Goal: Task Accomplishment & Management: Complete application form

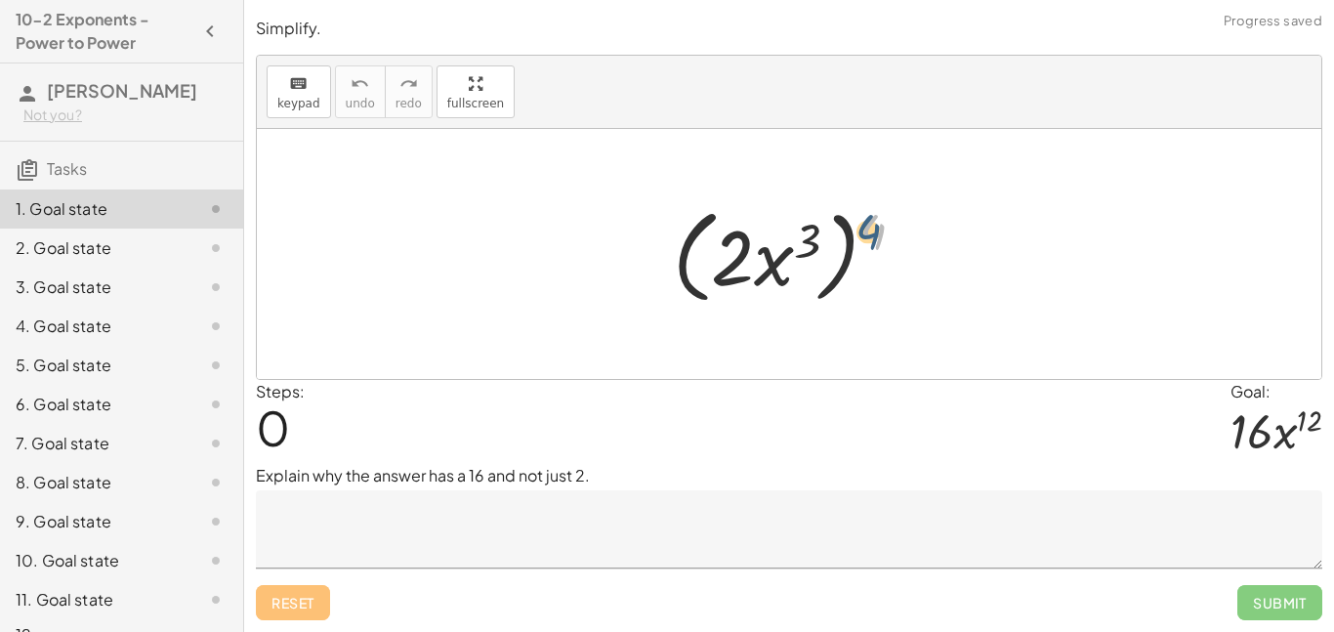
drag, startPoint x: 890, startPoint y: 228, endPoint x: 869, endPoint y: 227, distance: 20.5
click at [869, 227] on div at bounding box center [796, 254] width 267 height 112
drag, startPoint x: 869, startPoint y: 227, endPoint x: 754, endPoint y: 251, distance: 117.8
click at [754, 251] on div at bounding box center [796, 254] width 267 height 112
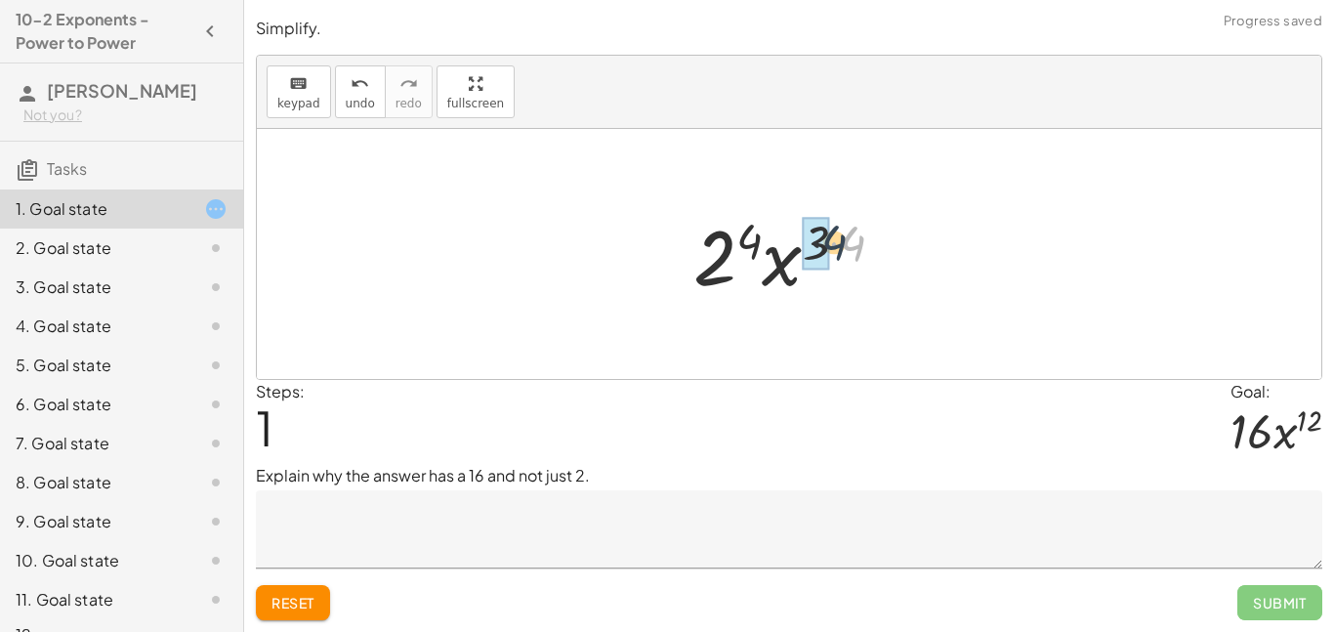
drag, startPoint x: 849, startPoint y: 245, endPoint x: 826, endPoint y: 244, distance: 22.5
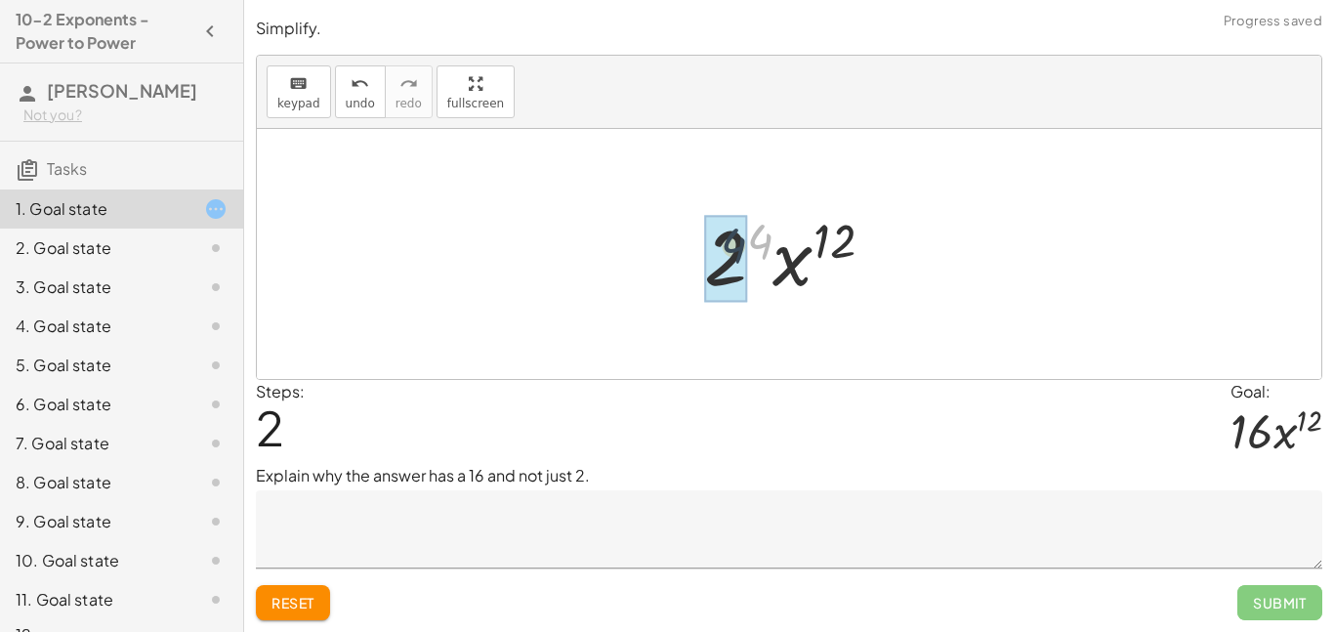
drag, startPoint x: 764, startPoint y: 240, endPoint x: 728, endPoint y: 246, distance: 36.6
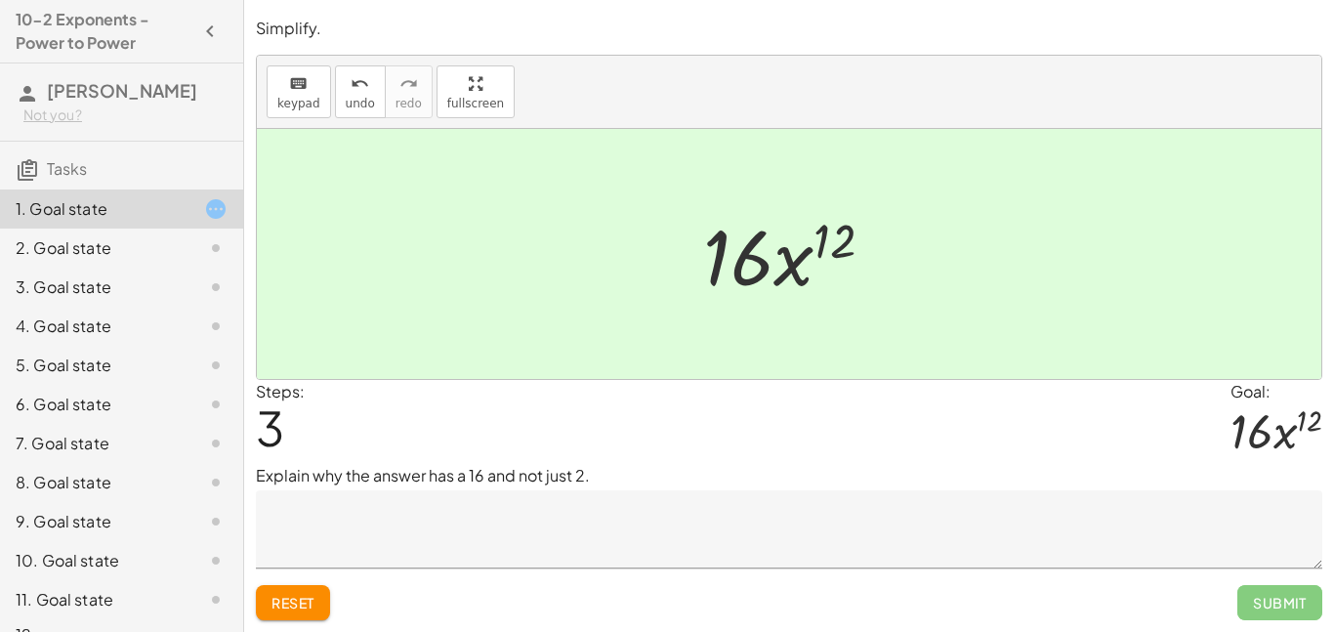
click at [834, 553] on textarea at bounding box center [789, 529] width 1067 height 78
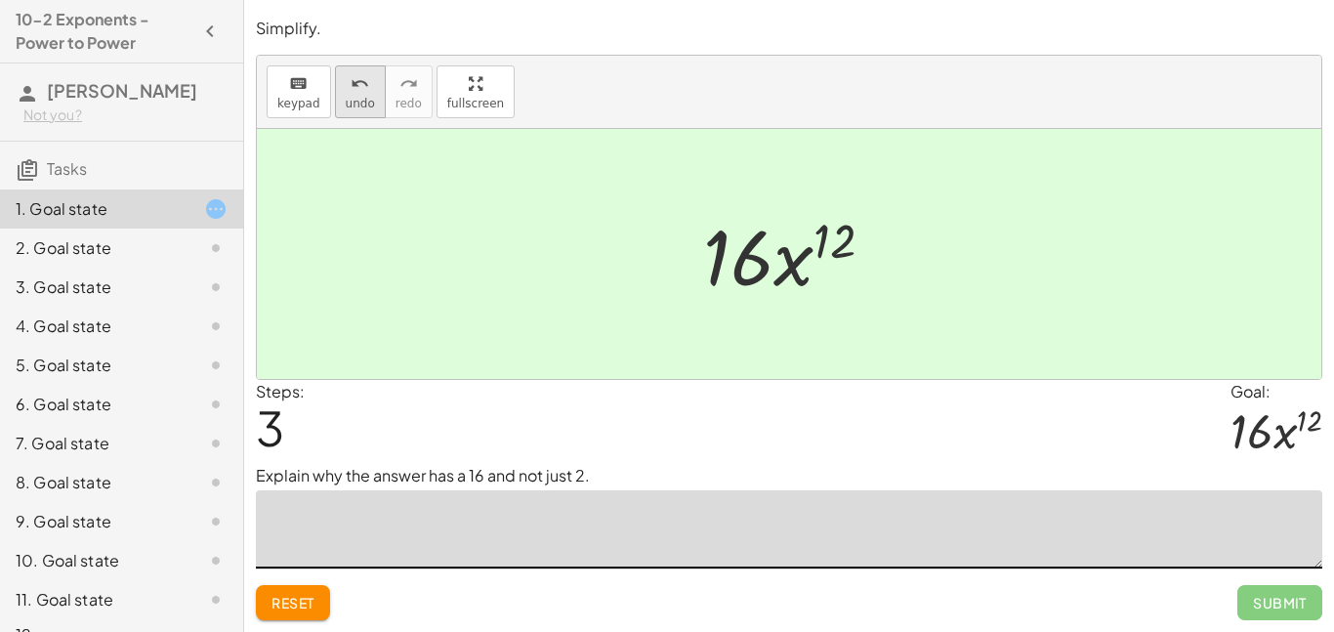
click at [358, 100] on span "undo" at bounding box center [360, 104] width 29 height 14
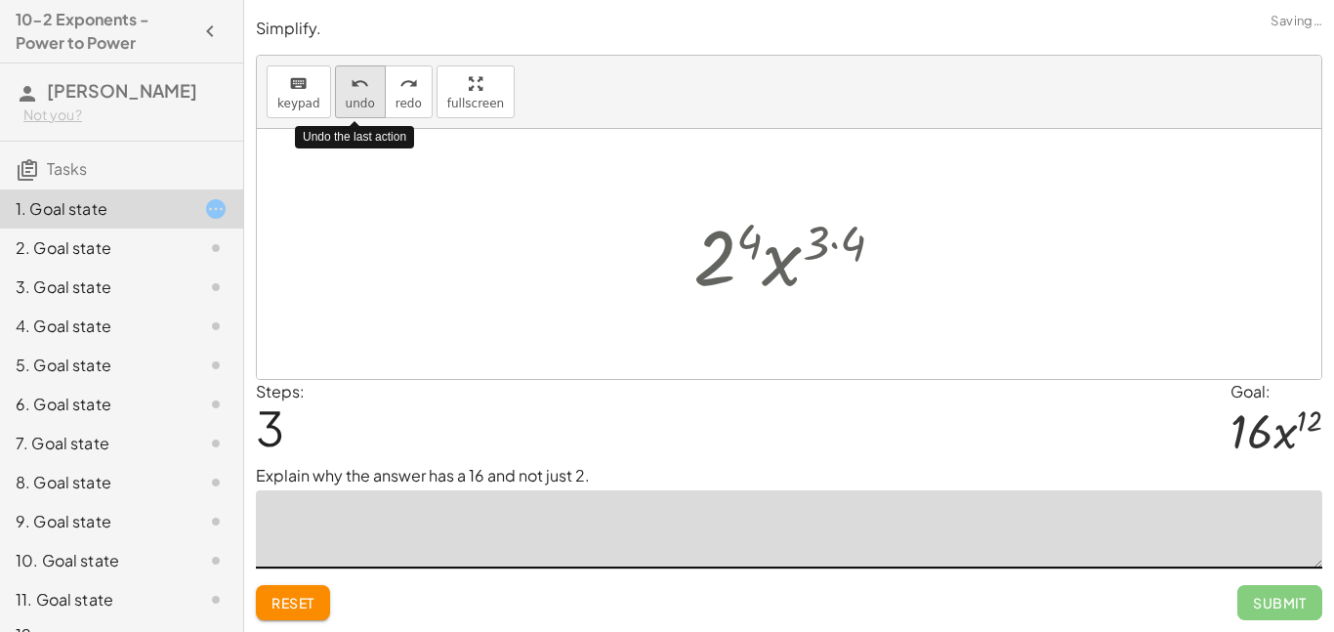
click at [358, 100] on span "undo" at bounding box center [360, 104] width 29 height 14
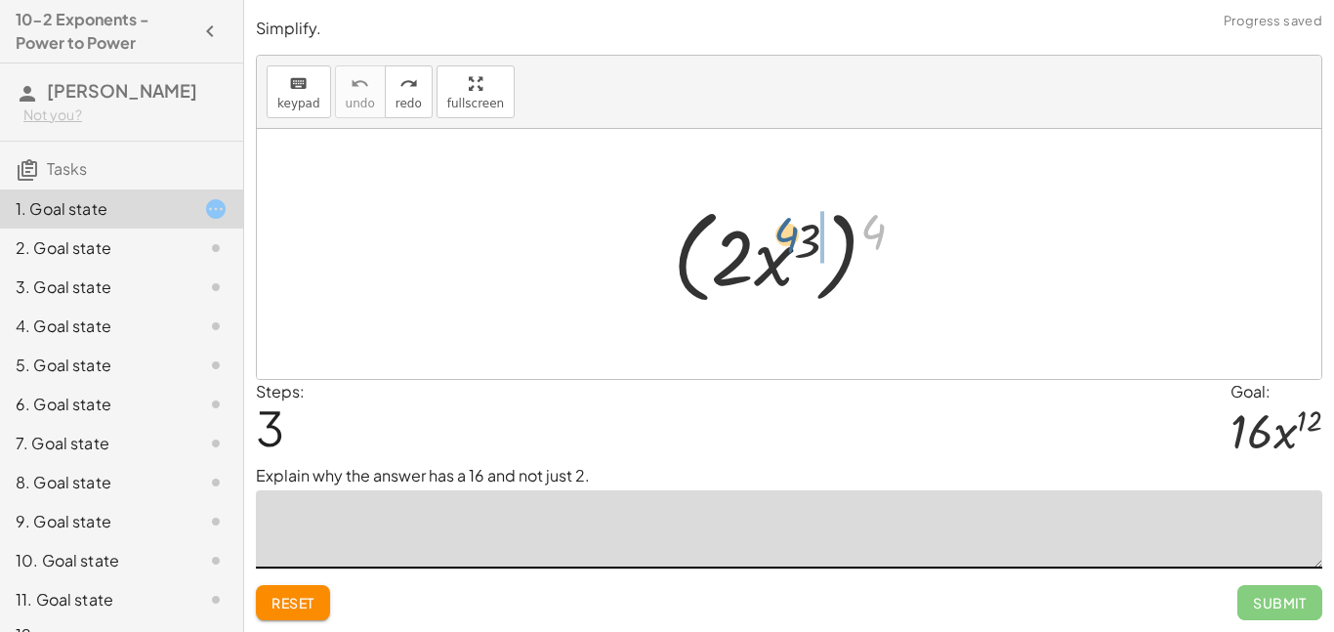
drag, startPoint x: 886, startPoint y: 233, endPoint x: 761, endPoint y: 243, distance: 125.4
click at [761, 243] on div at bounding box center [796, 254] width 267 height 112
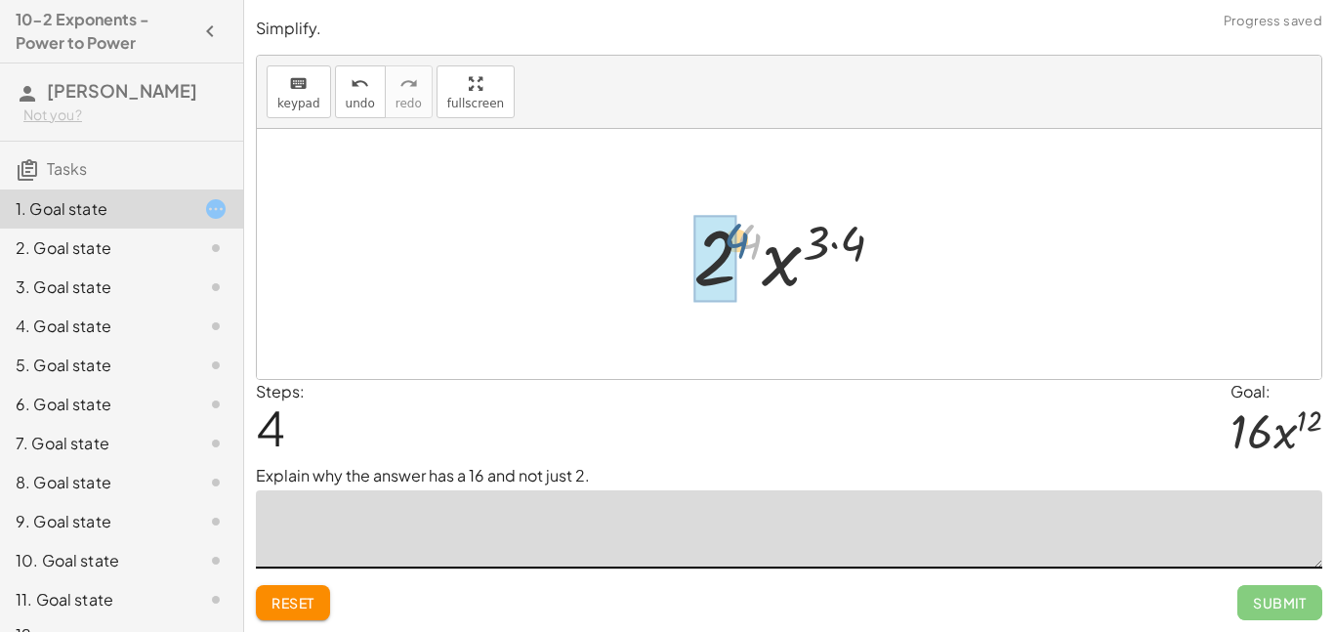
drag, startPoint x: 747, startPoint y: 245, endPoint x: 717, endPoint y: 242, distance: 30.4
click at [663, 546] on textarea at bounding box center [789, 529] width 1067 height 78
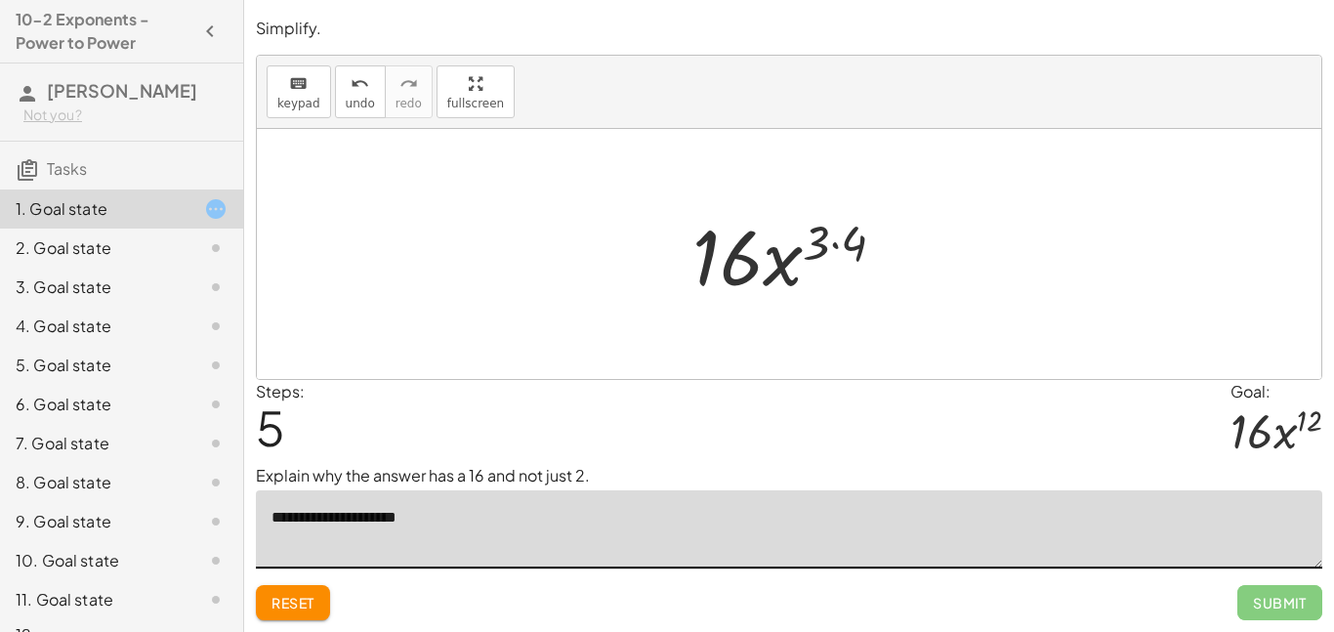
click at [311, 521] on textarea "**********" at bounding box center [789, 529] width 1067 height 78
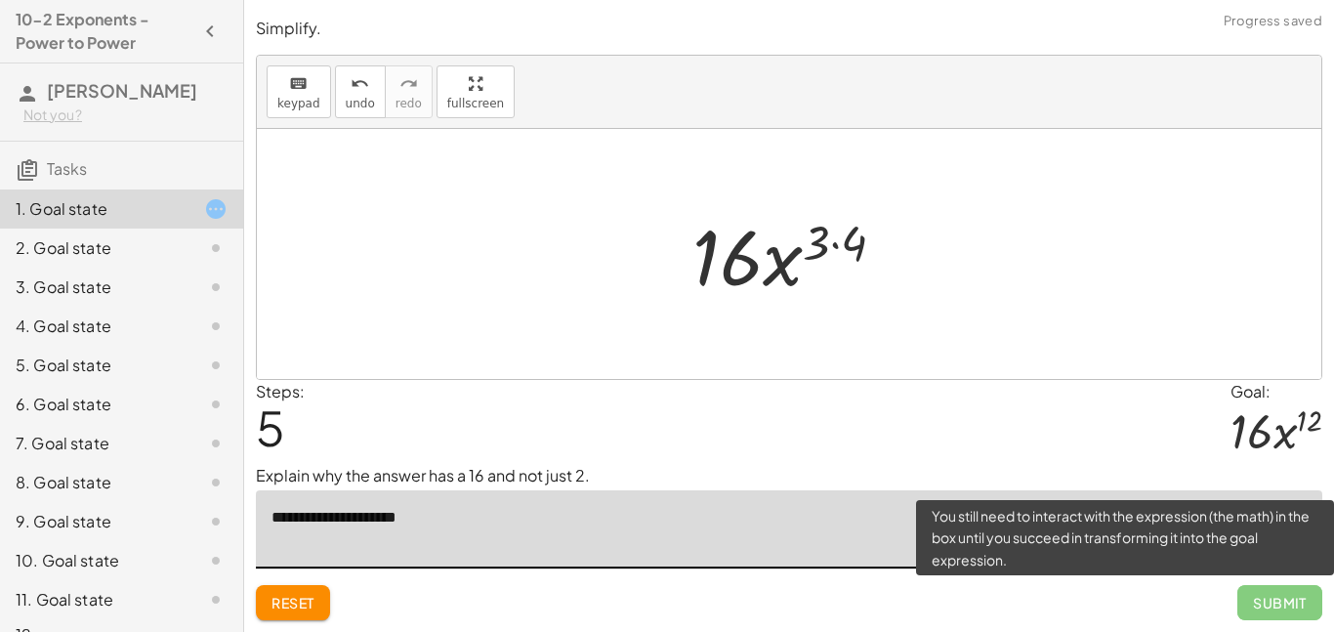
type textarea "**********"
click at [1298, 596] on span "Submit" at bounding box center [1279, 602] width 85 height 35
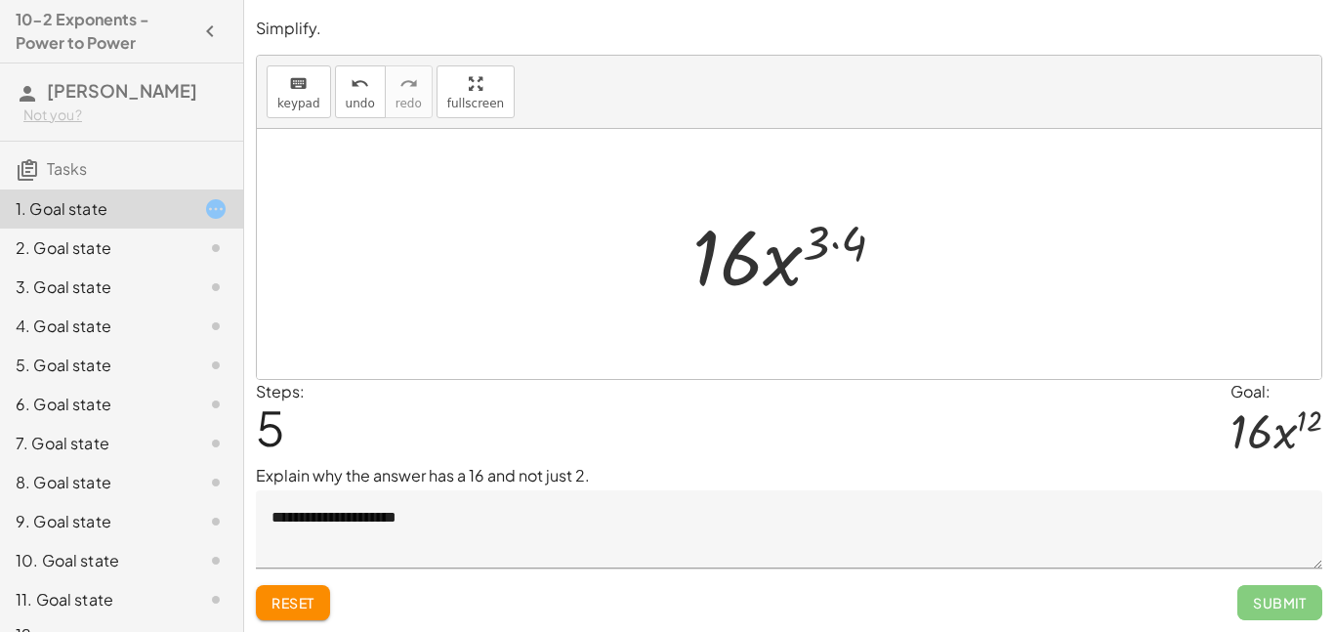
click at [825, 251] on div at bounding box center [797, 254] width 229 height 101
drag, startPoint x: 852, startPoint y: 249, endPoint x: 827, endPoint y: 244, distance: 24.9
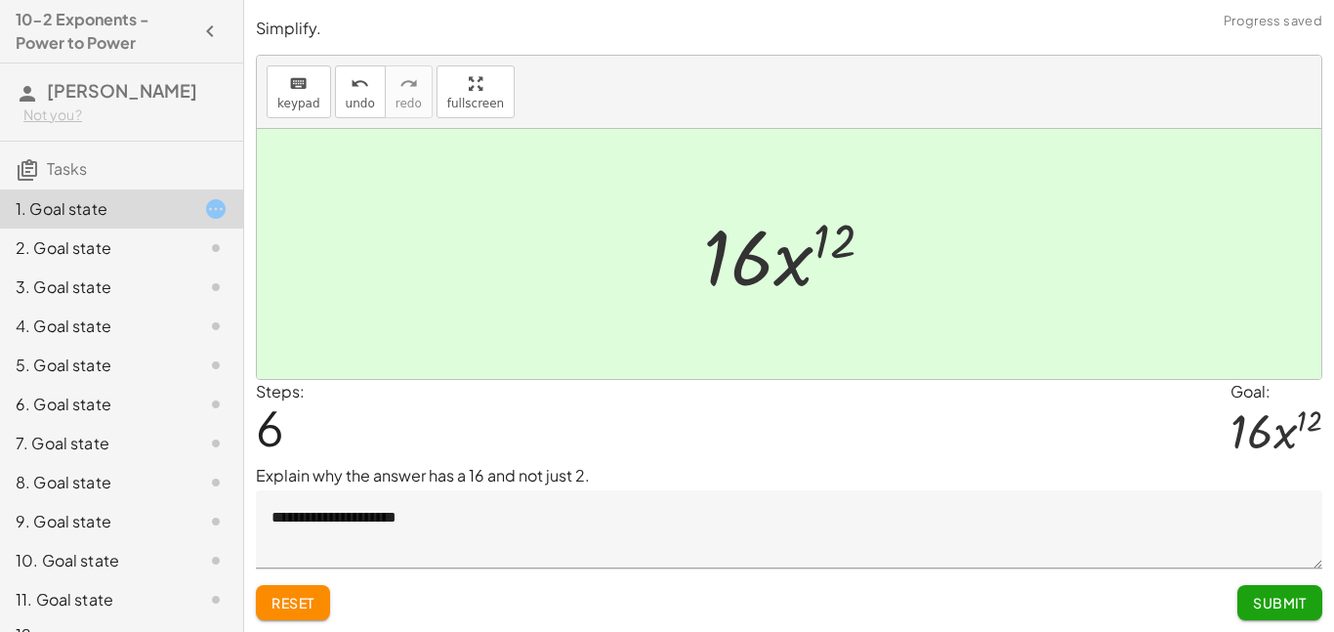
click at [1286, 595] on span "Submit" at bounding box center [1280, 603] width 54 height 18
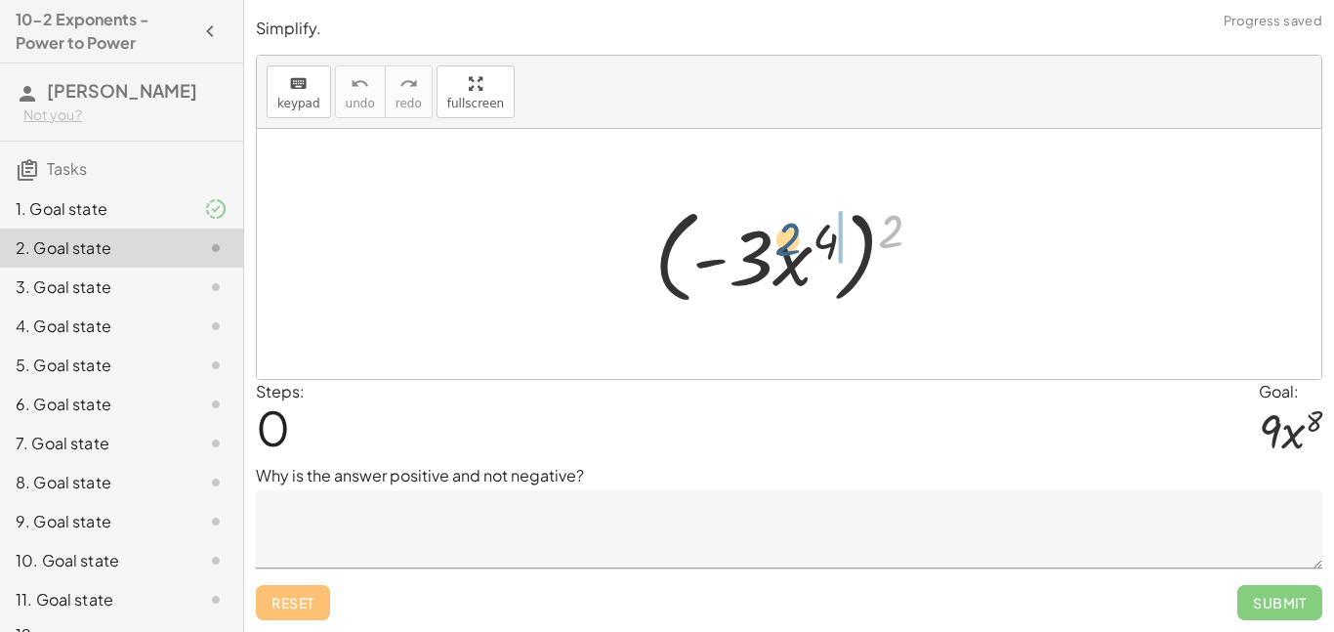
drag, startPoint x: 892, startPoint y: 237, endPoint x: 789, endPoint y: 245, distance: 102.8
click at [789, 245] on div at bounding box center [796, 254] width 303 height 112
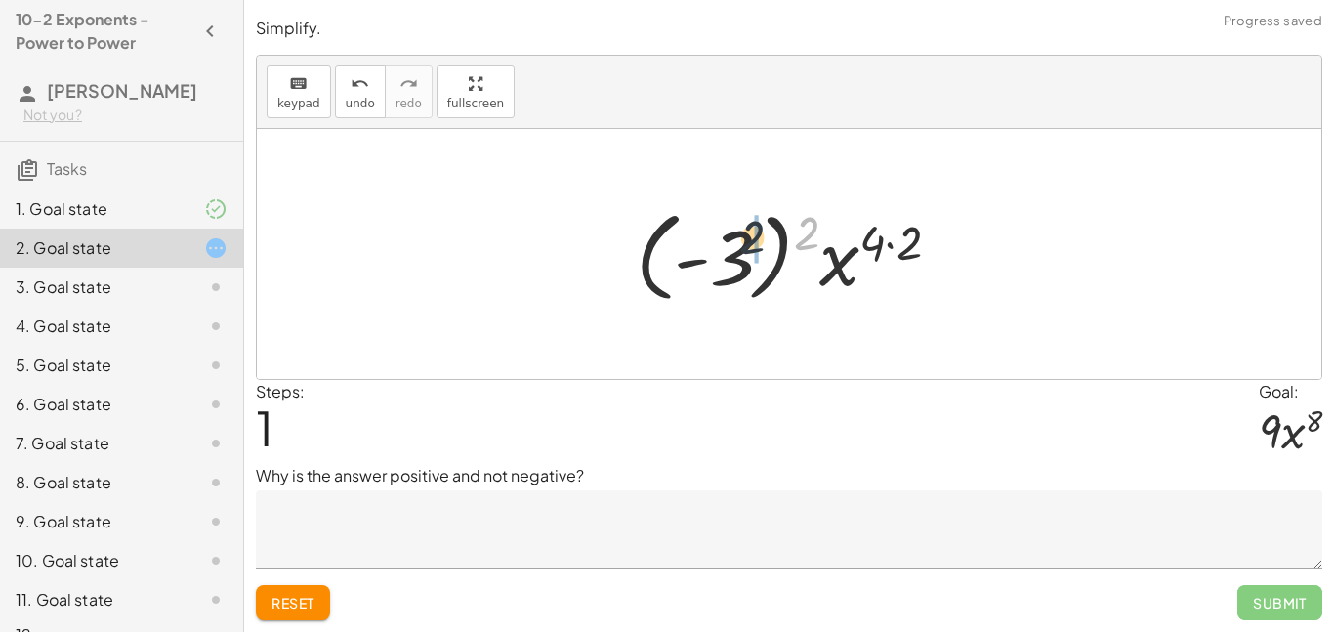
drag, startPoint x: 804, startPoint y: 232, endPoint x: 733, endPoint y: 236, distance: 70.4
click at [733, 236] on div at bounding box center [796, 254] width 340 height 108
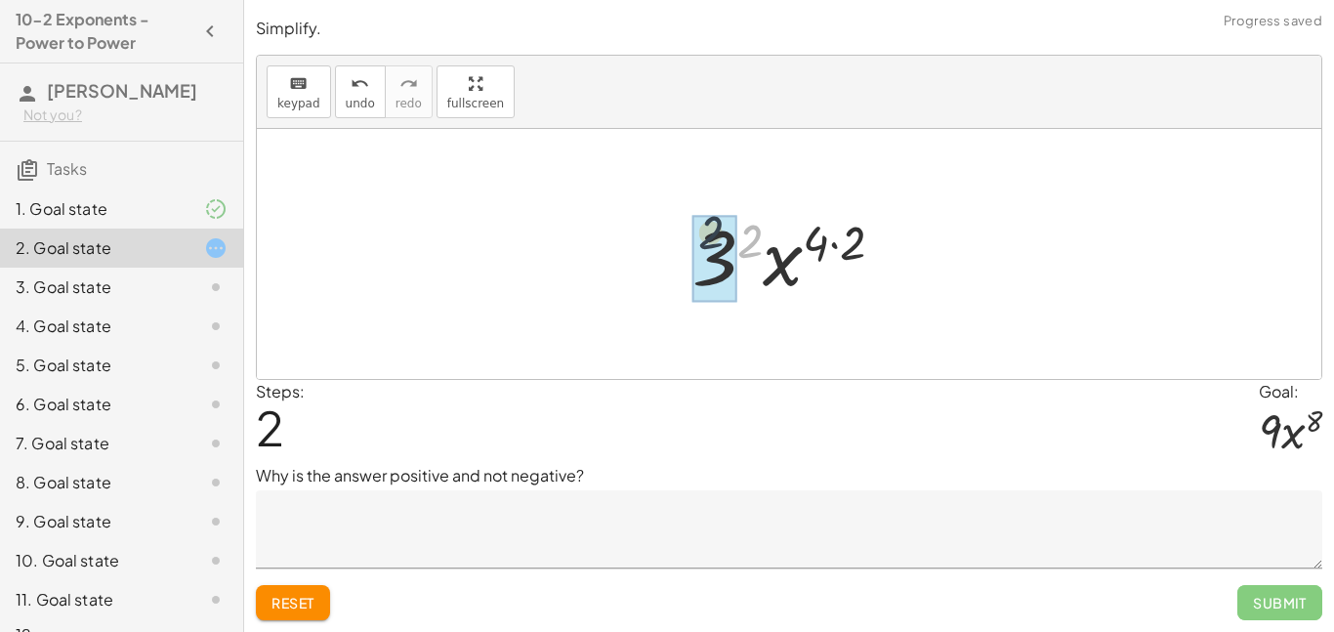
drag, startPoint x: 756, startPoint y: 243, endPoint x: 714, endPoint y: 234, distance: 42.9
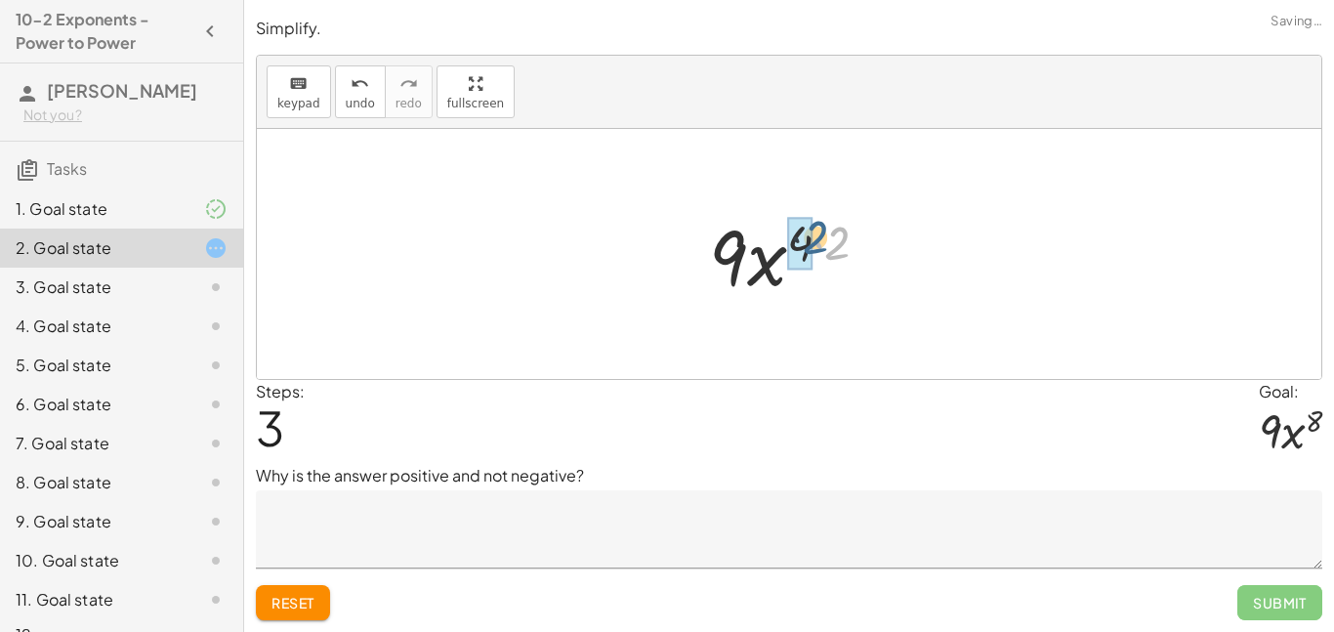
drag, startPoint x: 826, startPoint y: 245, endPoint x: 803, endPoint y: 239, distance: 24.2
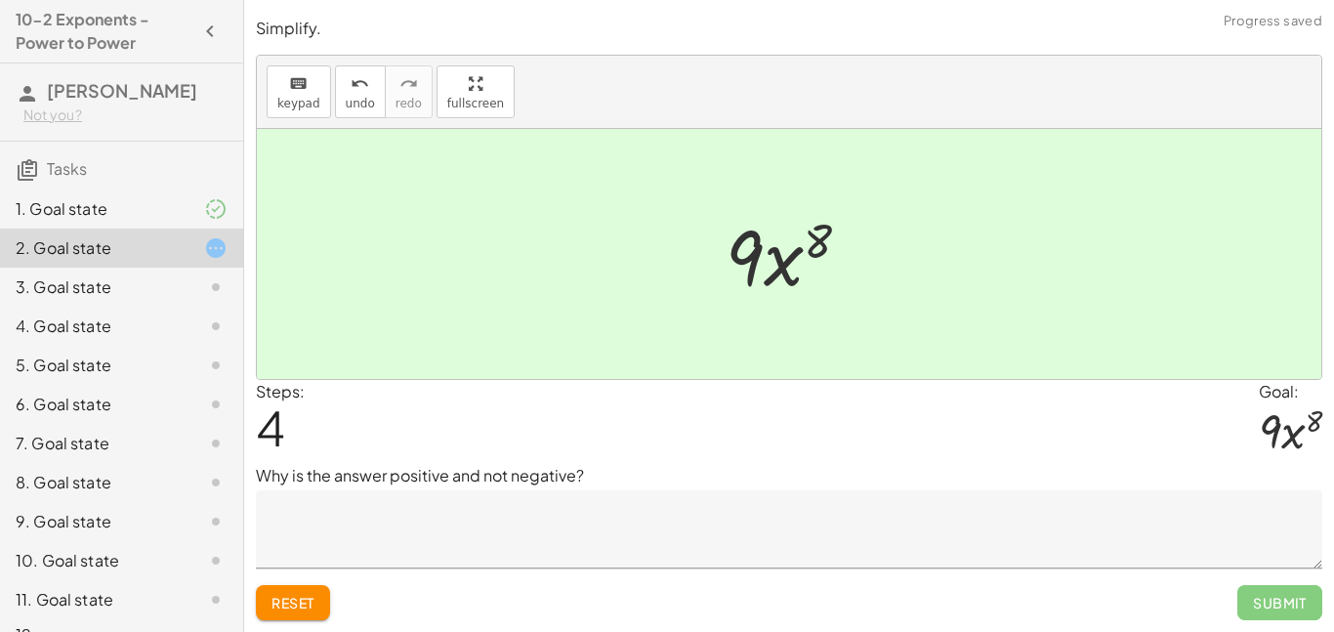
click at [970, 515] on textarea at bounding box center [789, 529] width 1067 height 78
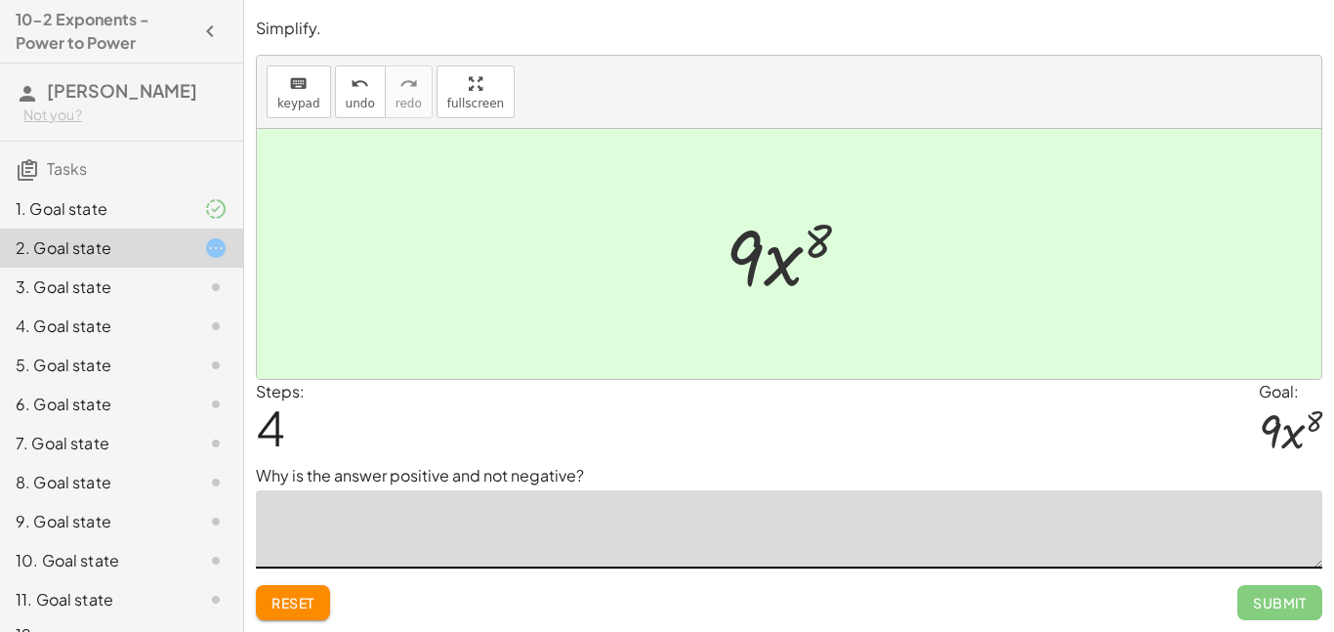
click at [754, 258] on div at bounding box center [796, 254] width 160 height 101
click at [363, 98] on span "undo" at bounding box center [360, 104] width 29 height 14
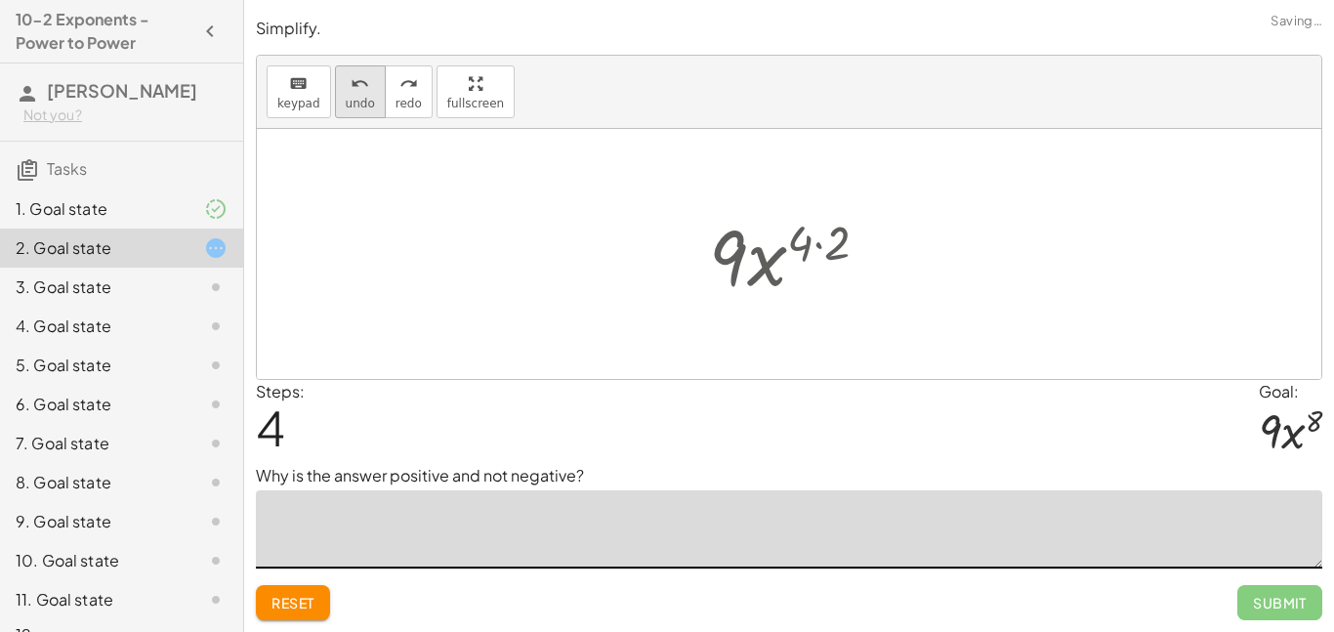
click at [363, 98] on span "undo" at bounding box center [360, 104] width 29 height 14
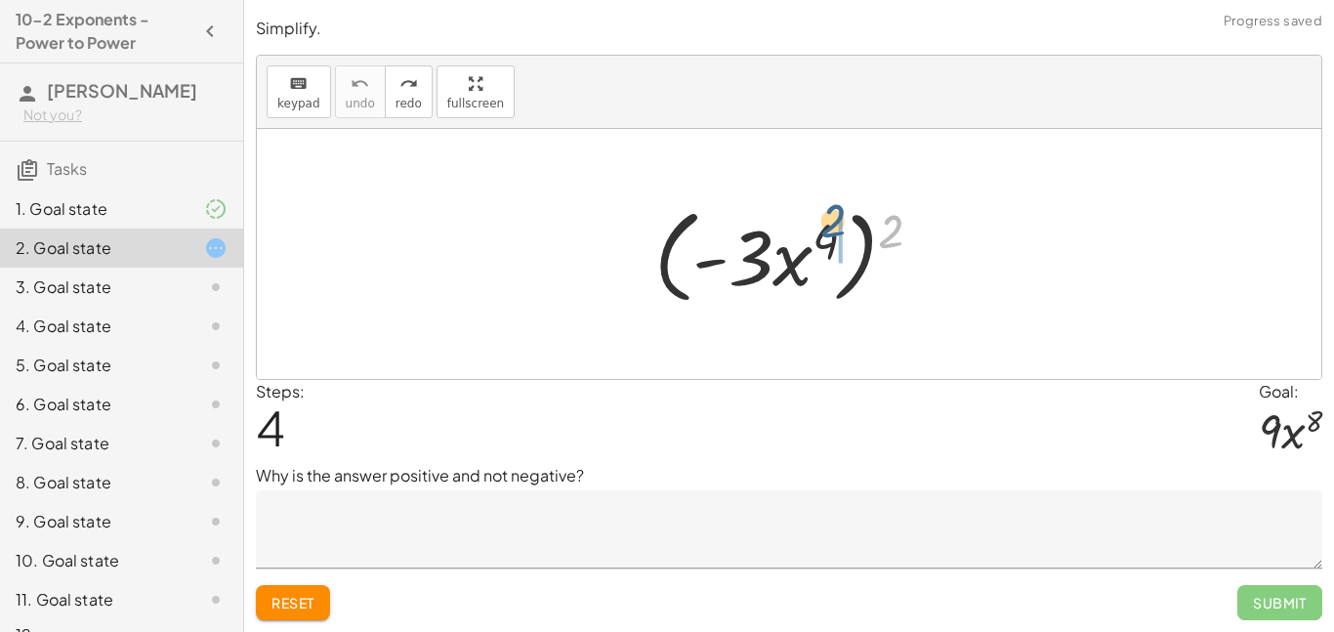
drag, startPoint x: 904, startPoint y: 234, endPoint x: 846, endPoint y: 224, distance: 59.6
click at [846, 224] on div at bounding box center [796, 254] width 303 height 112
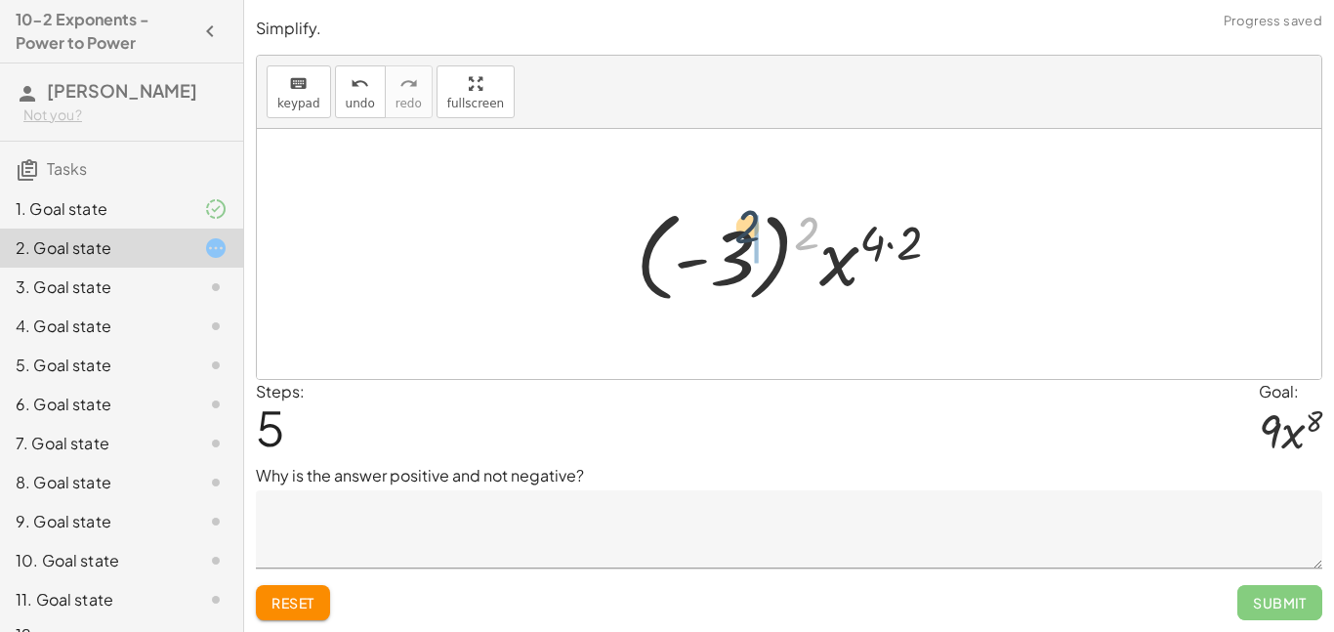
drag, startPoint x: 811, startPoint y: 233, endPoint x: 743, endPoint y: 230, distance: 67.5
click at [743, 230] on div at bounding box center [796, 254] width 340 height 108
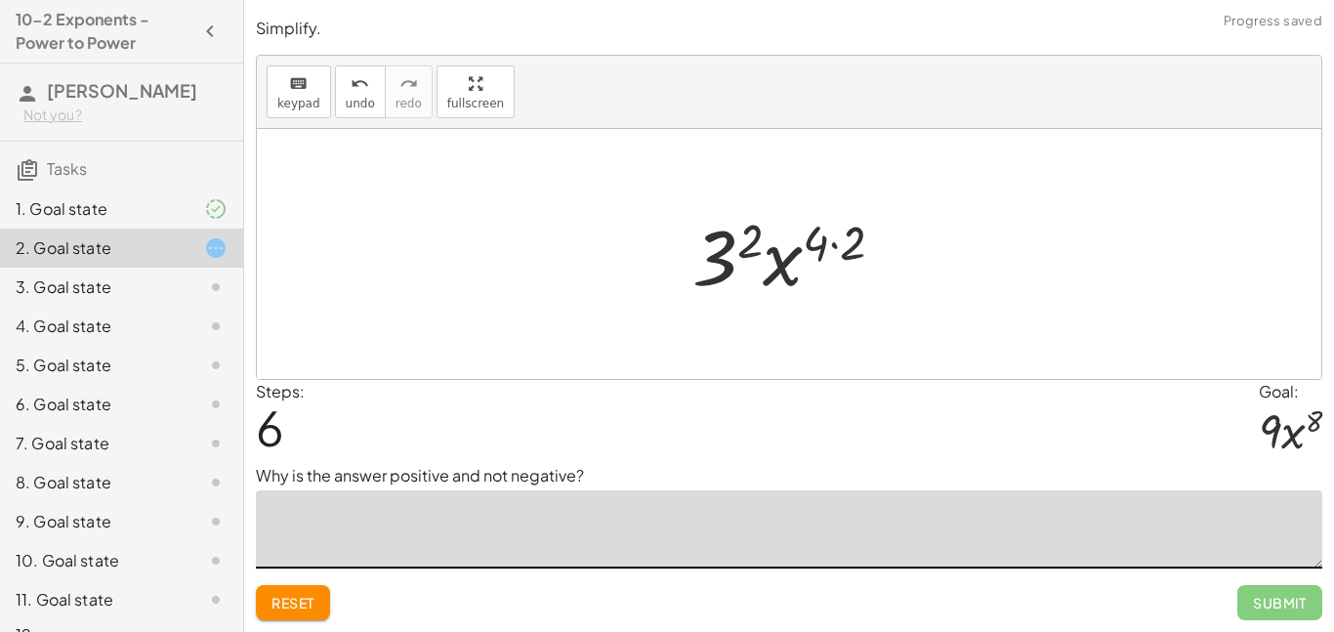
click at [564, 530] on textarea at bounding box center [789, 529] width 1067 height 78
type textarea "**********"
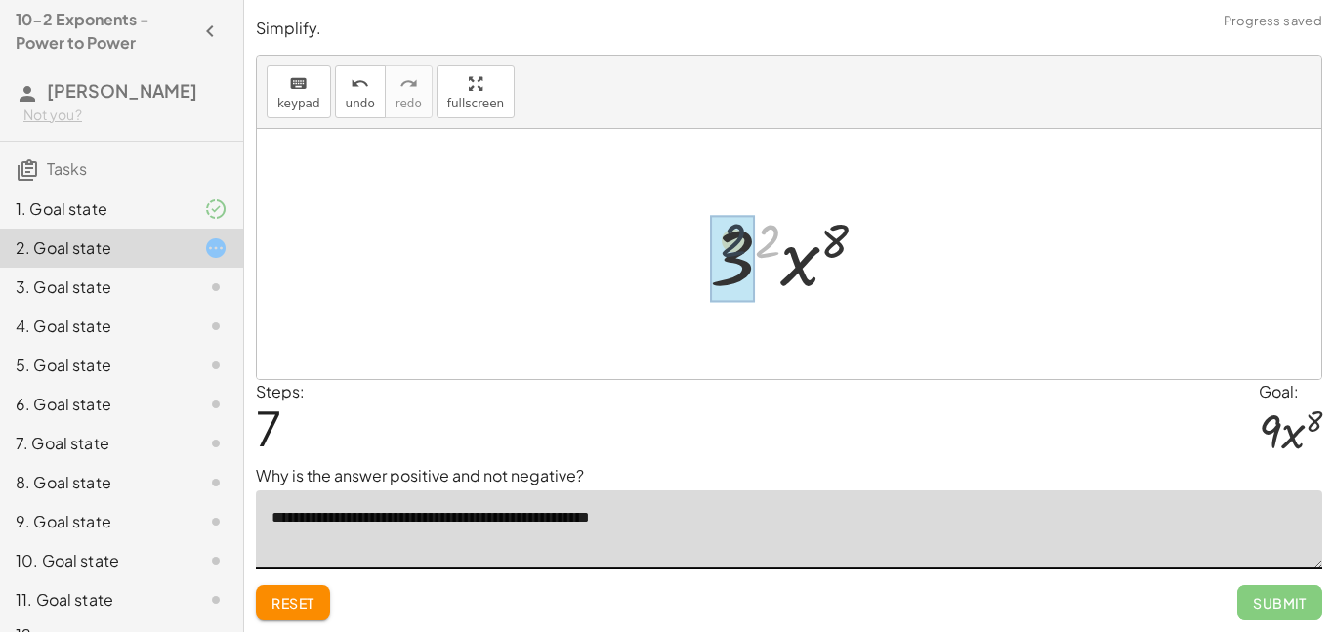
drag, startPoint x: 775, startPoint y: 235, endPoint x: 739, endPoint y: 234, distance: 36.2
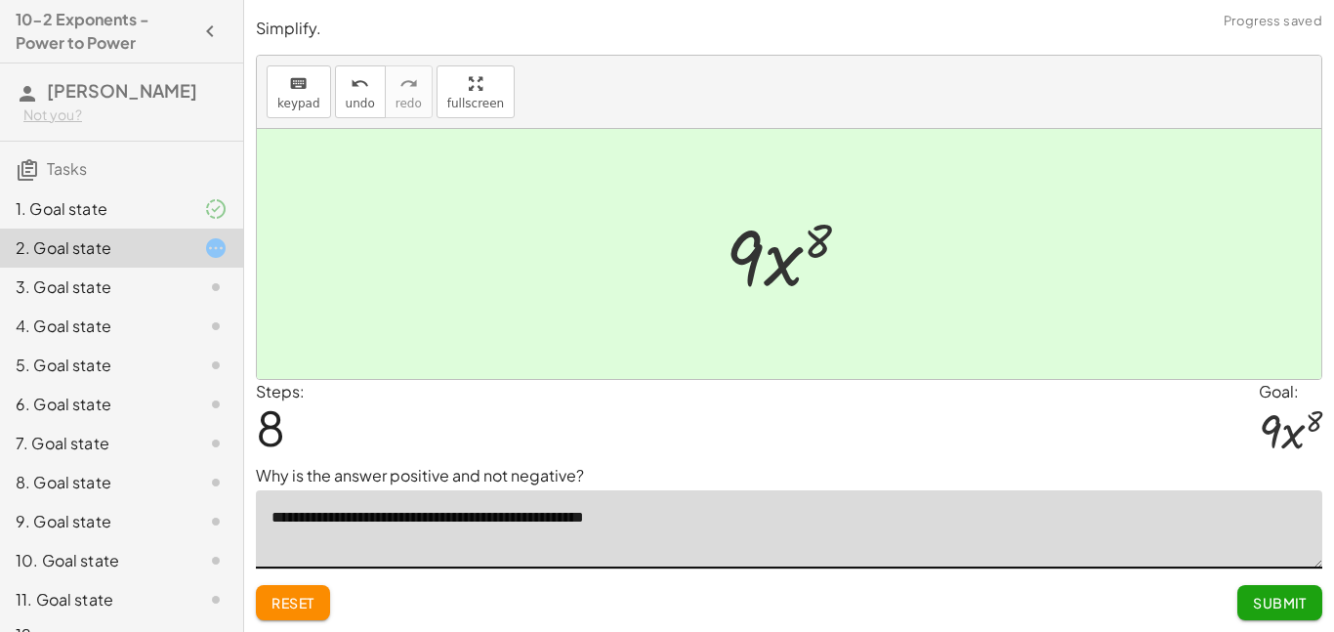
click at [1289, 603] on span "Submit" at bounding box center [1280, 603] width 54 height 18
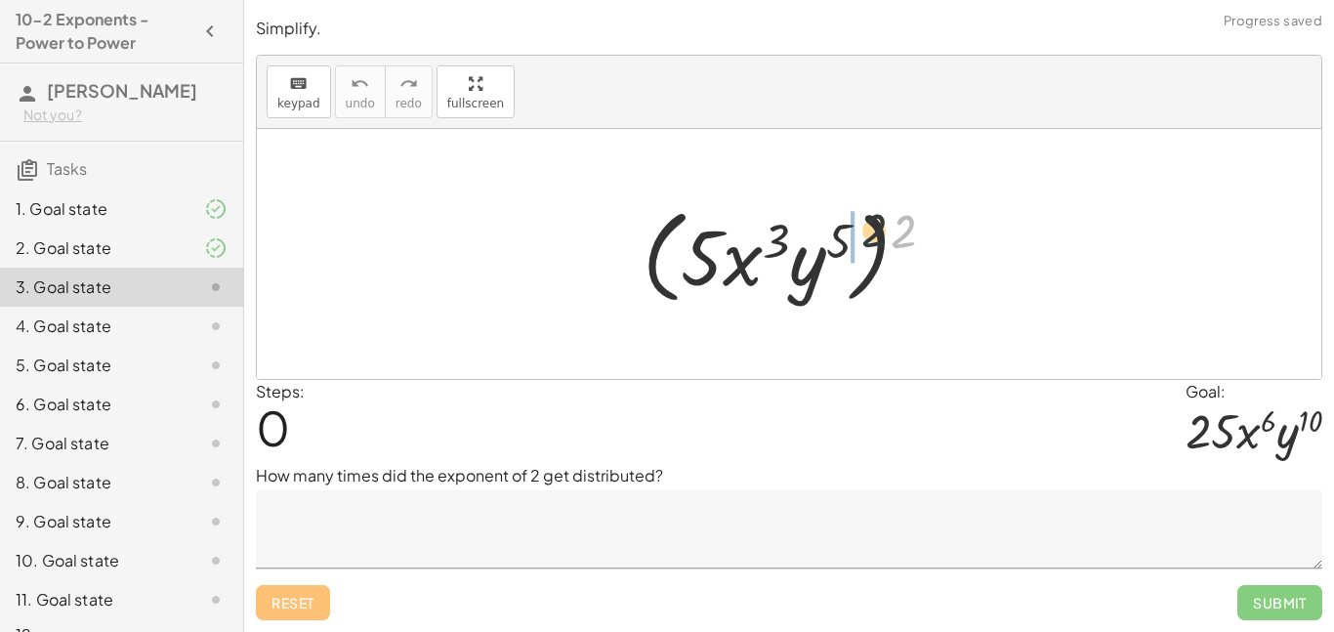
drag, startPoint x: 899, startPoint y: 243, endPoint x: 801, endPoint y: 239, distance: 97.7
click at [801, 239] on div at bounding box center [796, 254] width 327 height 112
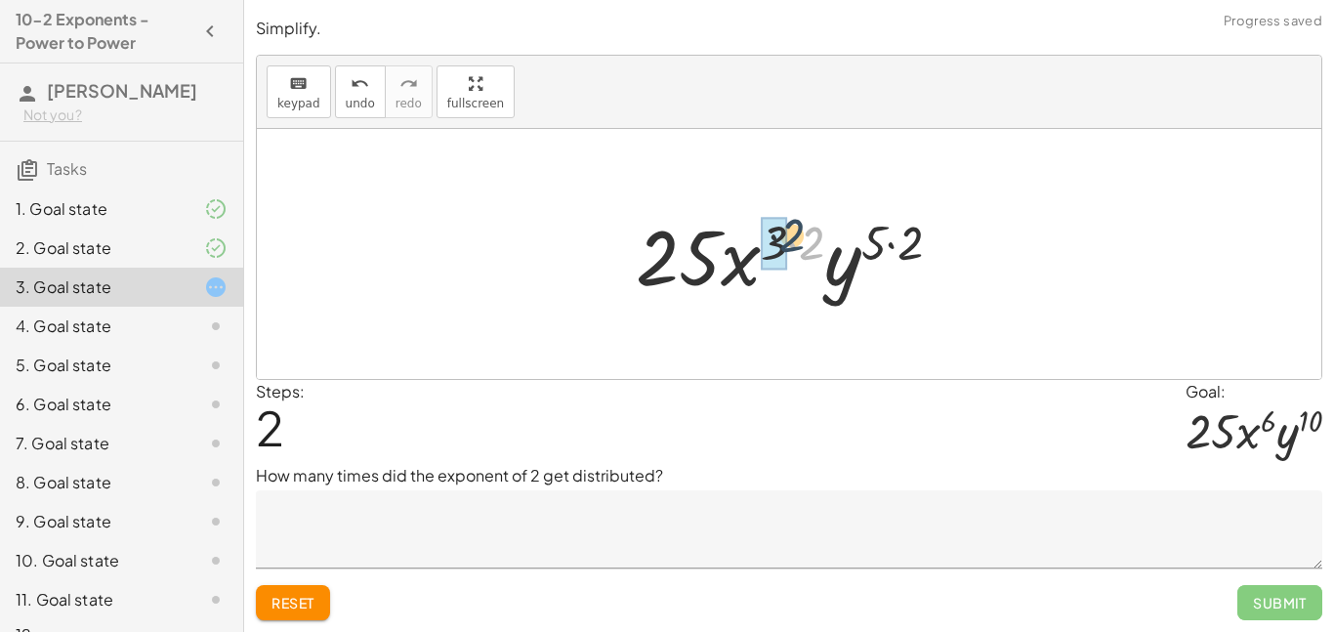
drag, startPoint x: 805, startPoint y: 242, endPoint x: 782, endPoint y: 233, distance: 24.1
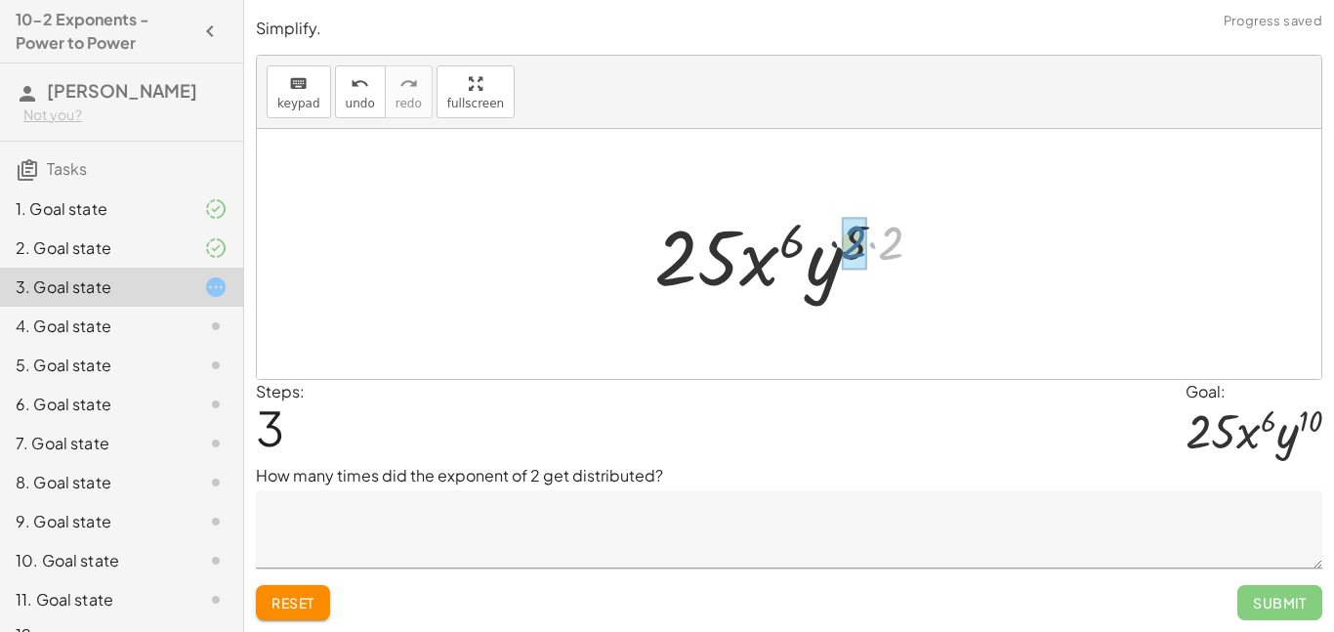
drag, startPoint x: 904, startPoint y: 234, endPoint x: 864, endPoint y: 233, distance: 40.1
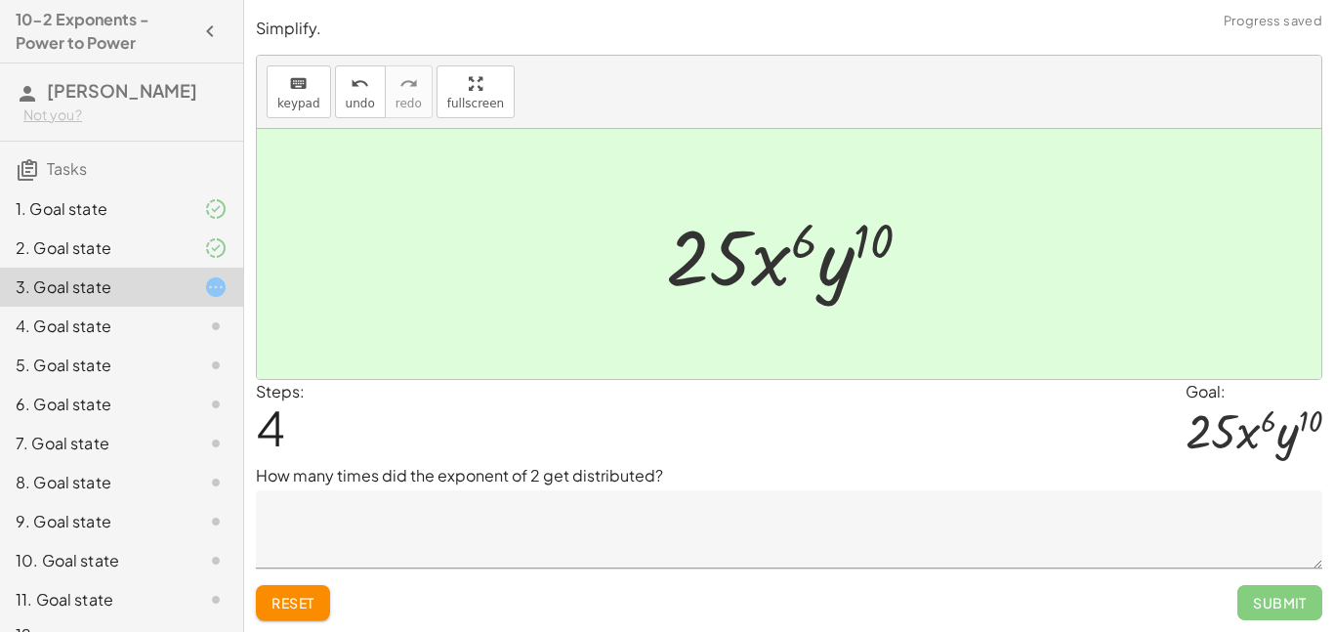
click at [565, 550] on textarea at bounding box center [789, 529] width 1067 height 78
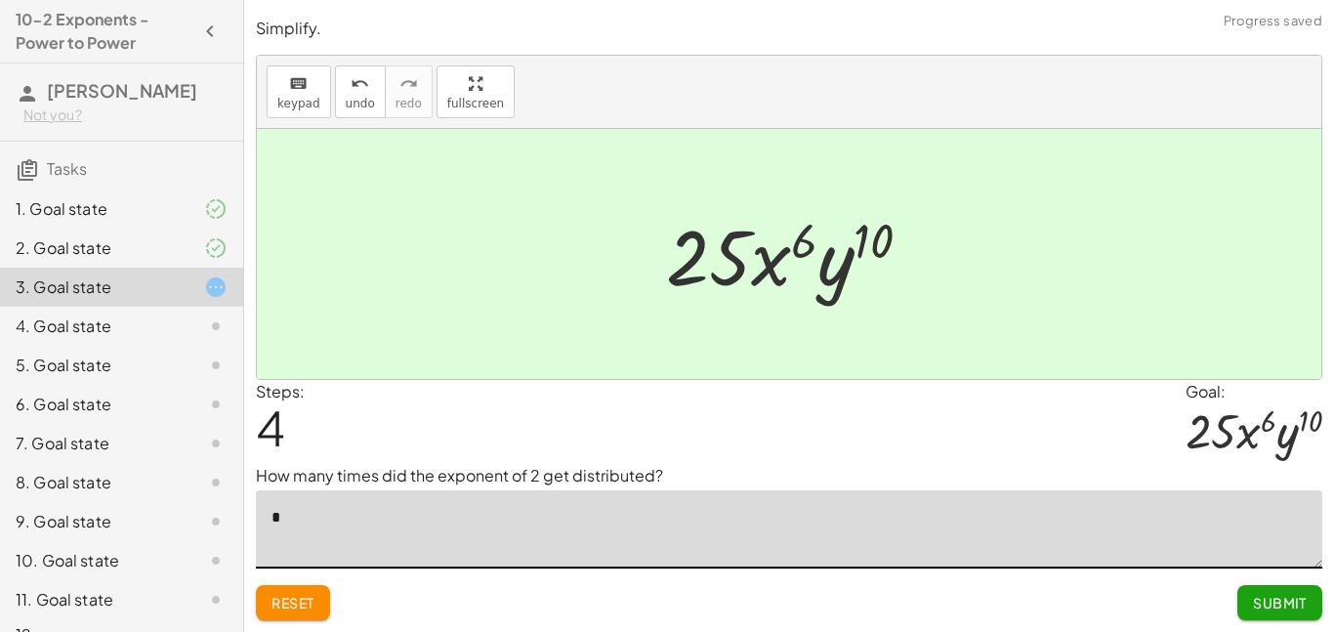
type textarea "*"
click at [1271, 601] on span "Submit" at bounding box center [1280, 603] width 54 height 18
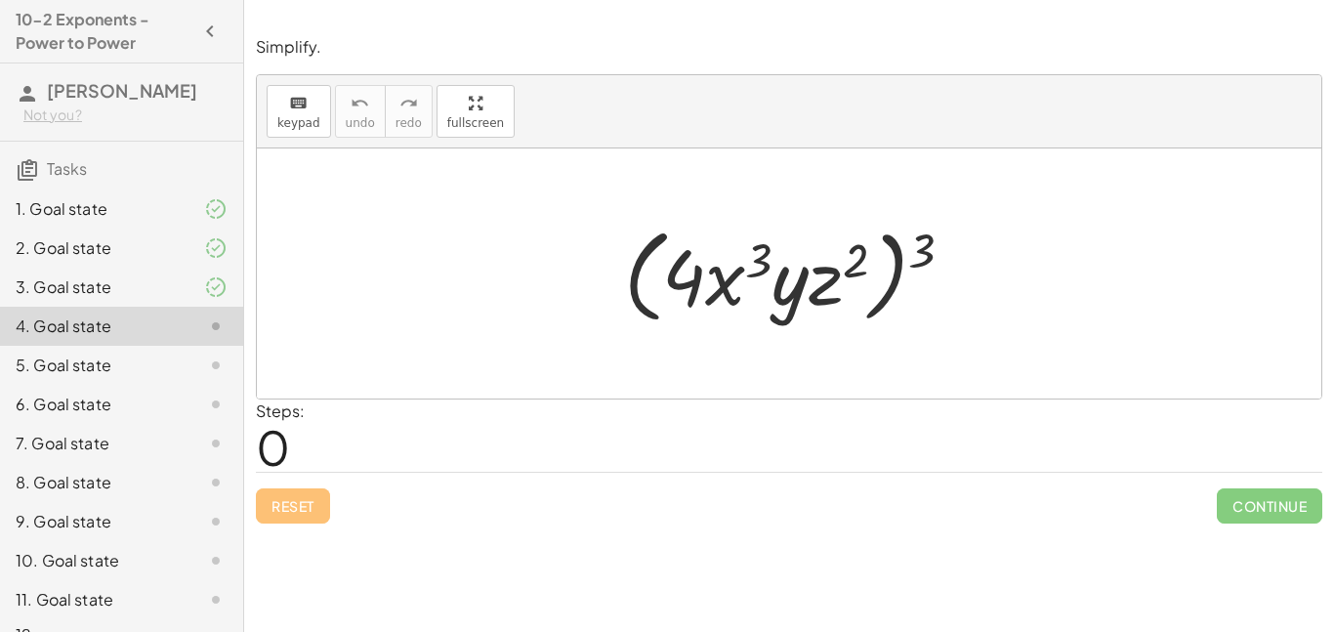
click at [121, 289] on div "3. Goal state" at bounding box center [94, 286] width 157 height 23
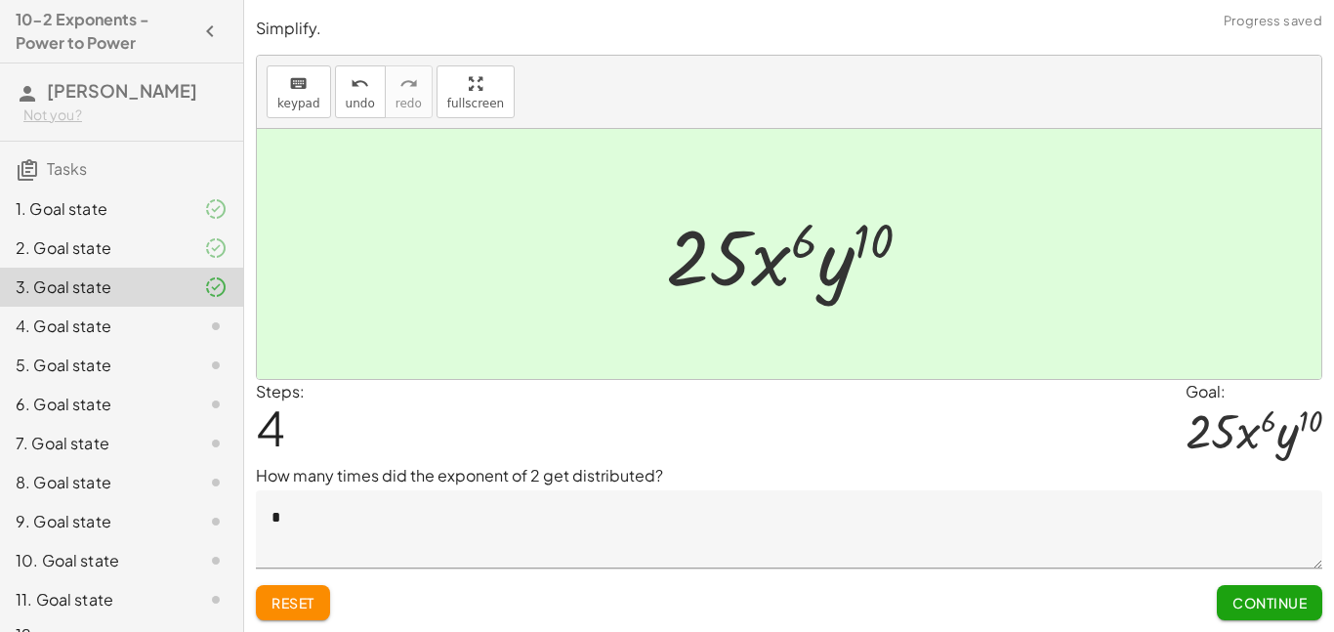
click at [151, 326] on div "4. Goal state" at bounding box center [94, 325] width 157 height 23
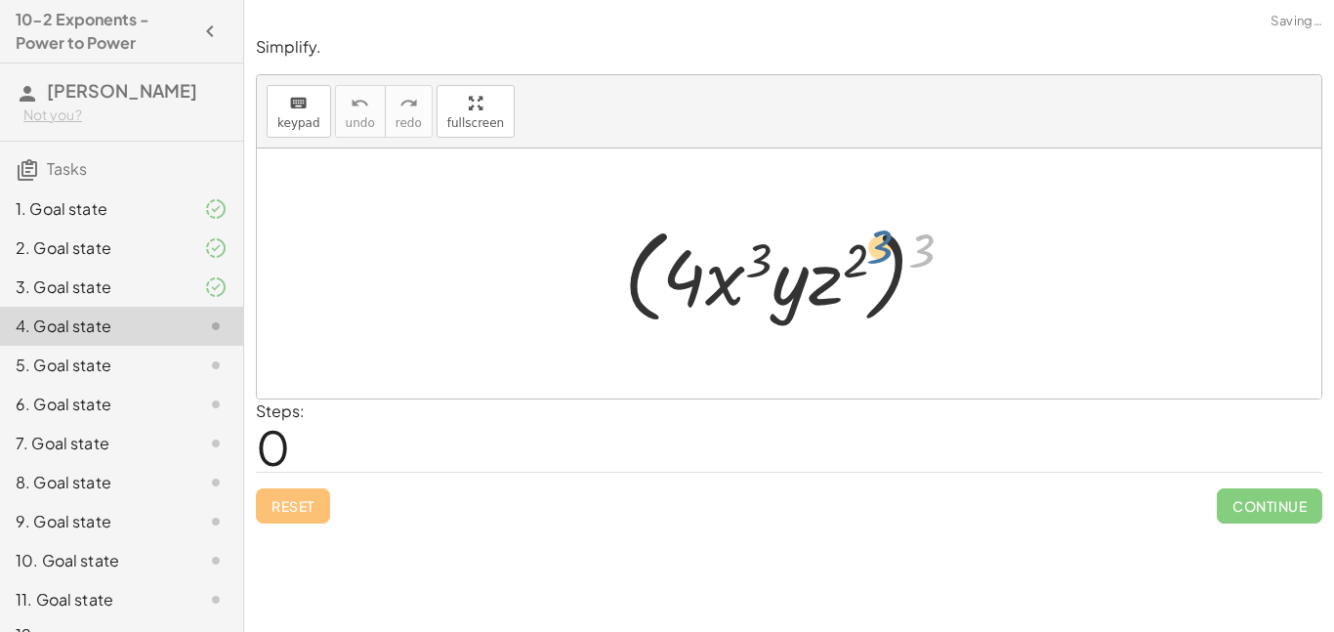
drag, startPoint x: 928, startPoint y: 246, endPoint x: 885, endPoint y: 244, distance: 43.0
click at [885, 244] on div at bounding box center [796, 274] width 364 height 112
drag, startPoint x: 935, startPoint y: 249, endPoint x: 765, endPoint y: 273, distance: 171.7
click at [765, 273] on div at bounding box center [796, 274] width 364 height 112
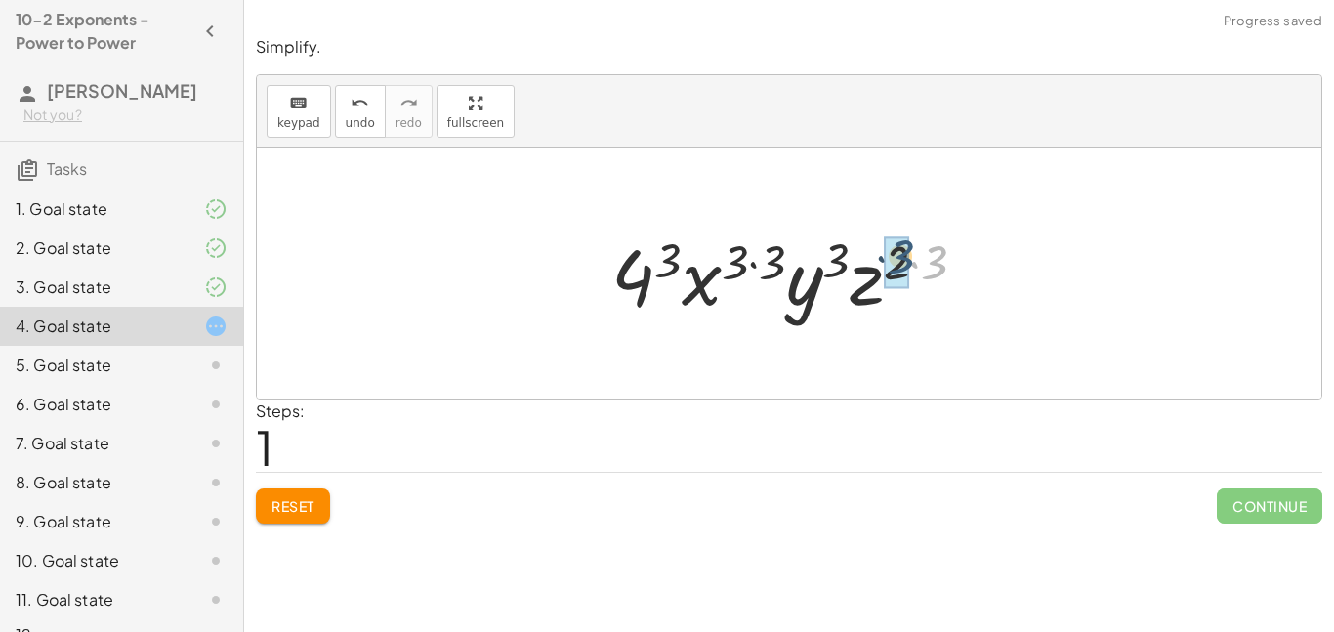
drag, startPoint x: 929, startPoint y: 259, endPoint x: 893, endPoint y: 253, distance: 36.6
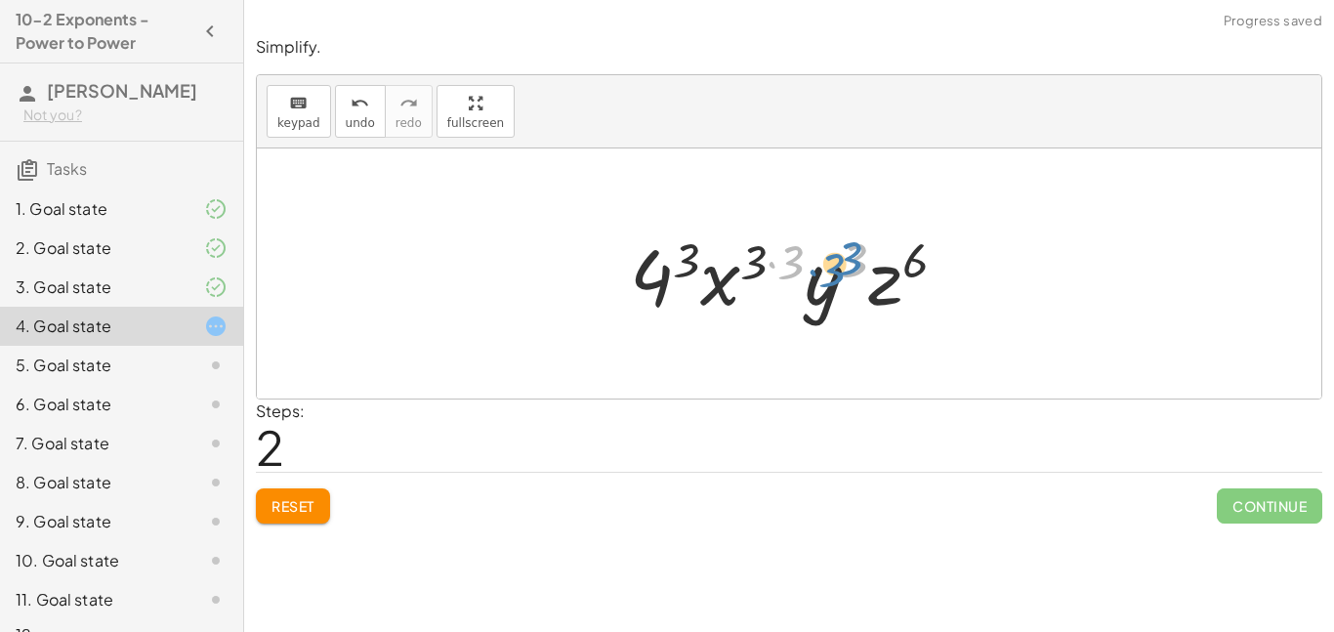
click at [864, 246] on div at bounding box center [796, 274] width 353 height 101
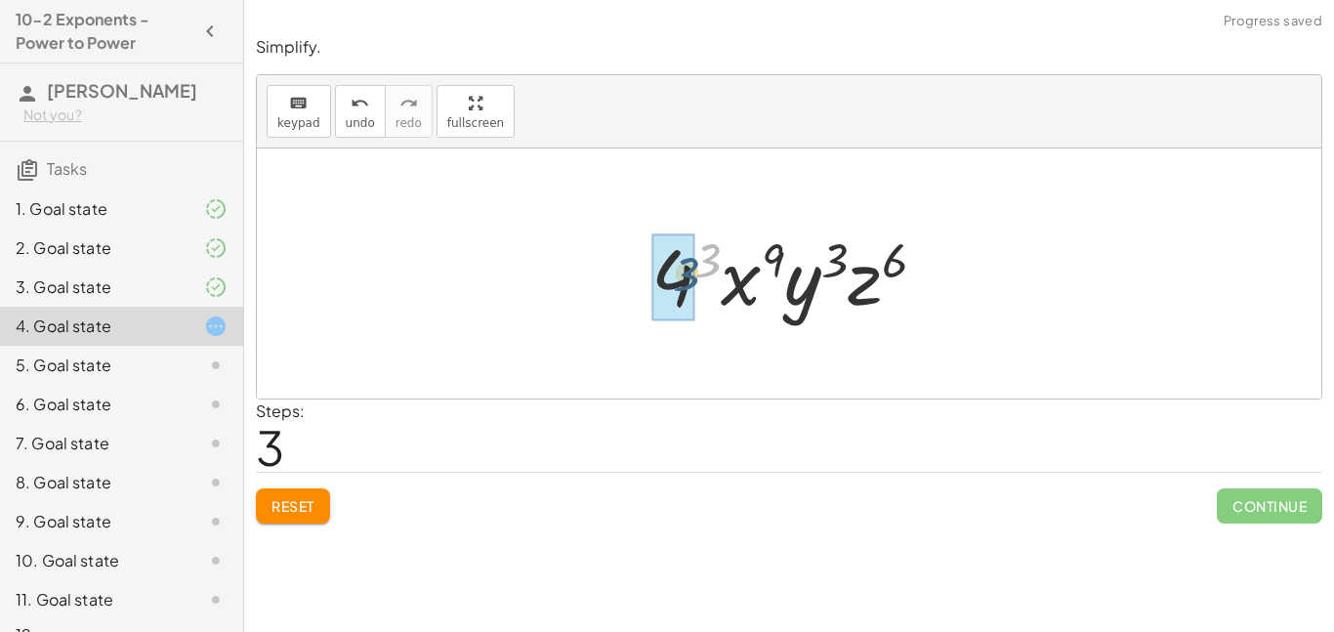
drag, startPoint x: 714, startPoint y: 250, endPoint x: 688, endPoint y: 270, distance: 32.8
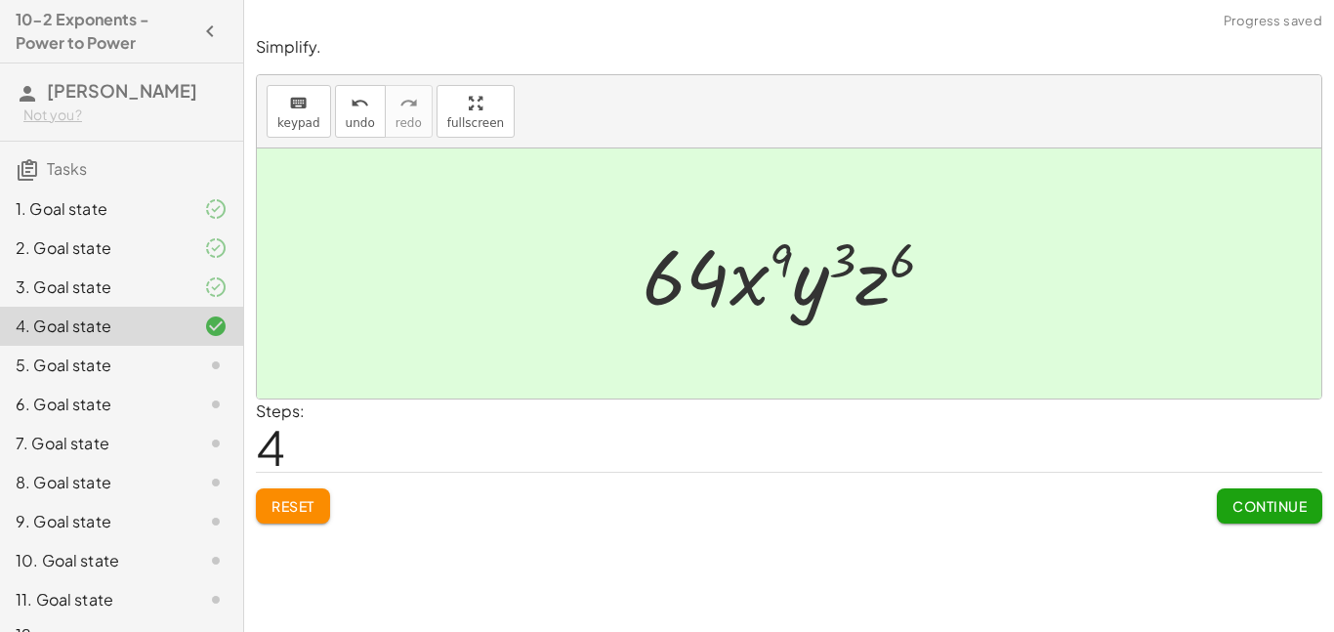
click at [1254, 515] on button "Continue" at bounding box center [1269, 505] width 105 height 35
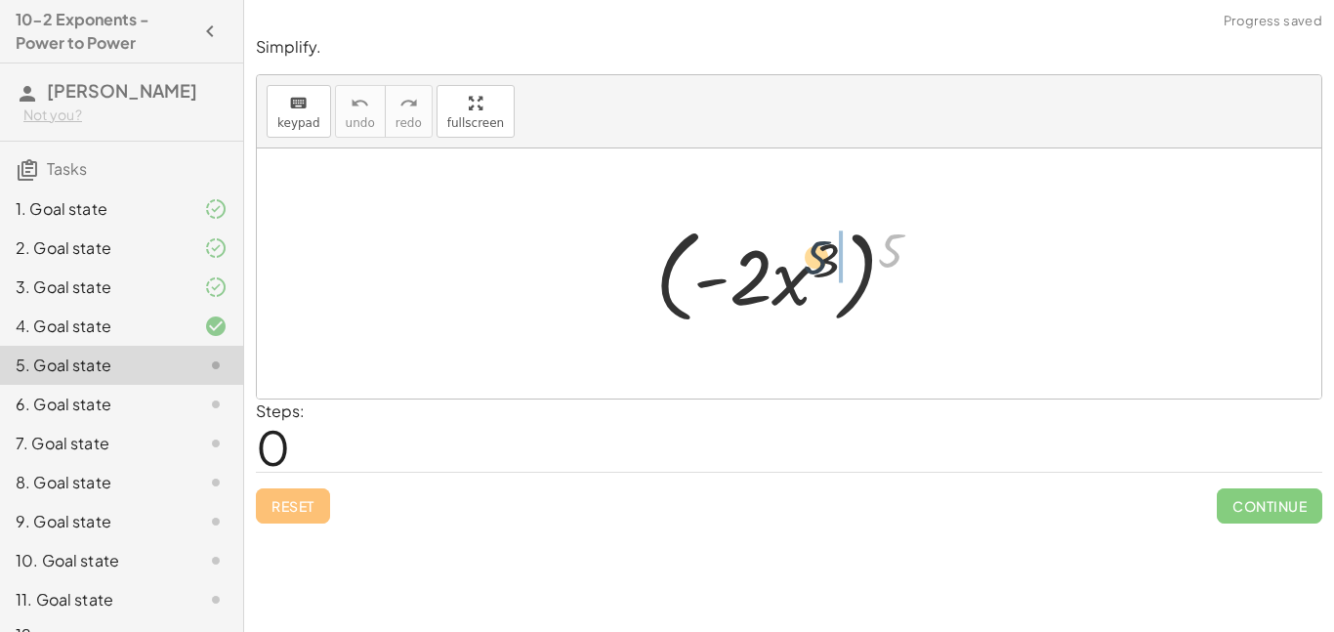
drag, startPoint x: 892, startPoint y: 250, endPoint x: 802, endPoint y: 256, distance: 90.0
click at [802, 256] on div at bounding box center [797, 274] width 302 height 112
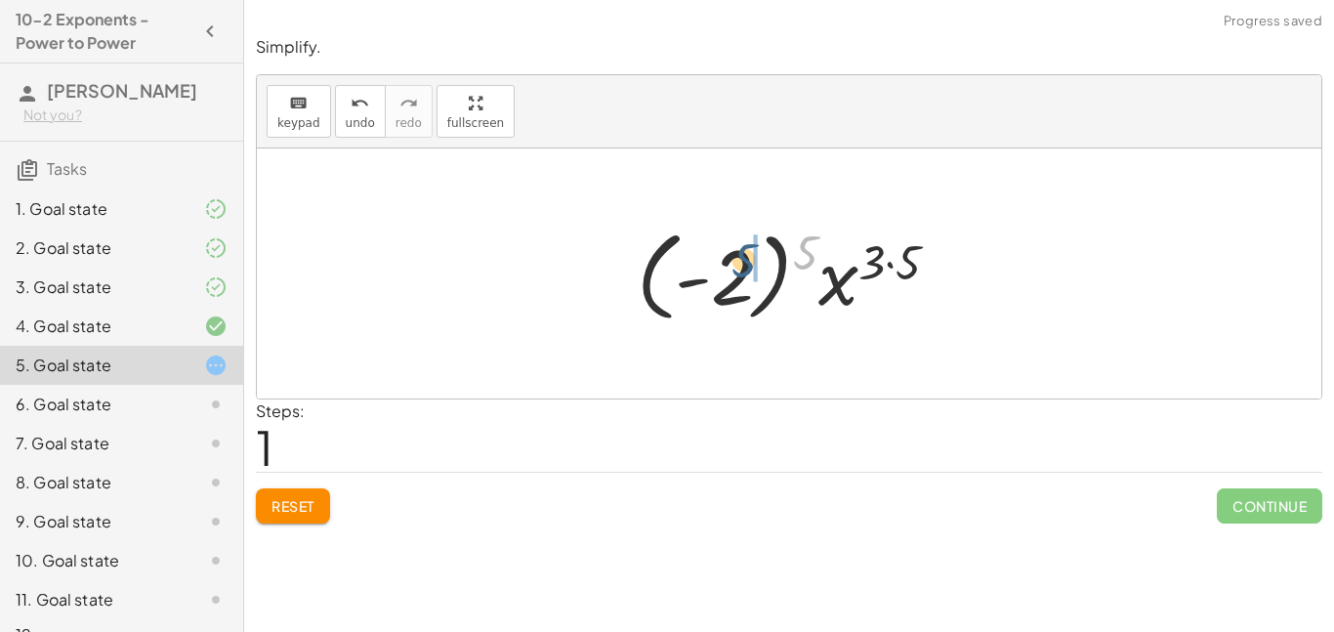
drag, startPoint x: 815, startPoint y: 250, endPoint x: 746, endPoint y: 262, distance: 69.4
click at [746, 262] on div at bounding box center [796, 274] width 338 height 108
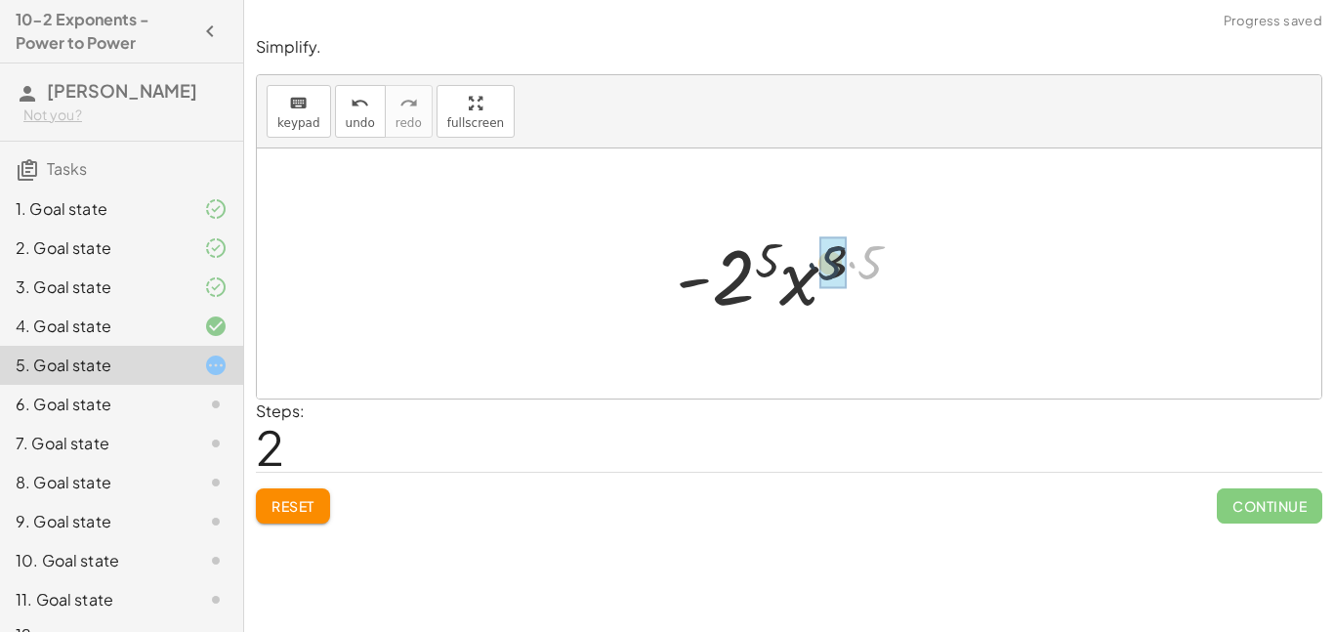
drag, startPoint x: 870, startPoint y: 266, endPoint x: 829, endPoint y: 267, distance: 41.0
drag, startPoint x: 785, startPoint y: 257, endPoint x: 763, endPoint y: 277, distance: 30.4
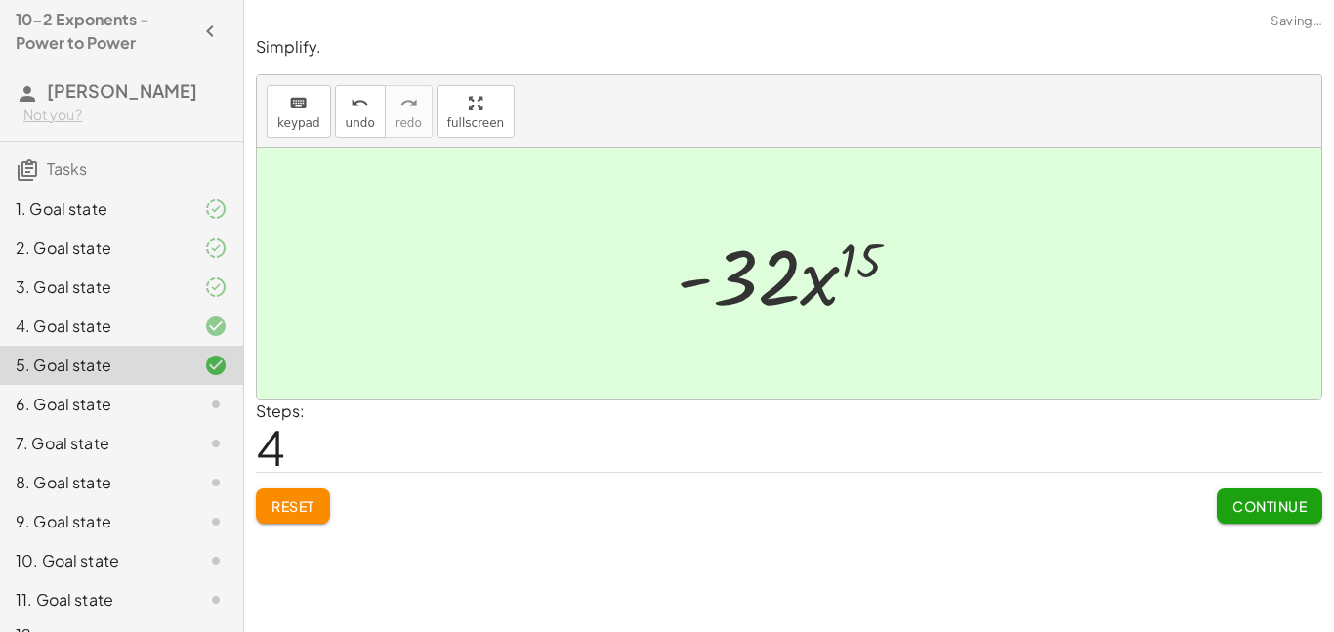
click at [1270, 519] on button "Continue" at bounding box center [1269, 505] width 105 height 35
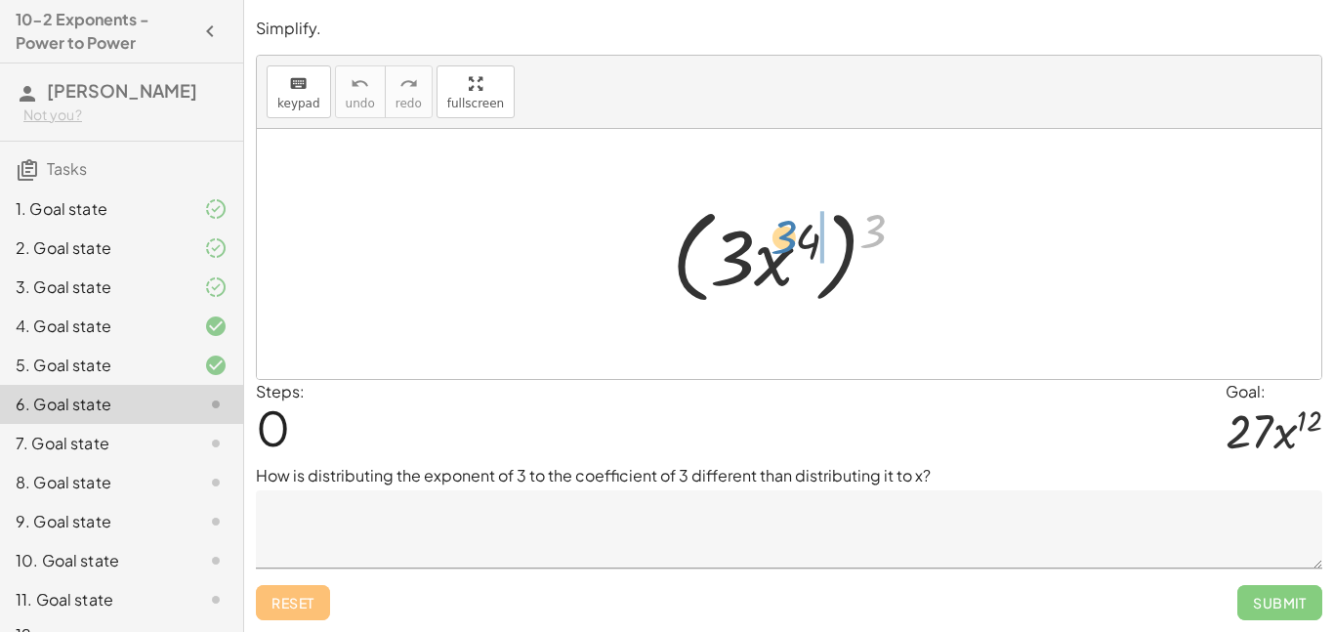
drag, startPoint x: 876, startPoint y: 235, endPoint x: 799, endPoint y: 248, distance: 78.2
click at [799, 248] on div at bounding box center [796, 254] width 269 height 112
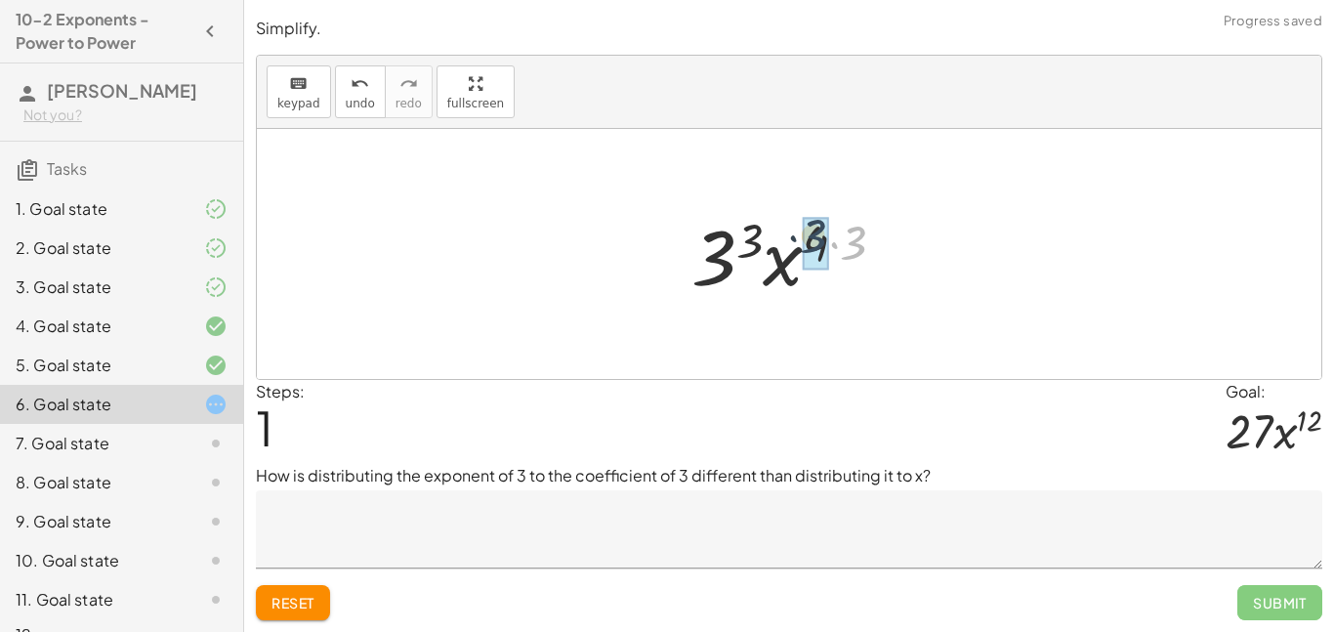
drag, startPoint x: 859, startPoint y: 242, endPoint x: 814, endPoint y: 234, distance: 45.6
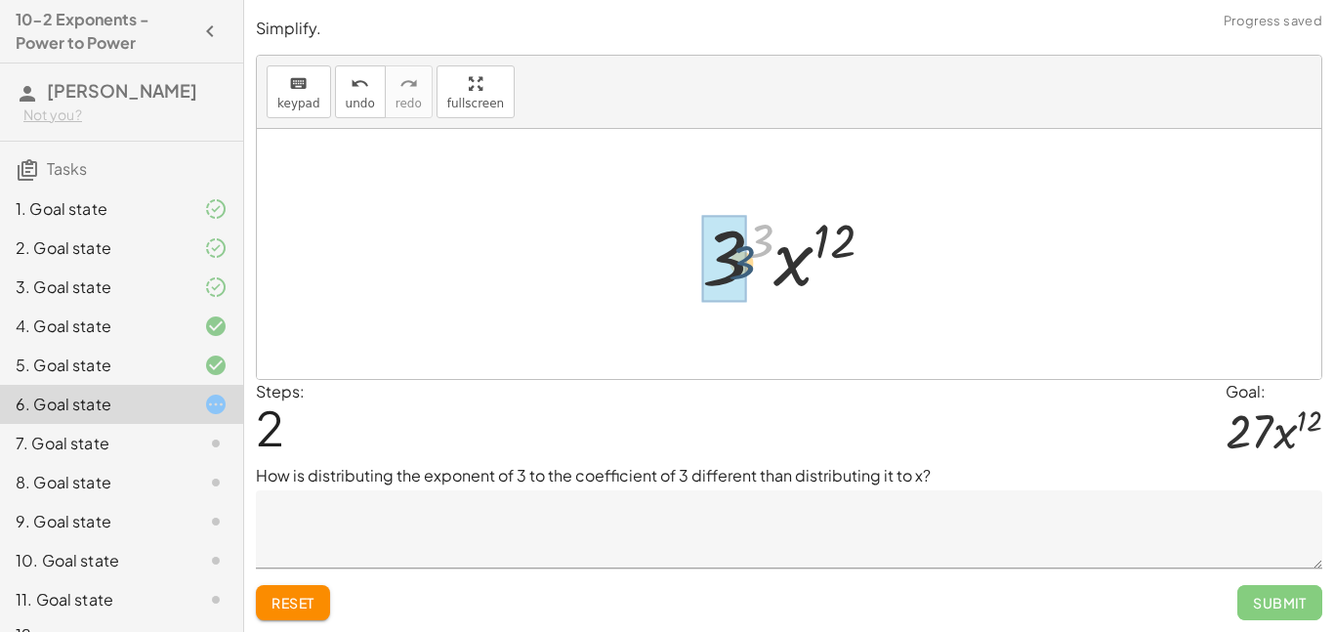
drag, startPoint x: 766, startPoint y: 233, endPoint x: 743, endPoint y: 251, distance: 28.5
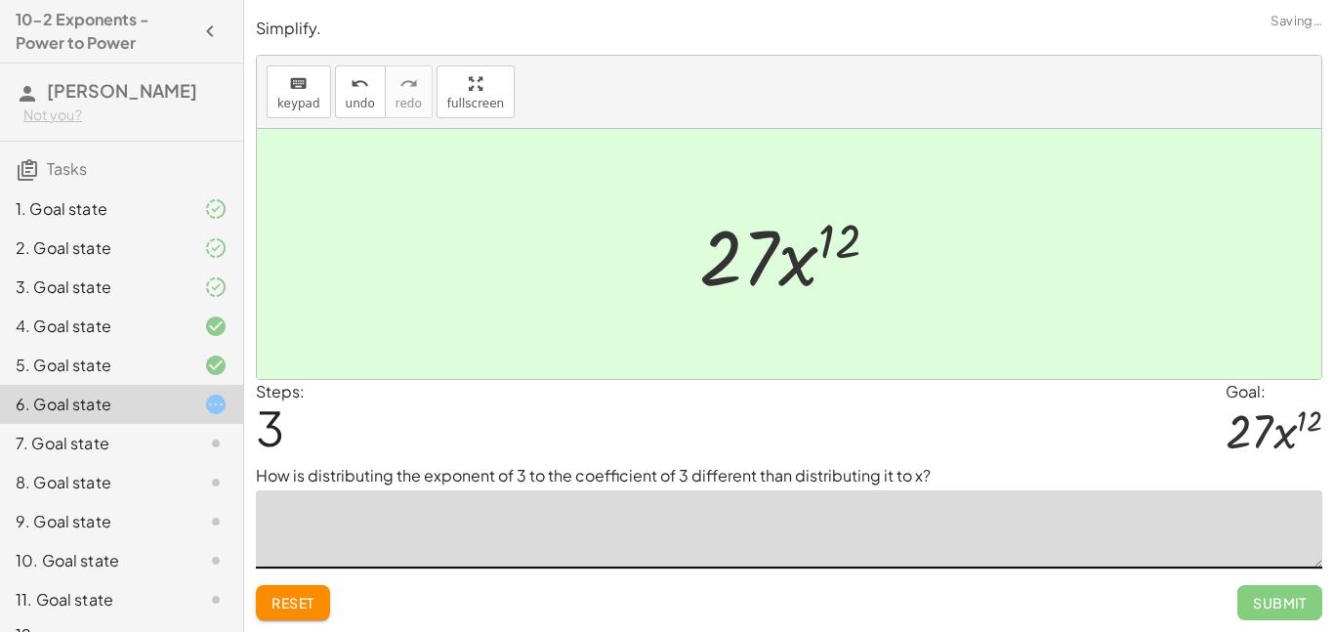
click at [771, 559] on textarea at bounding box center [789, 529] width 1067 height 78
type textarea "**********"
click at [1287, 602] on span "Submit" at bounding box center [1280, 603] width 54 height 18
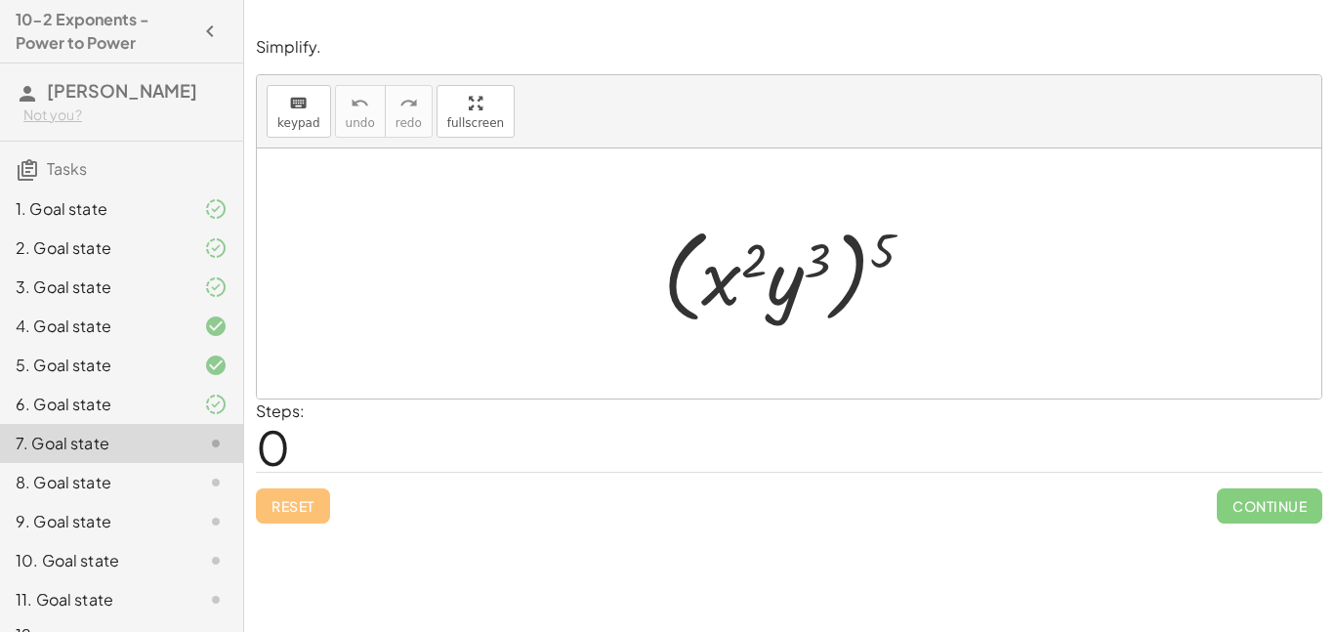
click at [192, 356] on div at bounding box center [200, 365] width 55 height 23
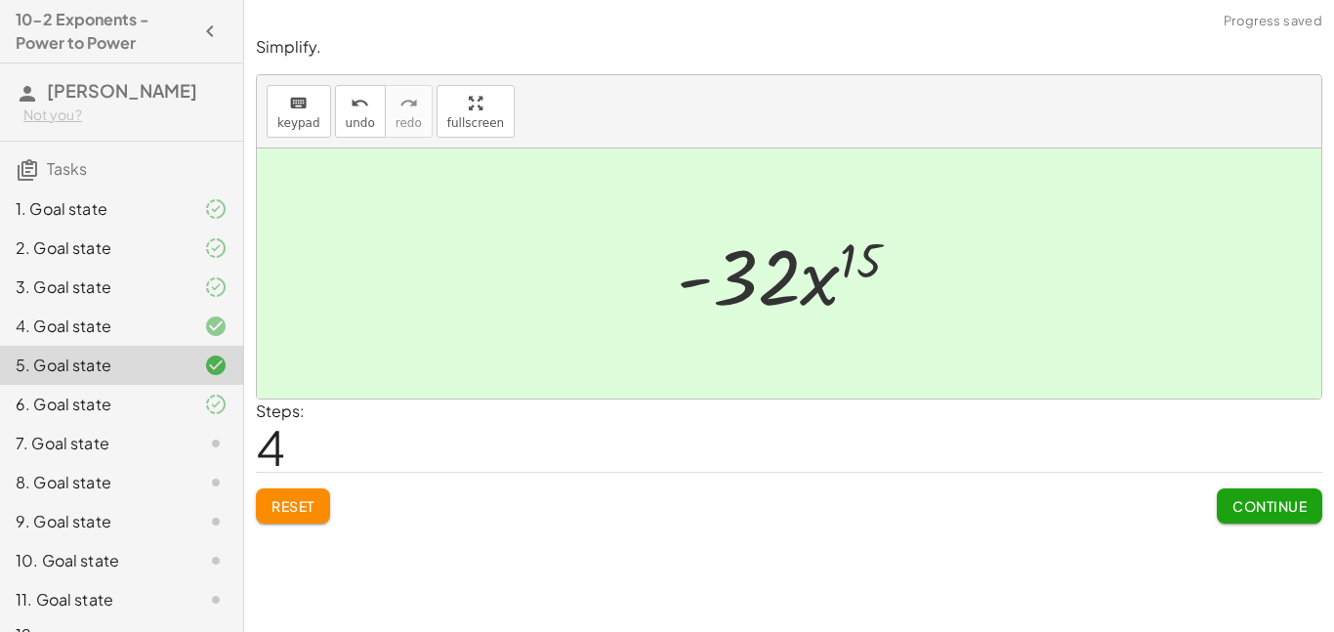
click at [173, 328] on div at bounding box center [200, 325] width 55 height 23
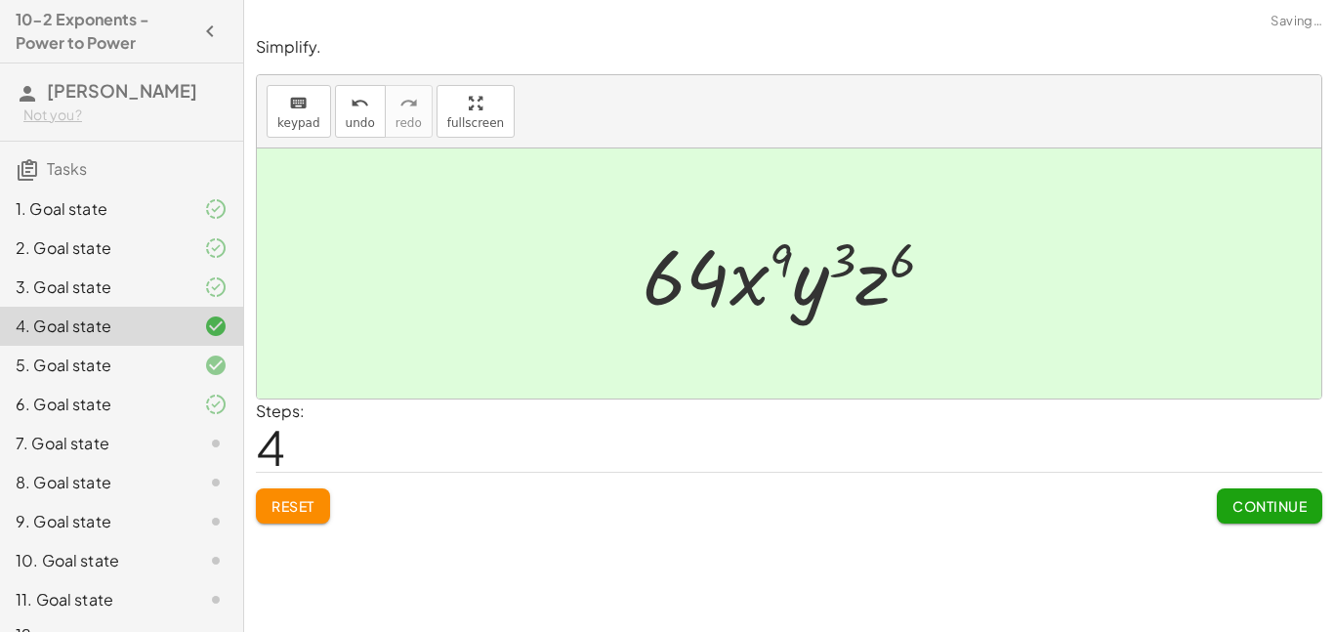
click at [204, 412] on icon at bounding box center [215, 404] width 23 height 23
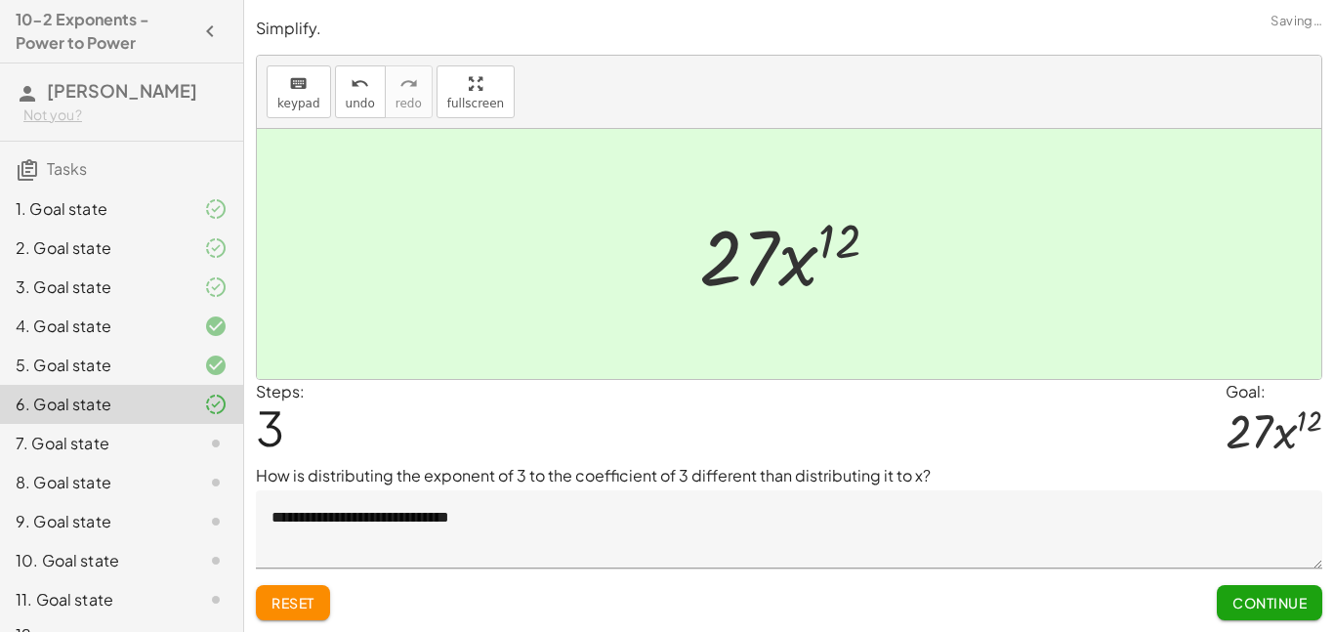
click at [214, 445] on icon at bounding box center [215, 443] width 23 height 23
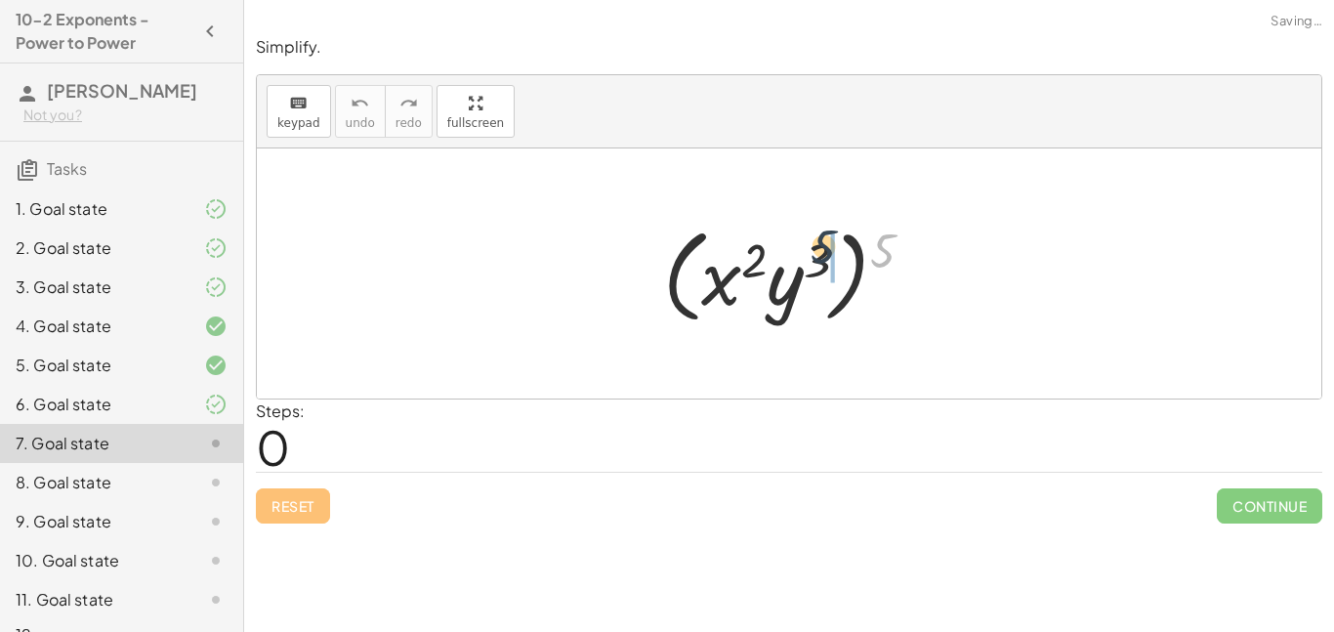
drag, startPoint x: 878, startPoint y: 256, endPoint x: 815, endPoint y: 252, distance: 63.6
click at [815, 252] on div at bounding box center [795, 274] width 285 height 112
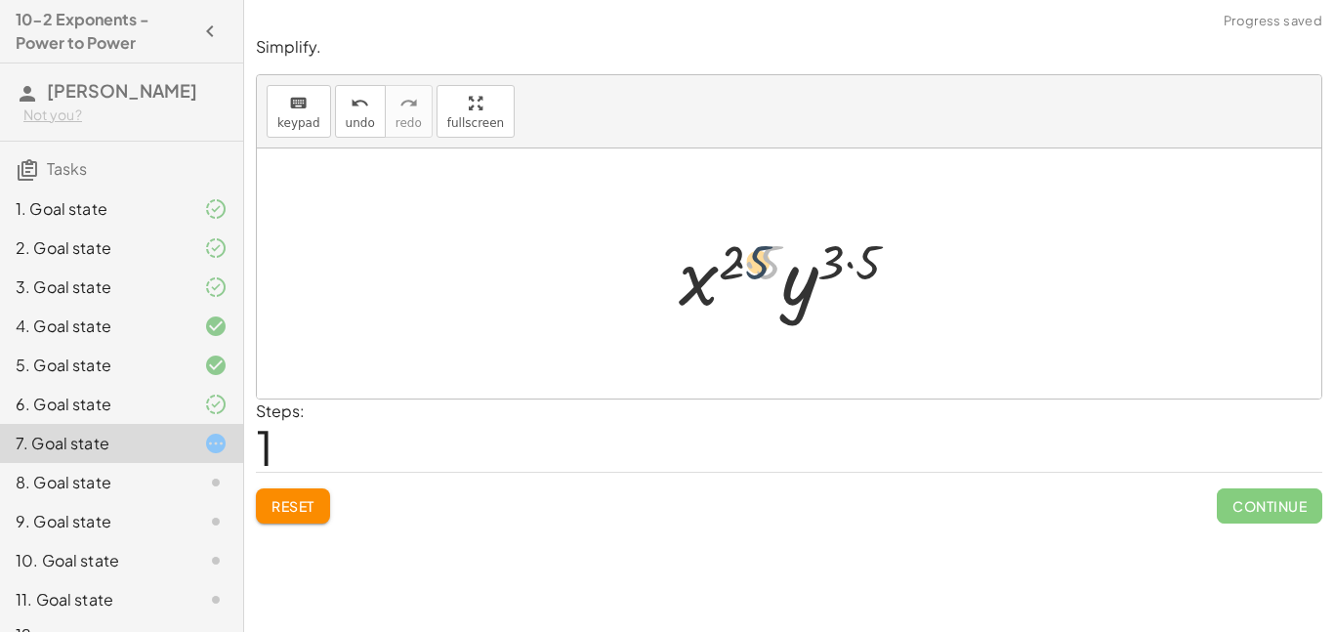
drag, startPoint x: 762, startPoint y: 259, endPoint x: 746, endPoint y: 258, distance: 15.7
click at [746, 258] on div at bounding box center [797, 274] width 256 height 101
drag, startPoint x: 777, startPoint y: 260, endPoint x: 738, endPoint y: 259, distance: 39.1
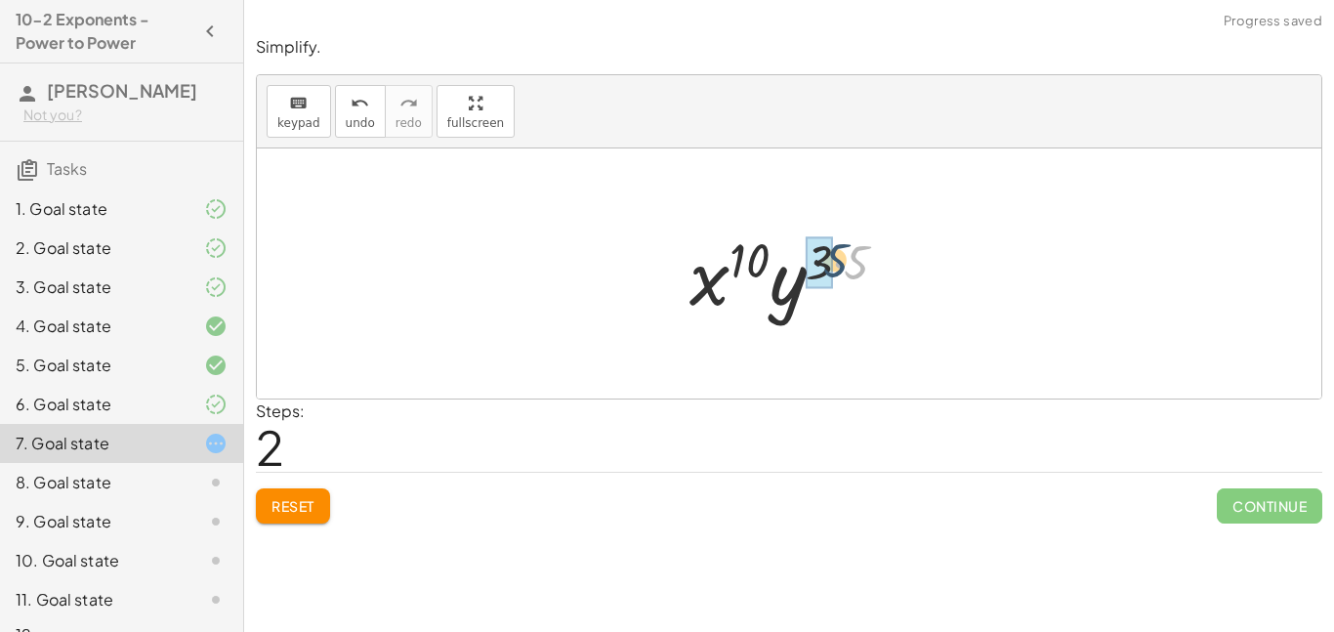
drag, startPoint x: 857, startPoint y: 258, endPoint x: 825, endPoint y: 253, distance: 31.6
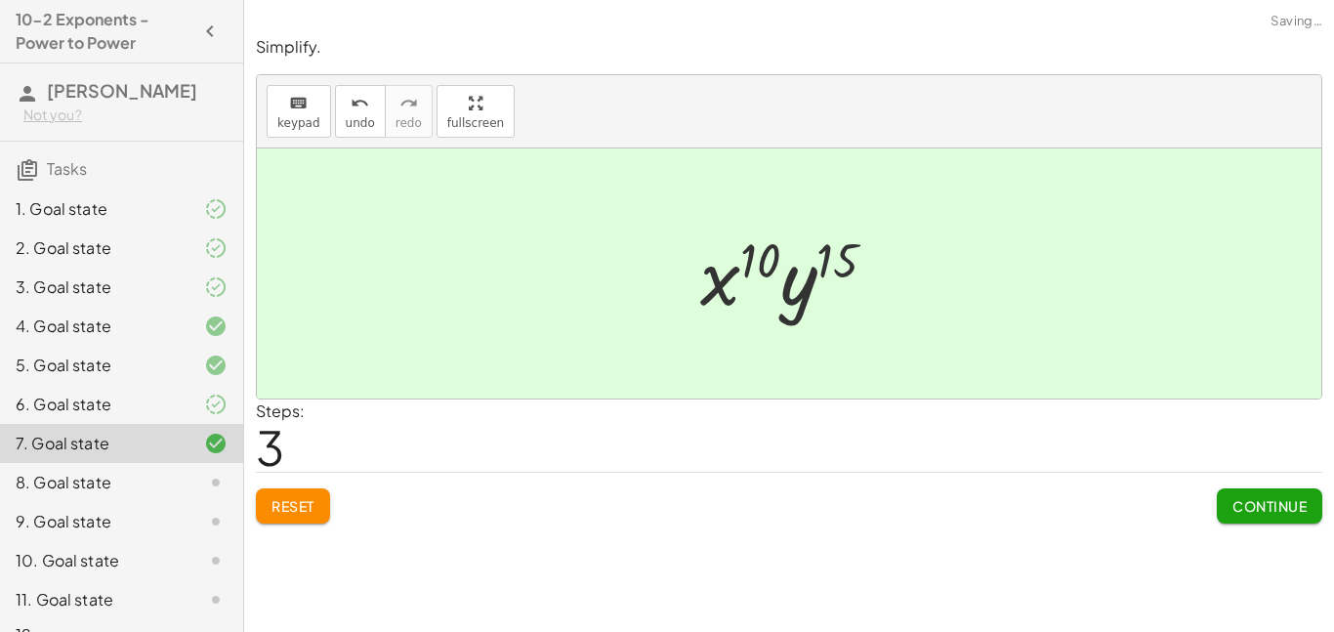
click at [1248, 495] on button "Continue" at bounding box center [1269, 505] width 105 height 35
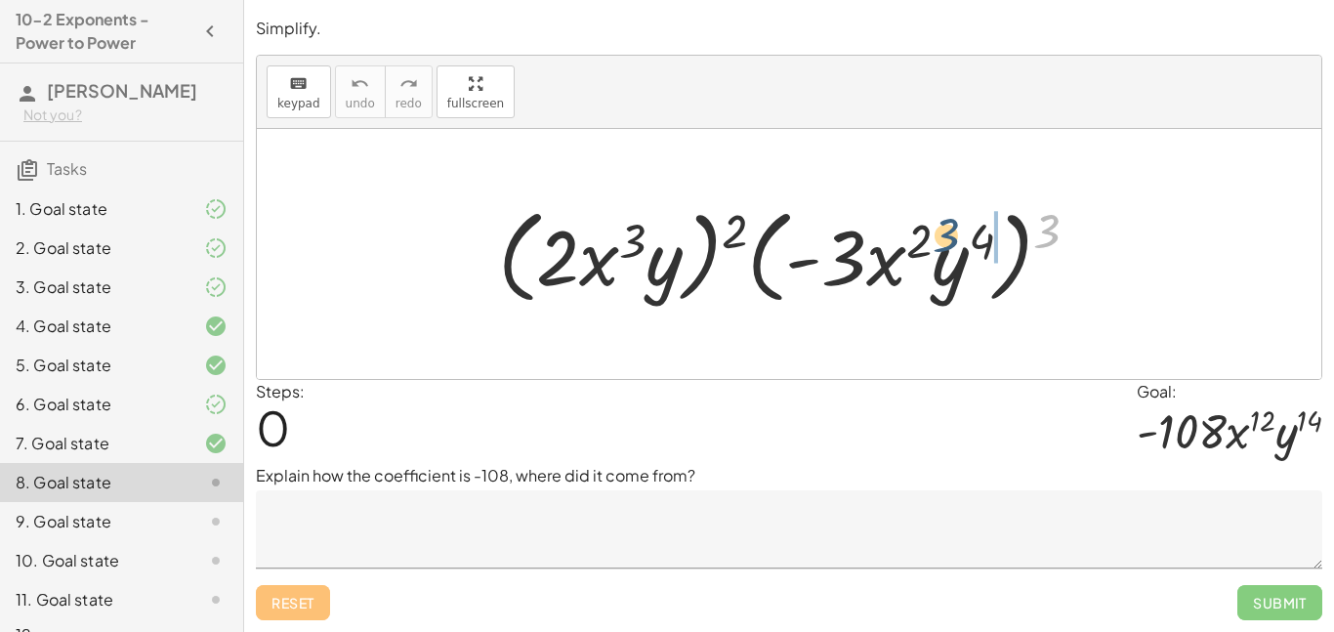
drag, startPoint x: 1055, startPoint y: 230, endPoint x: 951, endPoint y: 233, distance: 103.6
click at [951, 233] on div at bounding box center [796, 254] width 616 height 112
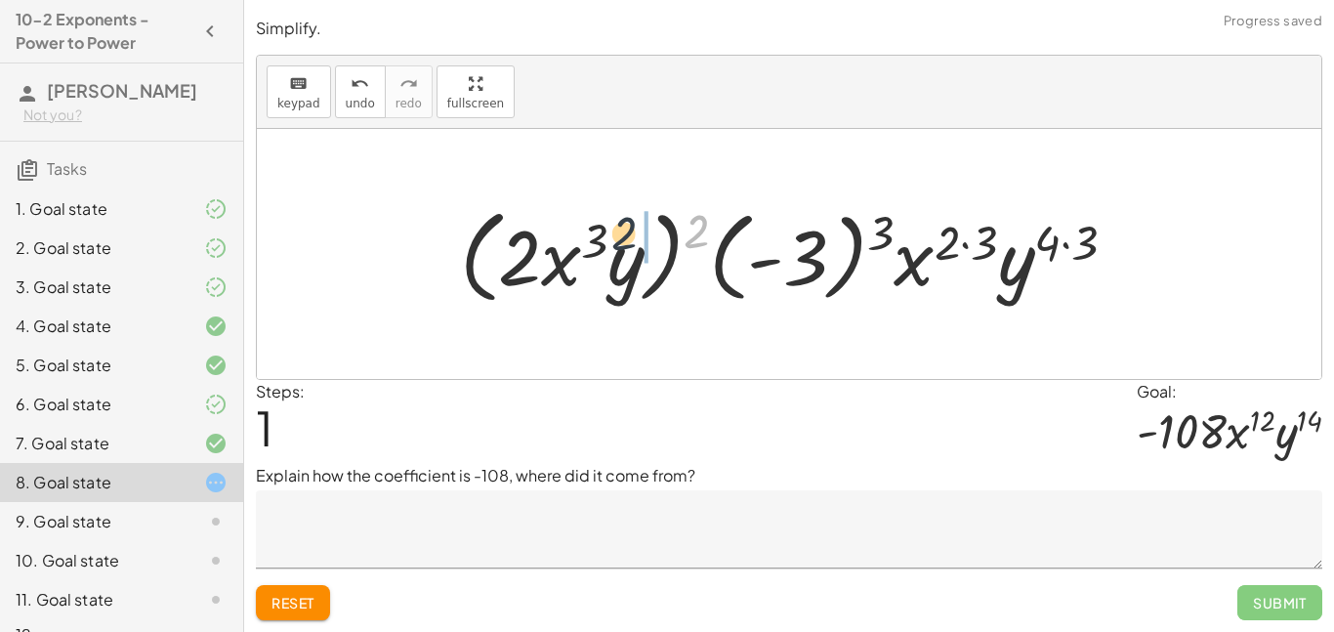
drag, startPoint x: 706, startPoint y: 227, endPoint x: 620, endPoint y: 226, distance: 86.0
click at [620, 226] on div at bounding box center [795, 254] width 691 height 112
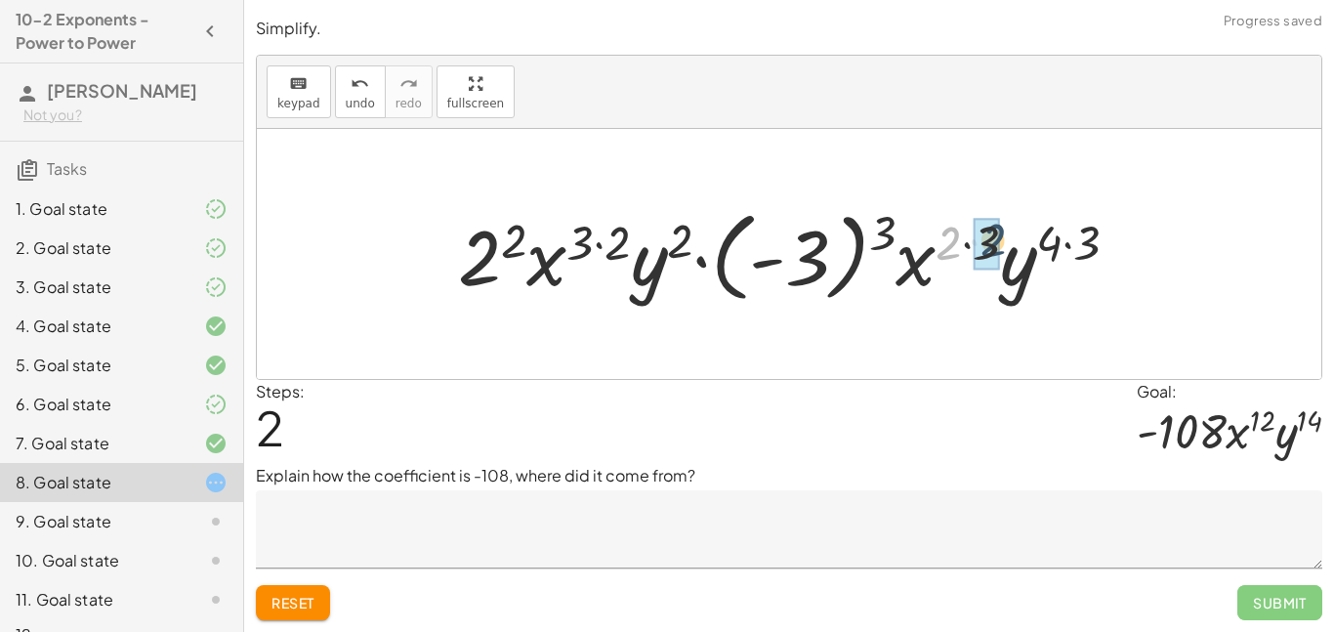
drag, startPoint x: 942, startPoint y: 252, endPoint x: 966, endPoint y: 251, distance: 24.4
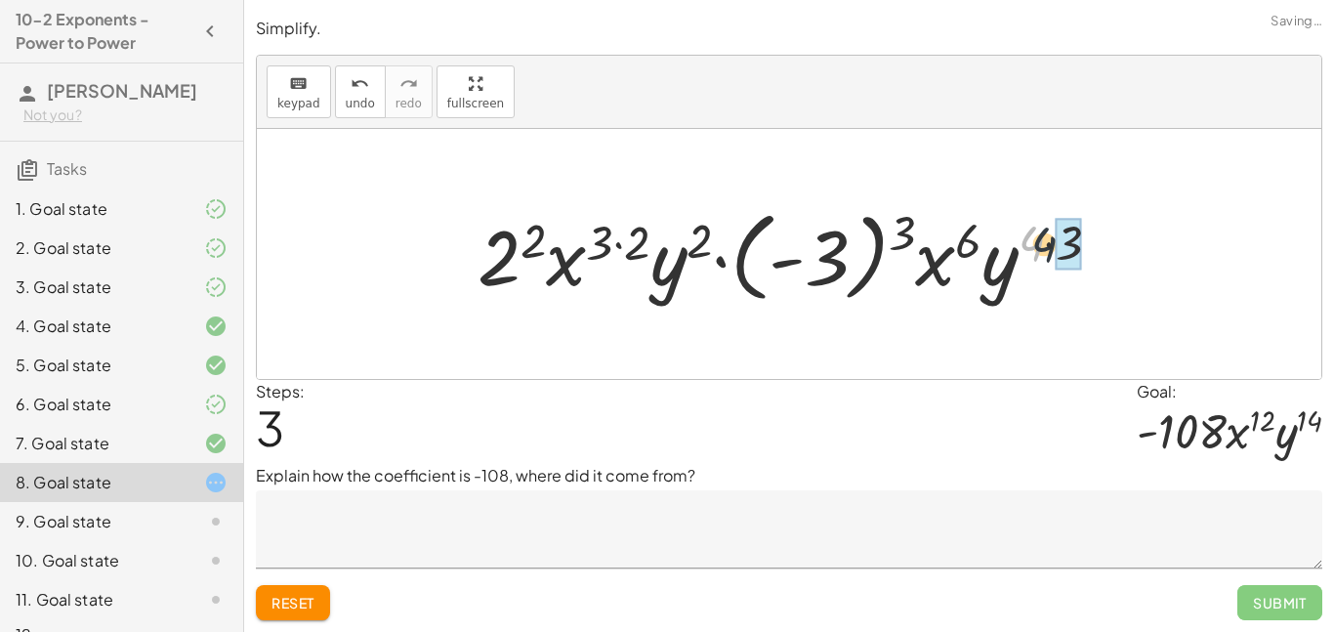
drag, startPoint x: 1029, startPoint y: 246, endPoint x: 1082, endPoint y: 250, distance: 52.9
click at [1082, 250] on div at bounding box center [797, 254] width 658 height 108
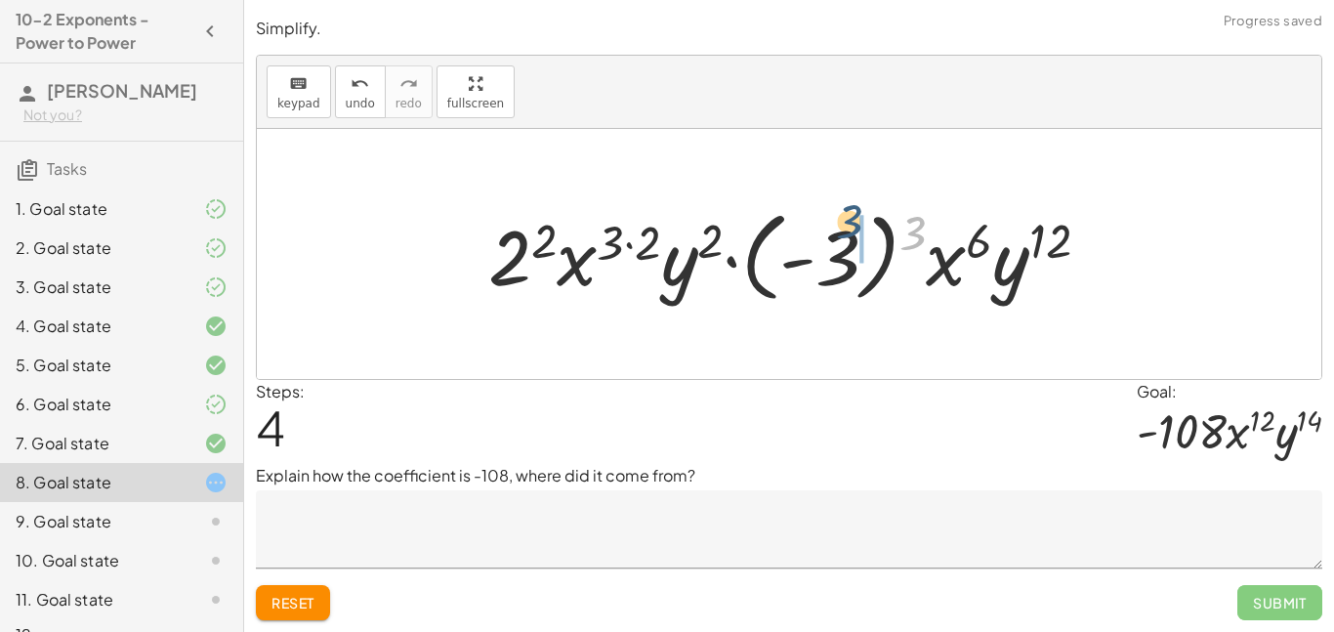
drag, startPoint x: 917, startPoint y: 231, endPoint x: 849, endPoint y: 222, distance: 69.1
click at [849, 222] on div at bounding box center [797, 254] width 637 height 108
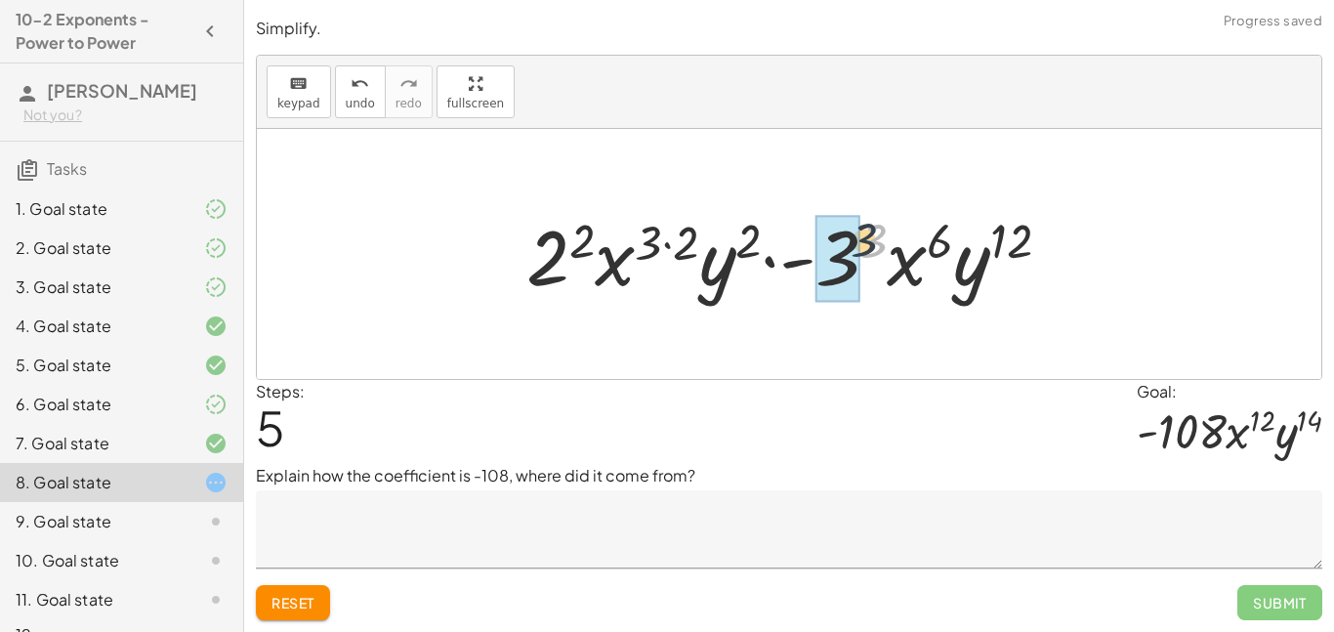
drag, startPoint x: 873, startPoint y: 242, endPoint x: 842, endPoint y: 237, distance: 31.6
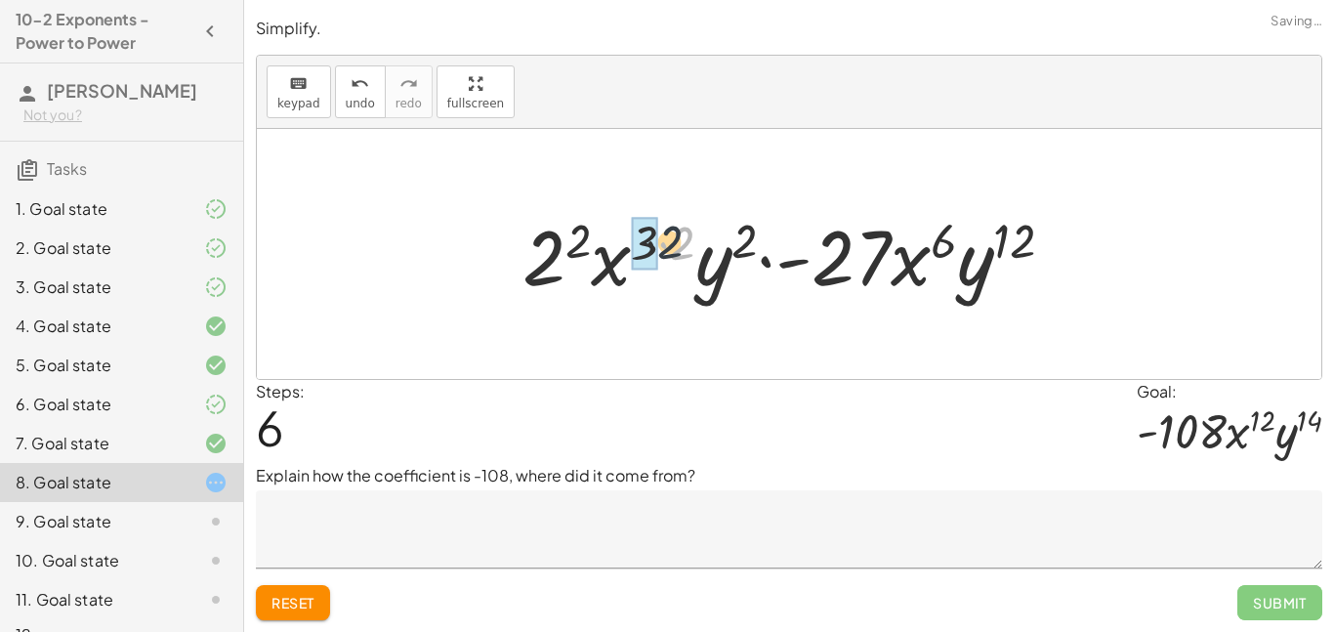
drag, startPoint x: 680, startPoint y: 245, endPoint x: 651, endPoint y: 241, distance: 28.6
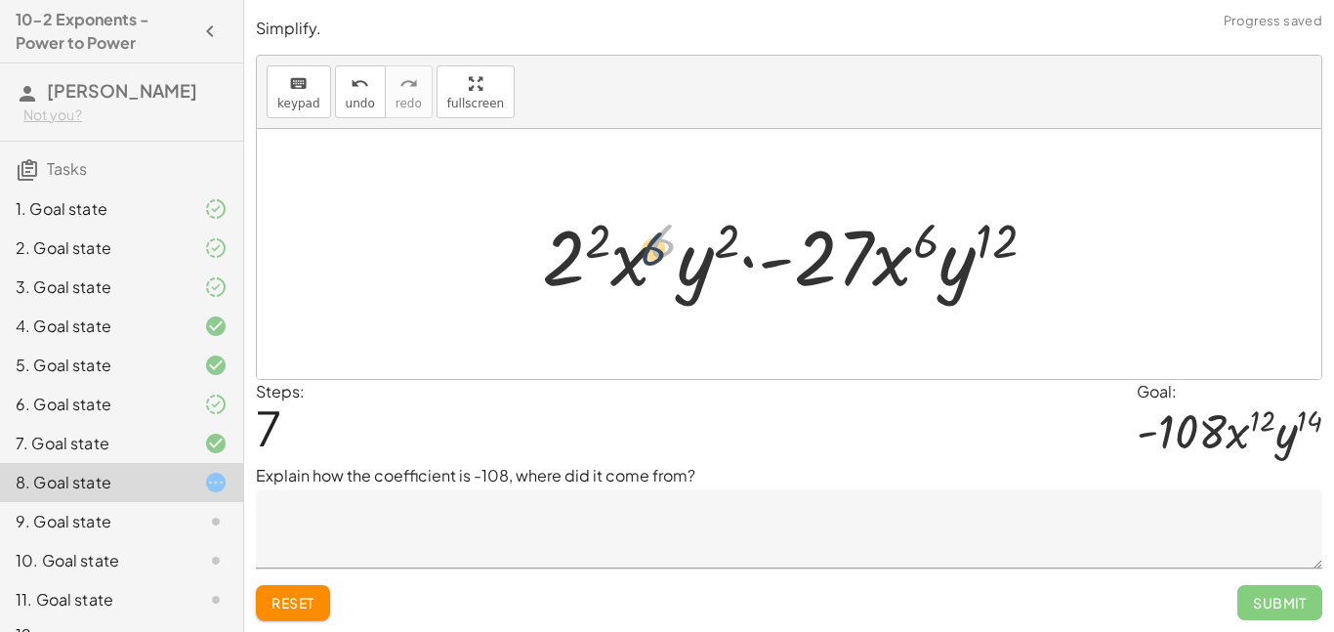
drag, startPoint x: 659, startPoint y: 244, endPoint x: 649, endPoint y: 245, distance: 10.8
click at [649, 245] on div at bounding box center [796, 254] width 529 height 101
drag, startPoint x: 597, startPoint y: 241, endPoint x: 581, endPoint y: 239, distance: 15.7
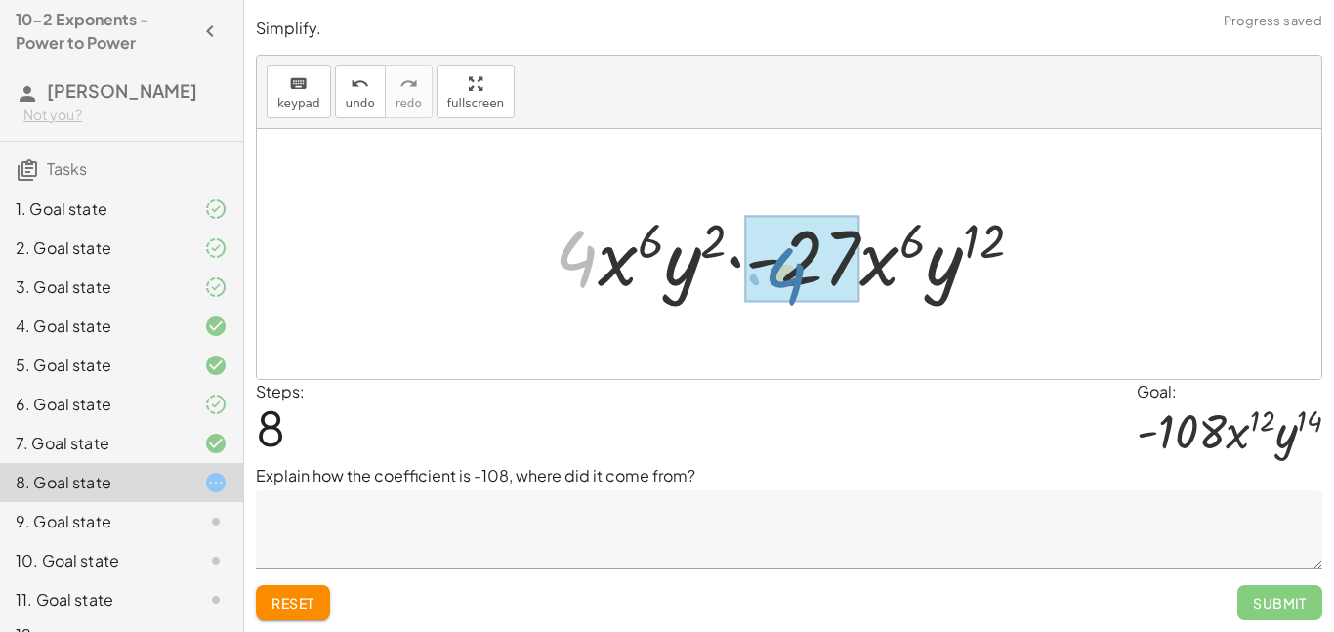
drag, startPoint x: 578, startPoint y: 250, endPoint x: 792, endPoint y: 268, distance: 214.6
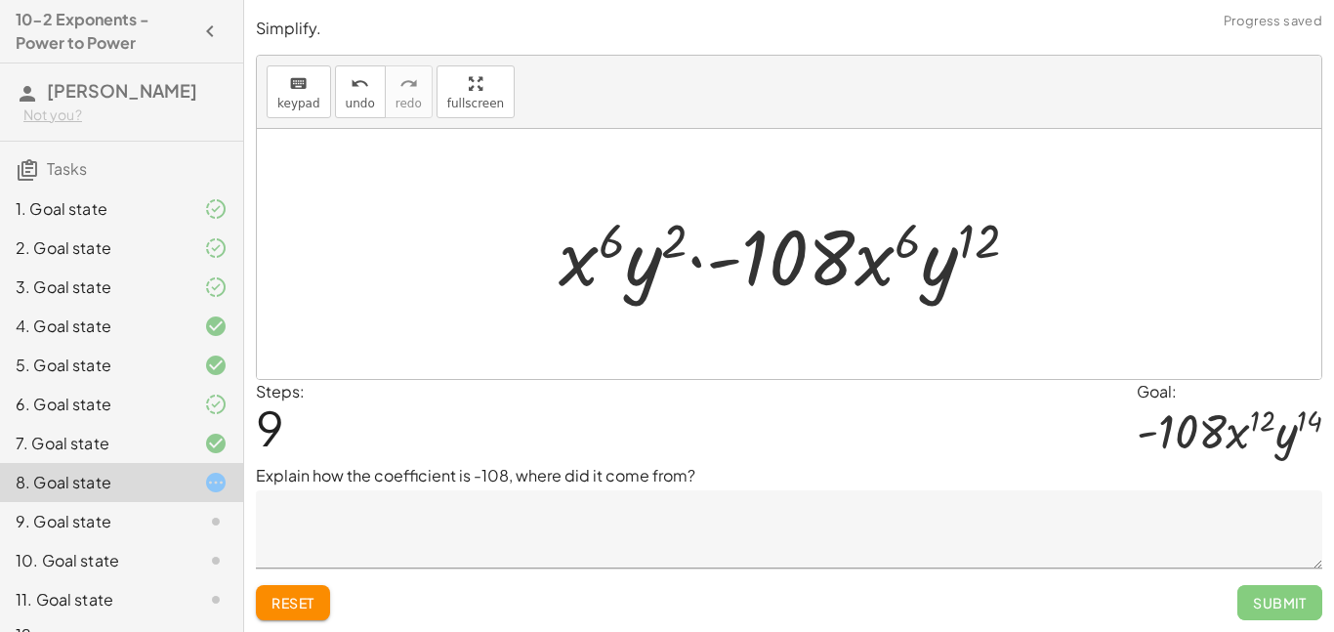
click at [927, 529] on textarea at bounding box center [789, 529] width 1067 height 78
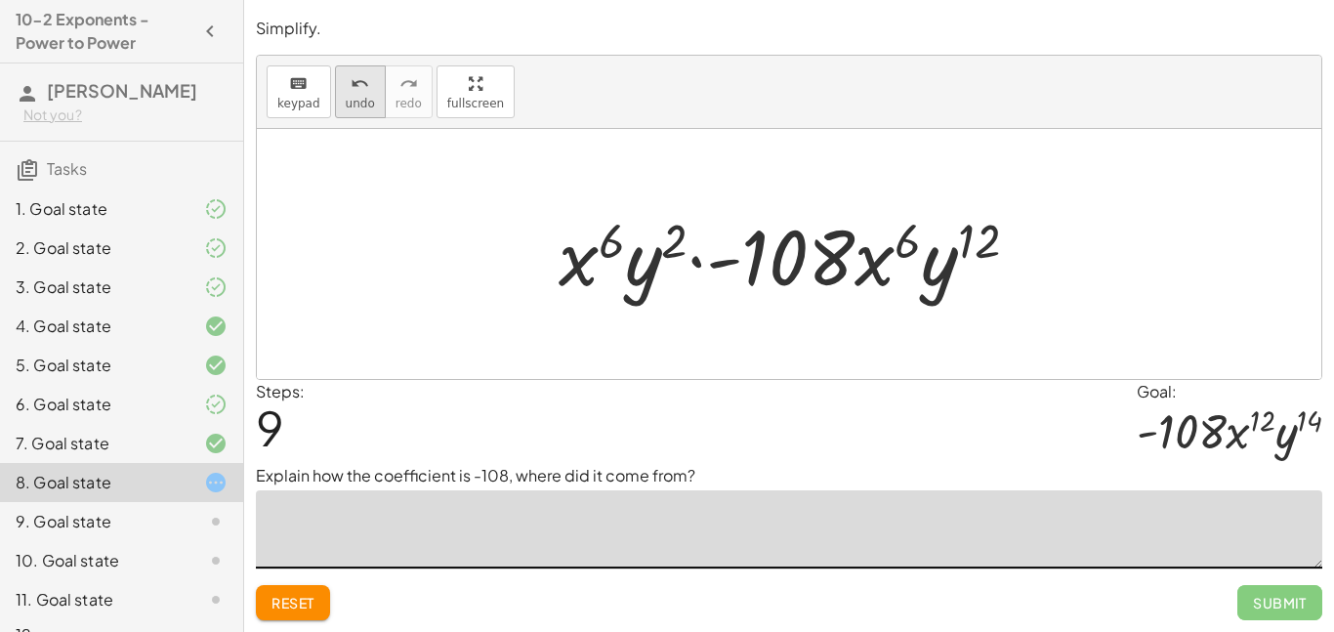
click at [360, 90] on icon "undo" at bounding box center [360, 83] width 19 height 23
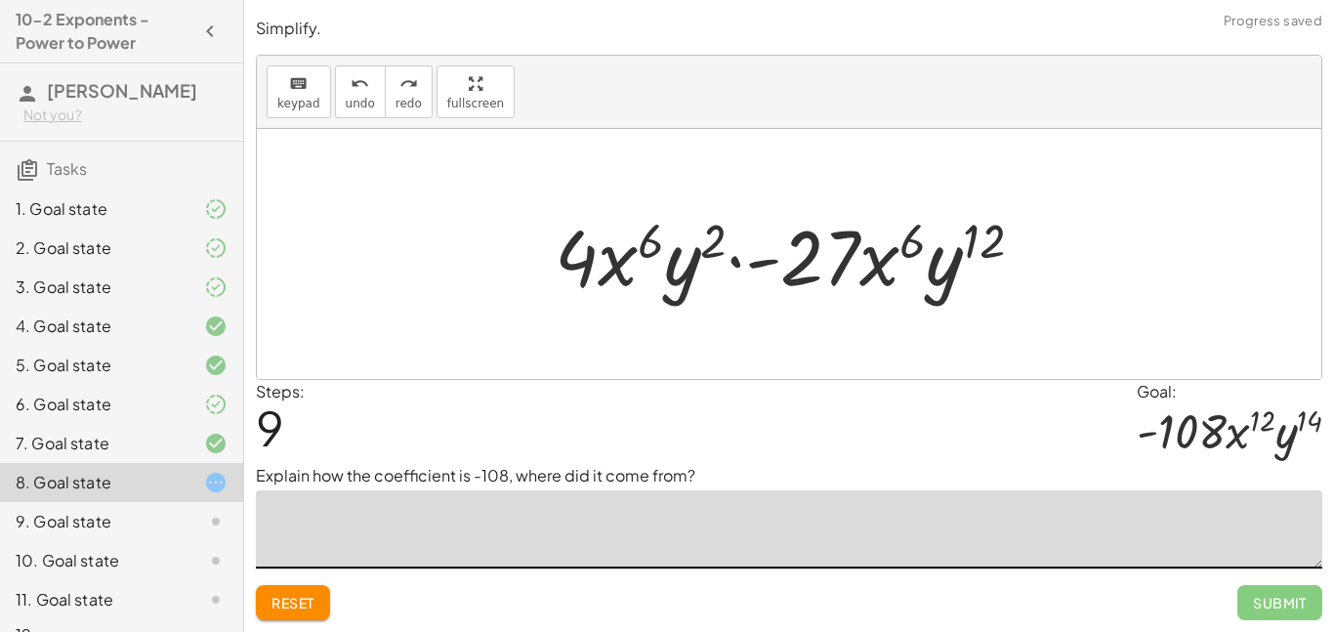
click at [622, 568] on div "Reset Submit" at bounding box center [789, 594] width 1067 height 52
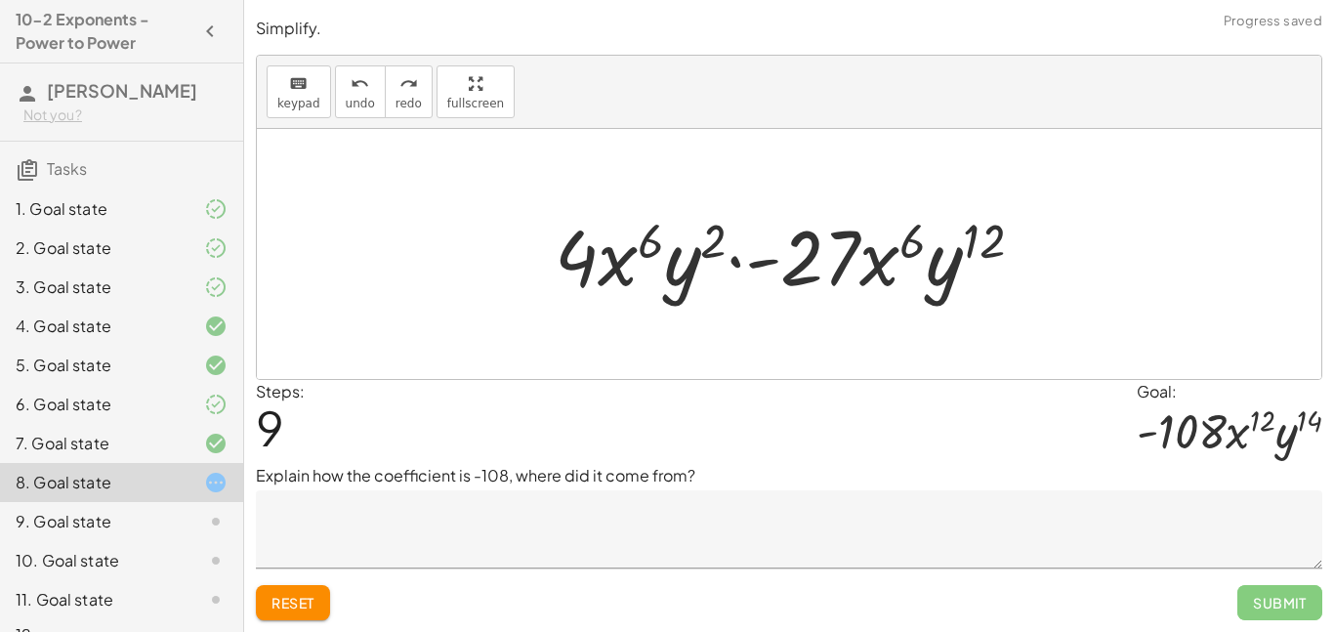
click at [615, 567] on textarea at bounding box center [789, 529] width 1067 height 78
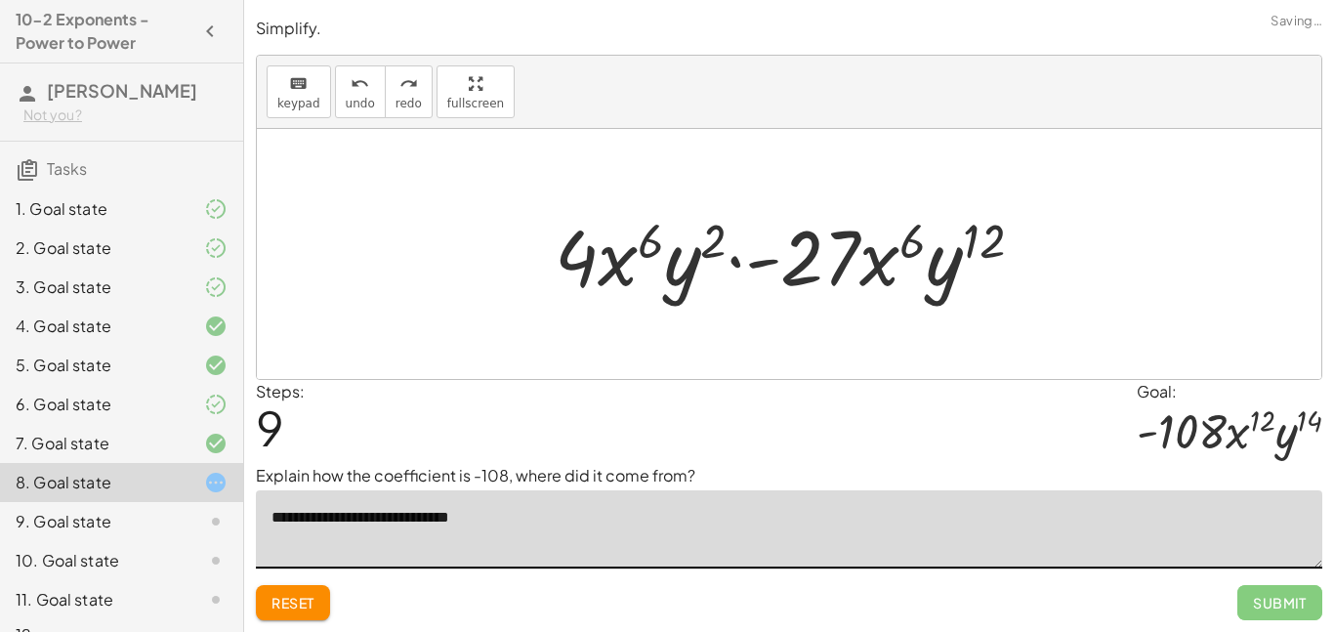
type textarea "**********"
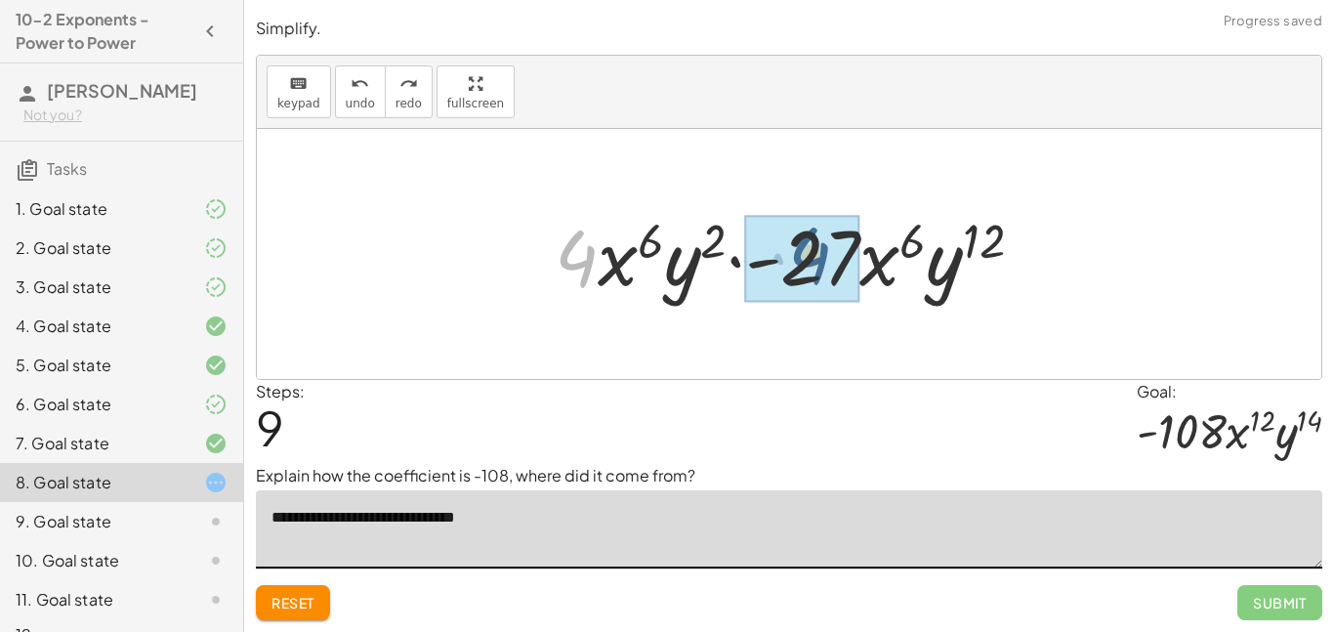
drag, startPoint x: 575, startPoint y: 272, endPoint x: 829, endPoint y: 272, distance: 253.9
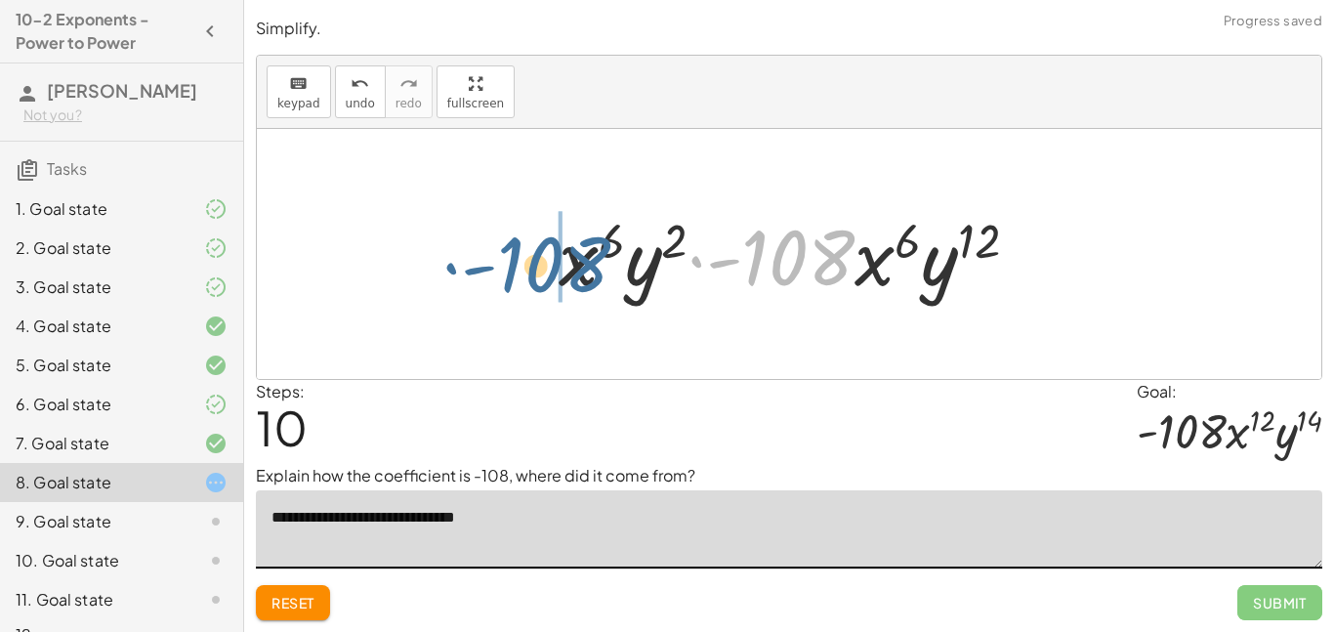
drag, startPoint x: 776, startPoint y: 244, endPoint x: 528, endPoint y: 250, distance: 248.1
click at [529, 250] on div "· ( · 2 · x 3 · y ) 2 · ( · - 3 · x 2 · y 4 ) 3 · ( · 2 · x 3 · y ) 2 · ( - 3 )…" at bounding box center [789, 254] width 520 height 110
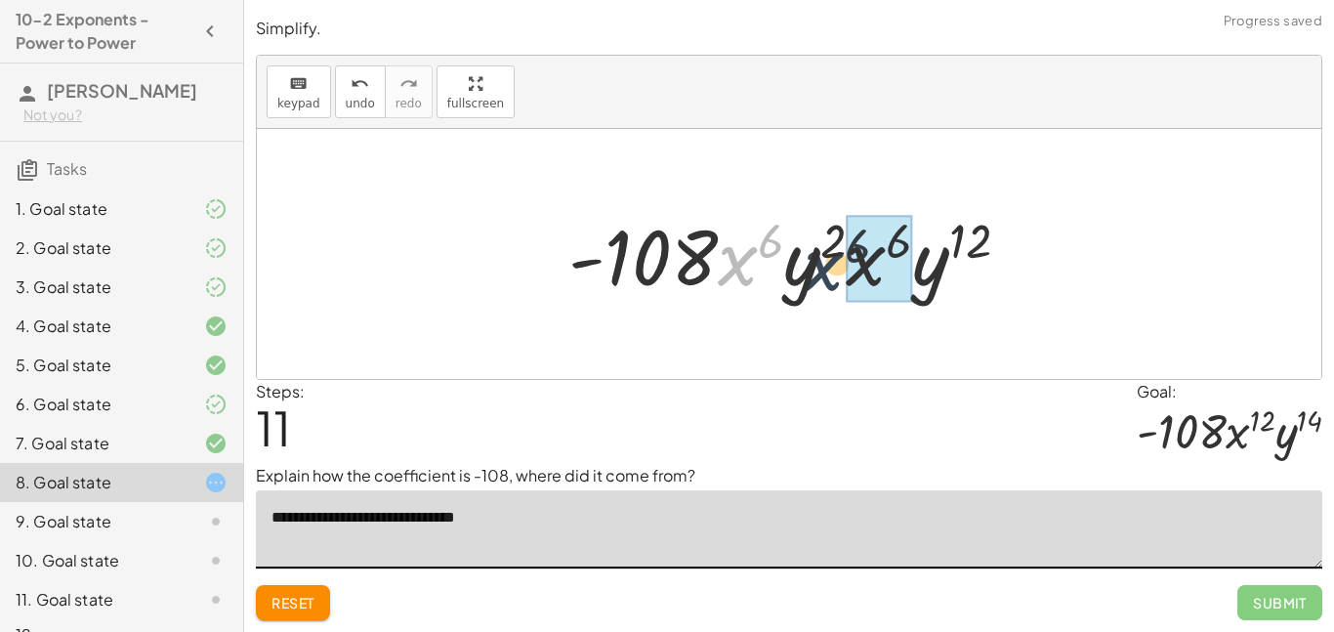
drag, startPoint x: 749, startPoint y: 264, endPoint x: 841, endPoint y: 269, distance: 91.9
click at [841, 269] on div at bounding box center [797, 254] width 477 height 101
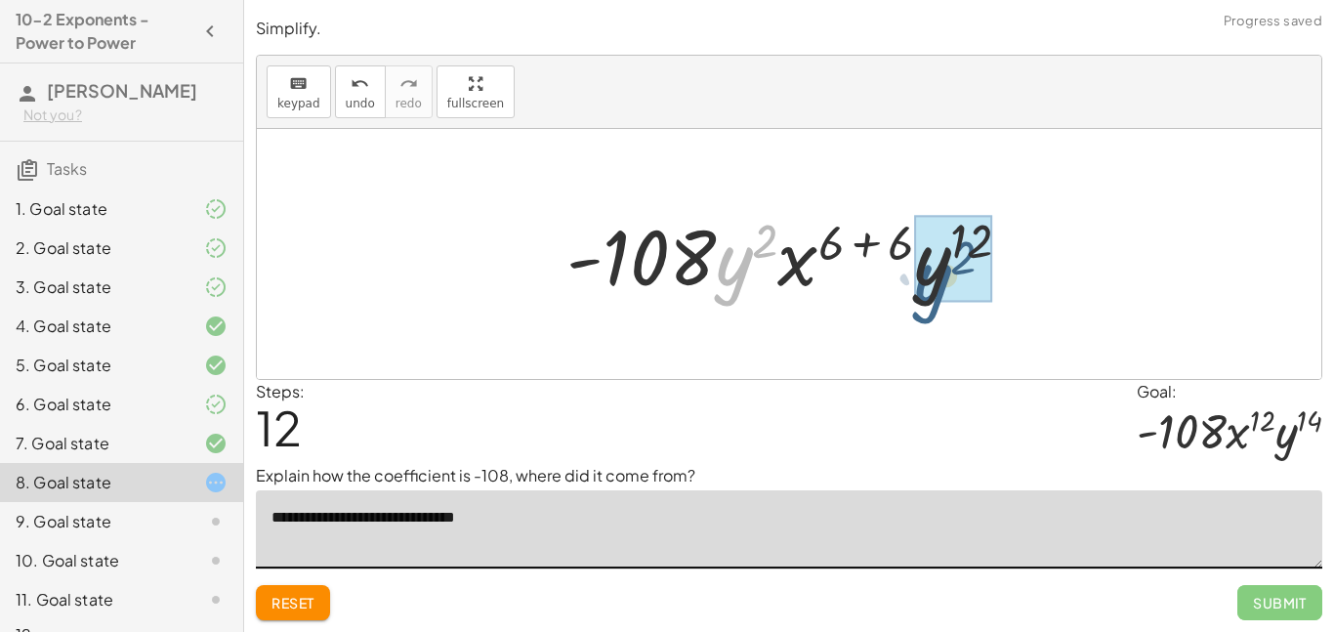
drag, startPoint x: 740, startPoint y: 268, endPoint x: 948, endPoint y: 286, distance: 208.9
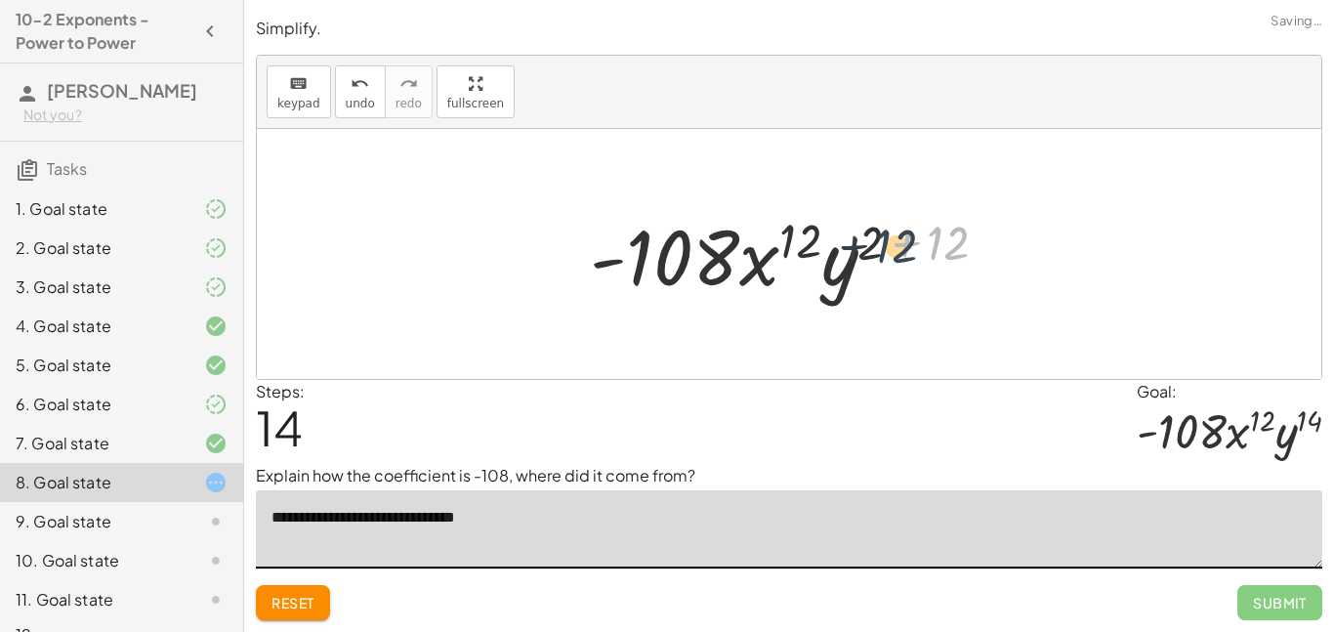
drag, startPoint x: 944, startPoint y: 230, endPoint x: 887, endPoint y: 233, distance: 57.7
click at [887, 233] on div at bounding box center [796, 254] width 433 height 101
drag, startPoint x: 955, startPoint y: 254, endPoint x: 887, endPoint y: 240, distance: 69.7
click at [887, 240] on div at bounding box center [796, 254] width 433 height 101
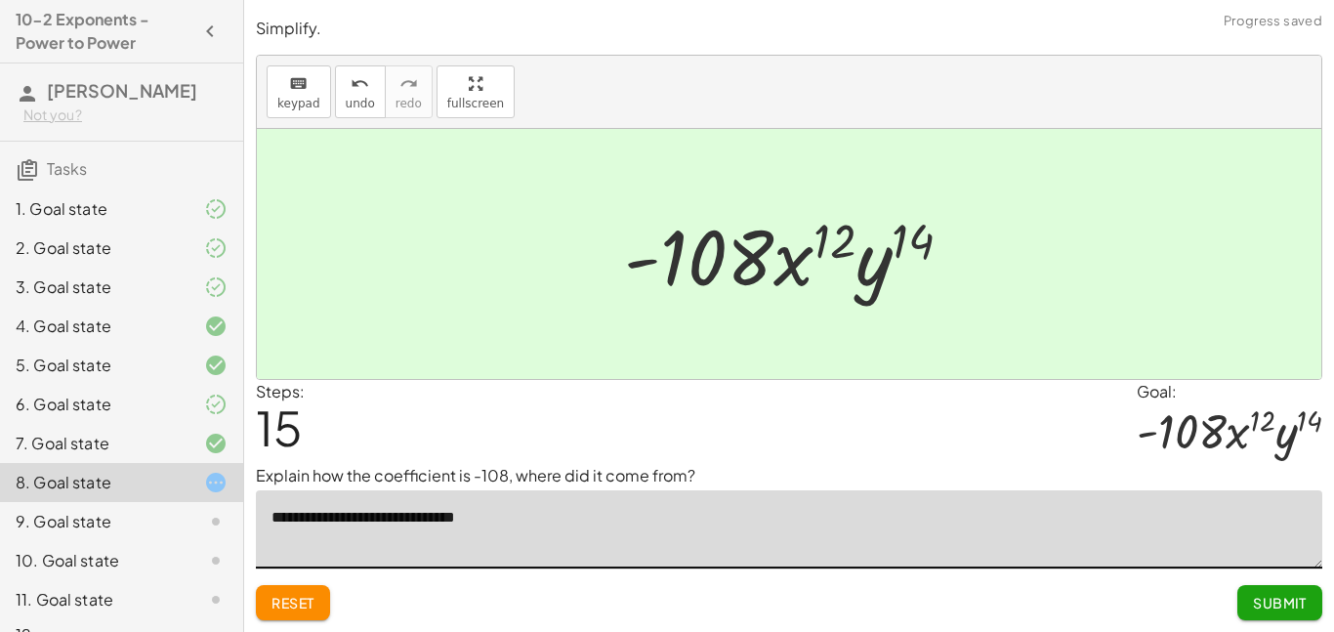
click at [1254, 604] on span "Submit" at bounding box center [1280, 603] width 54 height 18
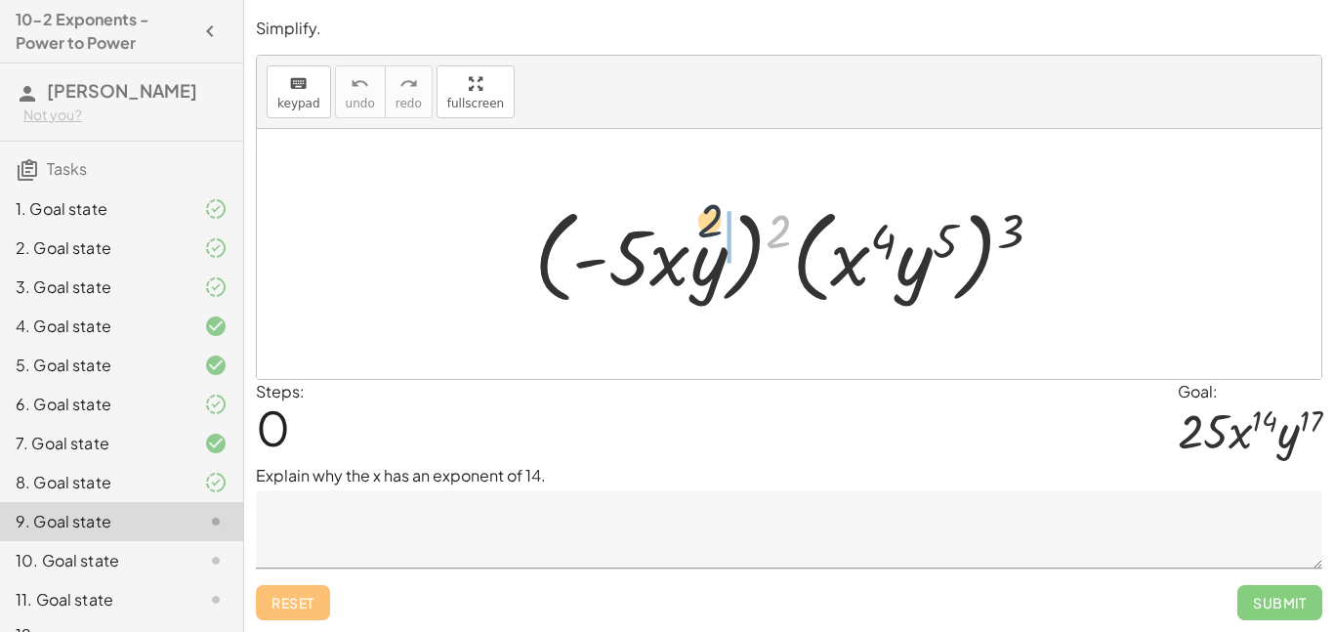
drag, startPoint x: 775, startPoint y: 229, endPoint x: 684, endPoint y: 215, distance: 92.8
click at [684, 215] on div at bounding box center [795, 254] width 543 height 112
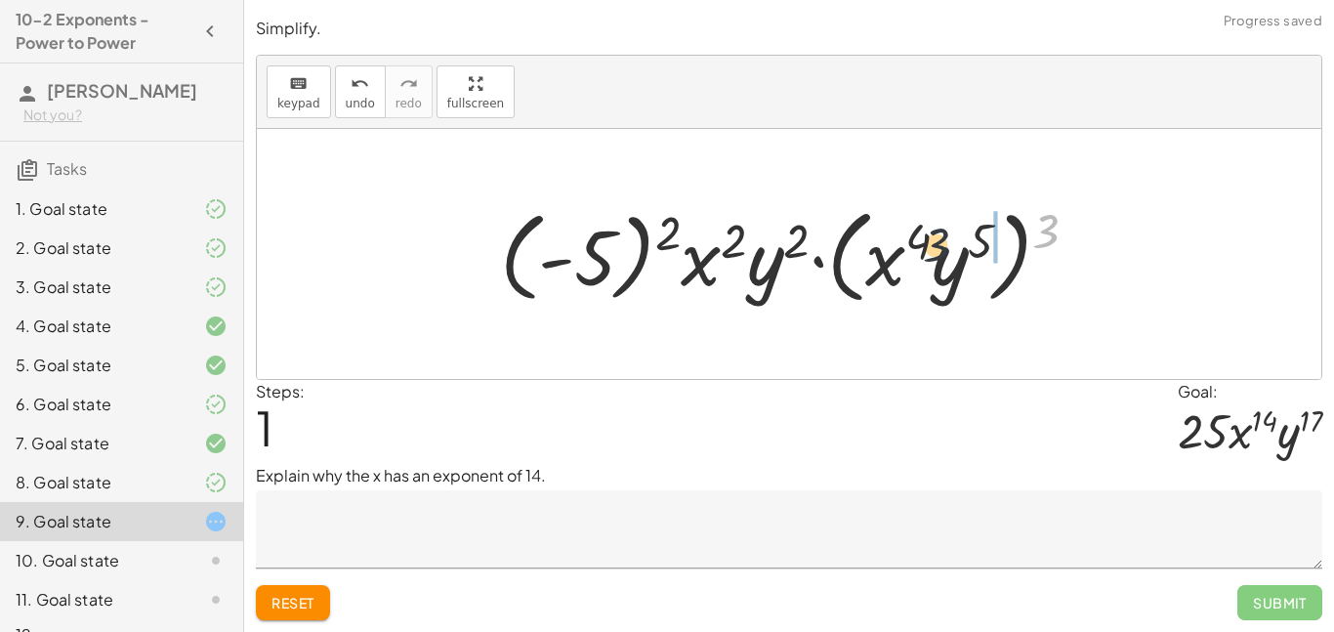
drag, startPoint x: 1051, startPoint y: 231, endPoint x: 928, endPoint y: 247, distance: 124.1
click at [928, 247] on div at bounding box center [796, 254] width 613 height 112
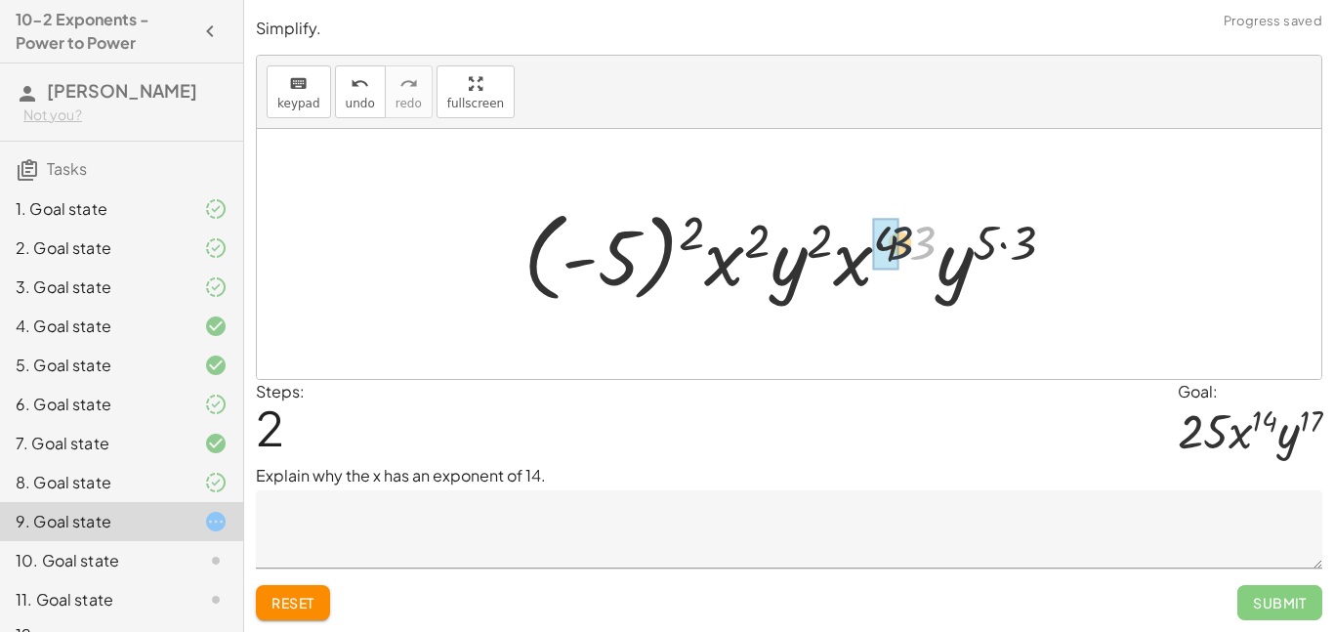
drag, startPoint x: 929, startPoint y: 241, endPoint x: 898, endPoint y: 240, distance: 31.3
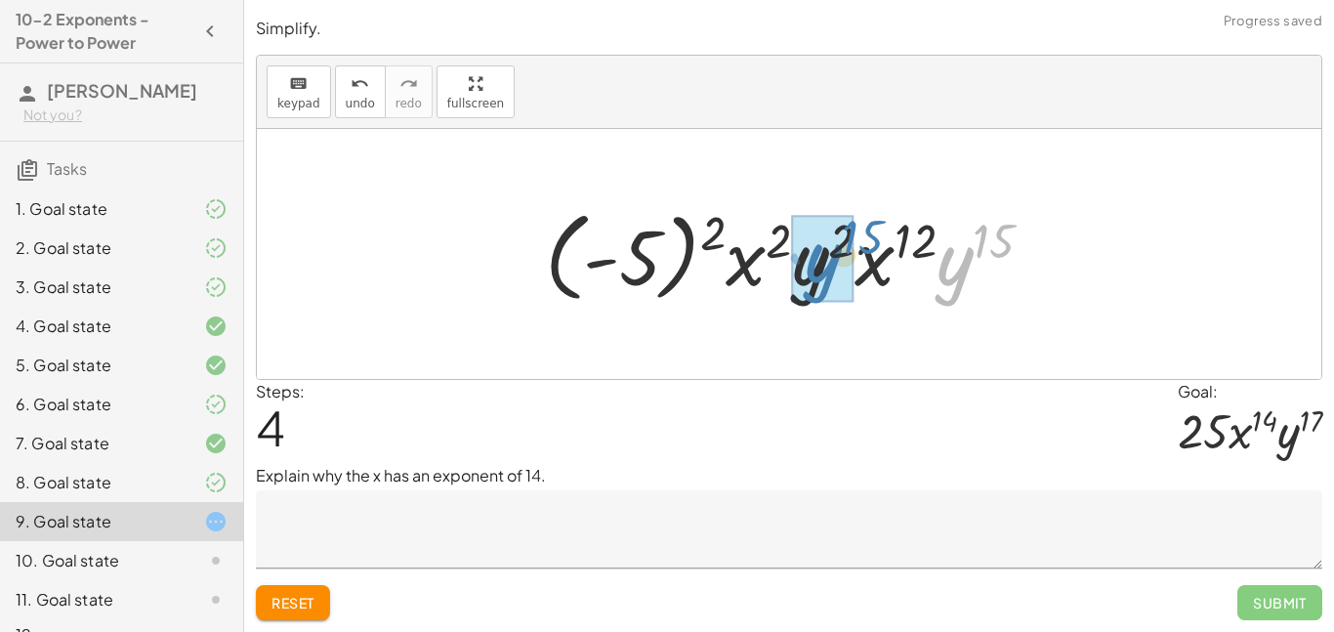
drag, startPoint x: 966, startPoint y: 272, endPoint x: 826, endPoint y: 269, distance: 139.7
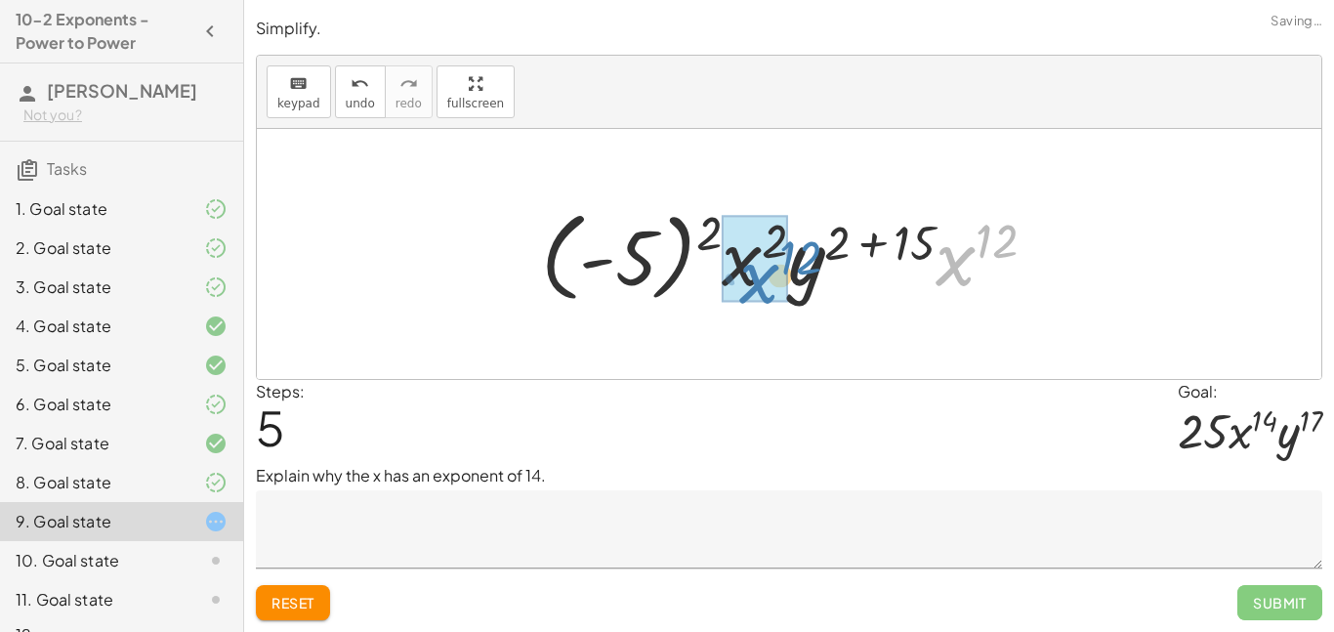
drag, startPoint x: 938, startPoint y: 270, endPoint x: 735, endPoint y: 285, distance: 202.8
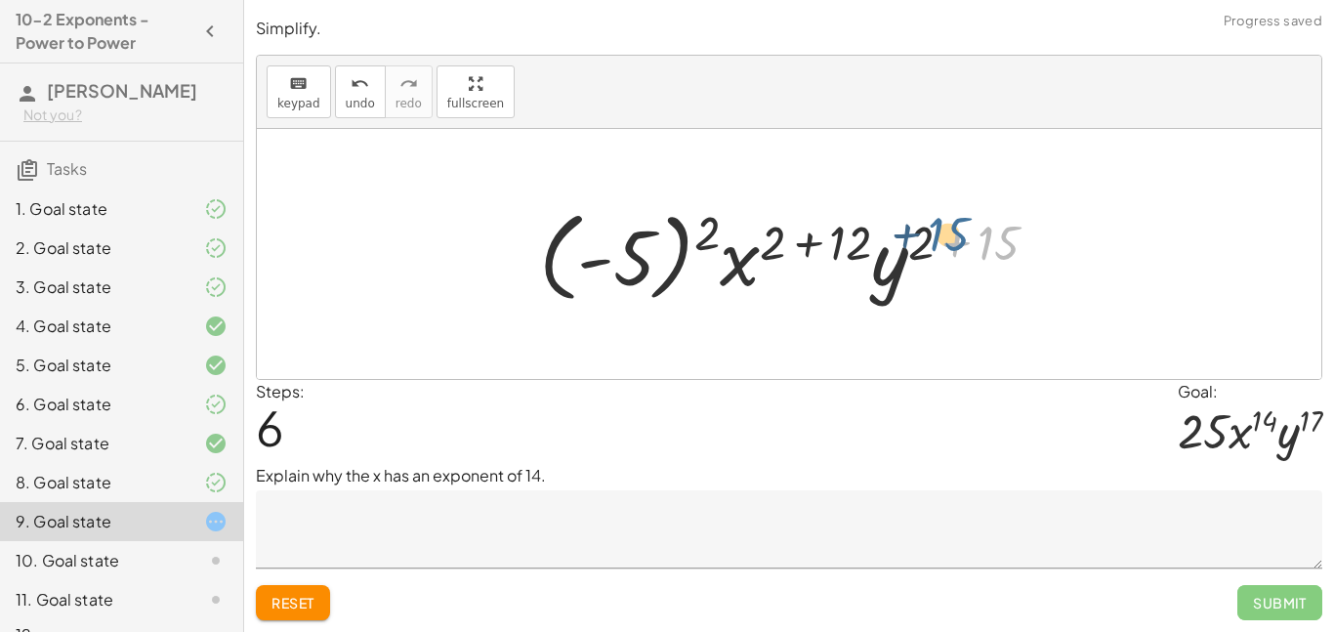
drag, startPoint x: 985, startPoint y: 246, endPoint x: 934, endPoint y: 238, distance: 52.4
click at [934, 238] on div at bounding box center [795, 254] width 533 height 108
drag, startPoint x: 1007, startPoint y: 243, endPoint x: 926, endPoint y: 235, distance: 81.4
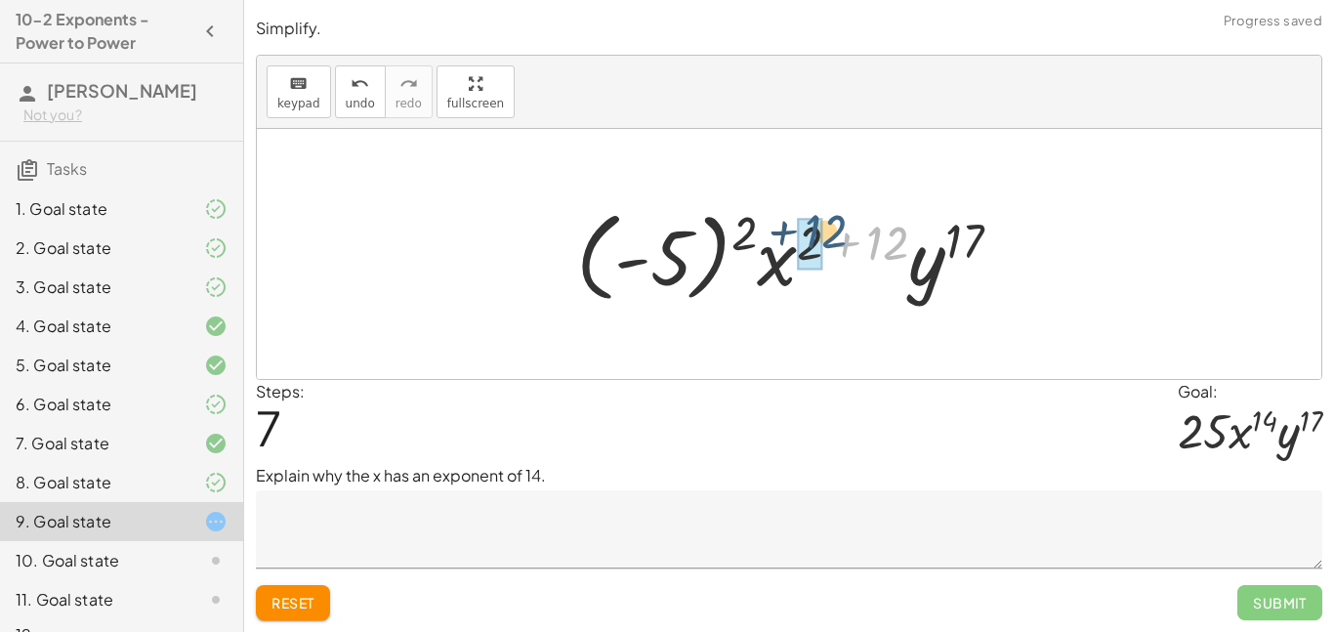
drag, startPoint x: 890, startPoint y: 240, endPoint x: 799, endPoint y: 251, distance: 91.5
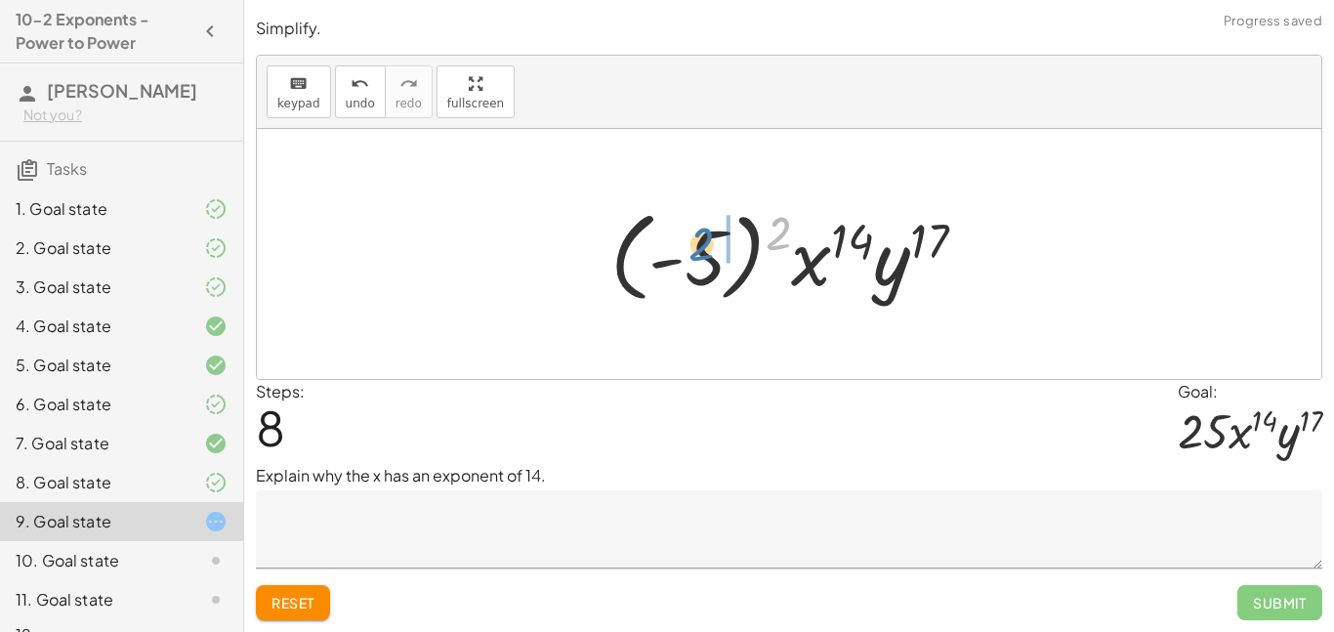
drag, startPoint x: 782, startPoint y: 242, endPoint x: 701, endPoint y: 254, distance: 81.9
click at [701, 254] on div at bounding box center [797, 254] width 392 height 108
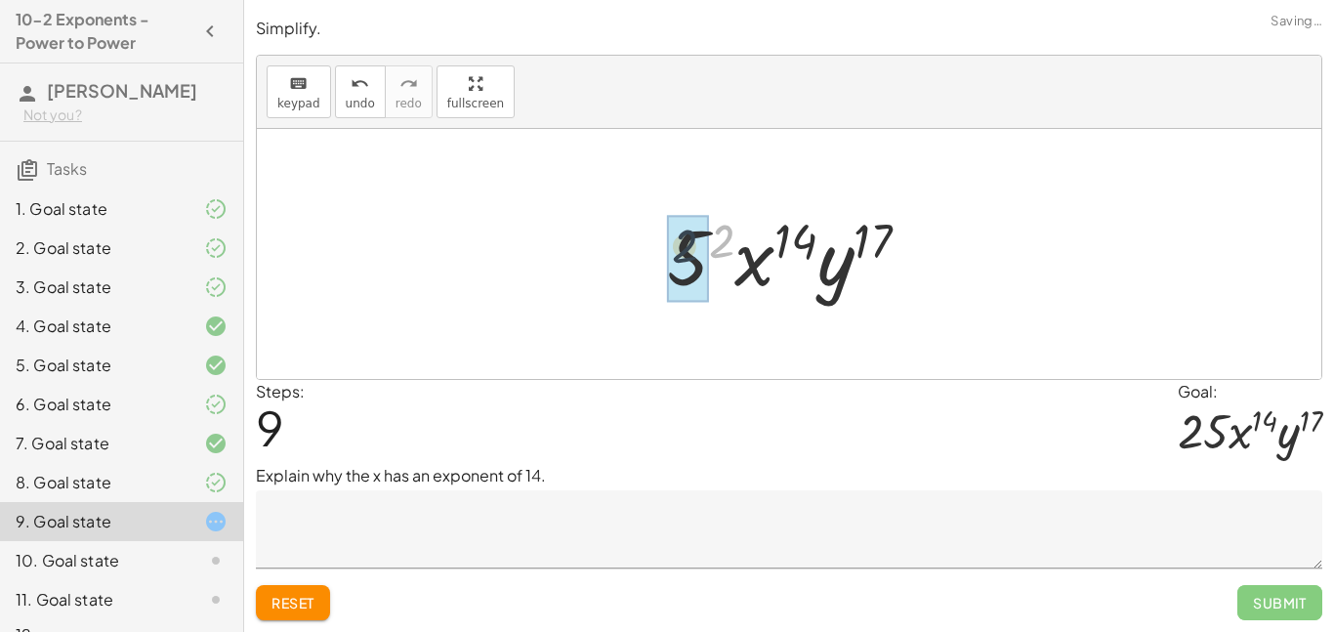
drag, startPoint x: 721, startPoint y: 254, endPoint x: 681, endPoint y: 260, distance: 40.5
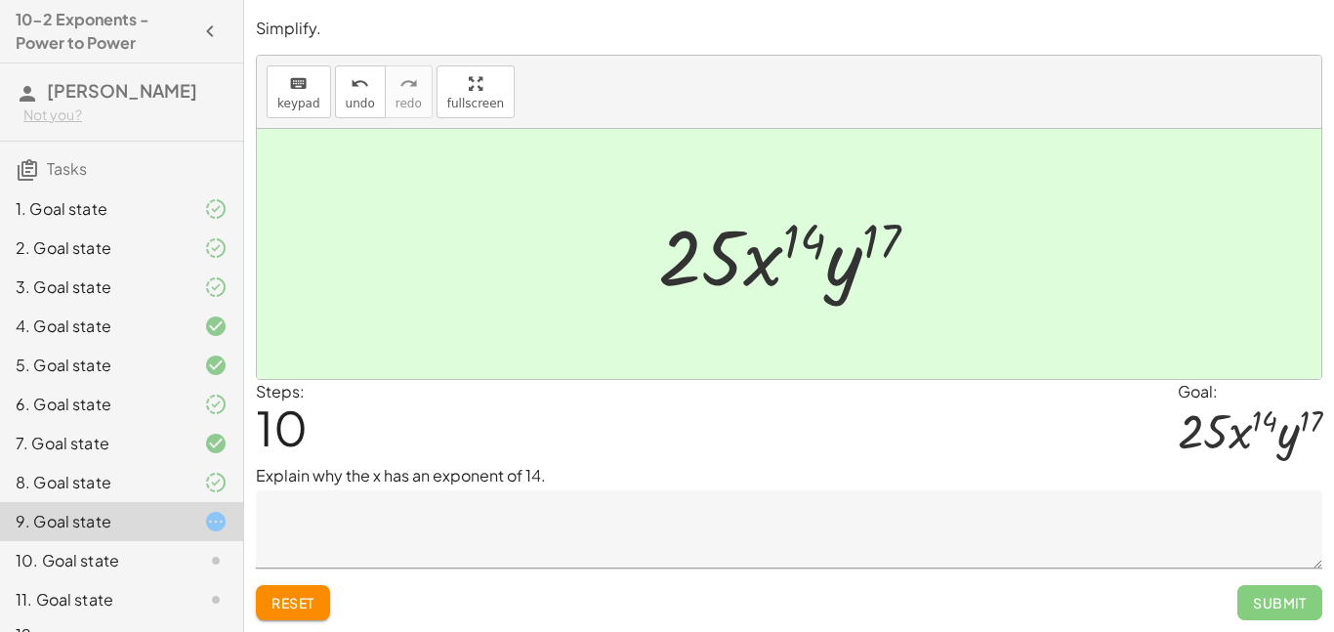
click at [670, 534] on textarea at bounding box center [789, 529] width 1067 height 78
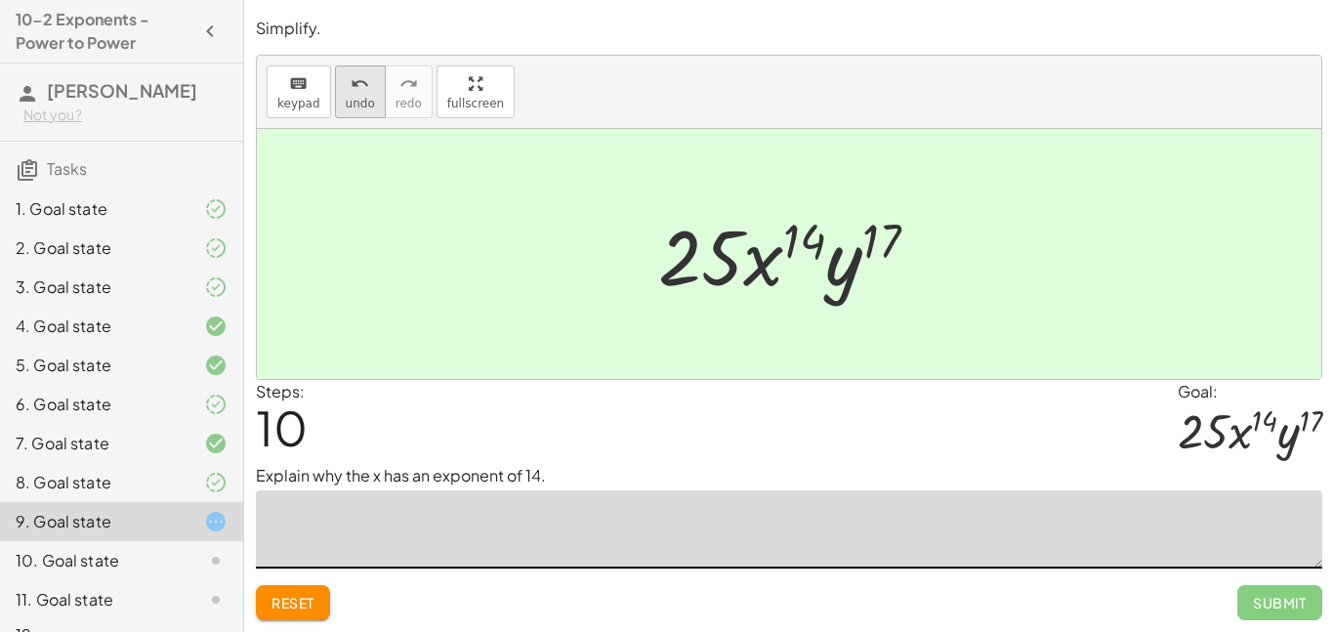
click at [366, 94] on div "undo" at bounding box center [360, 82] width 29 height 23
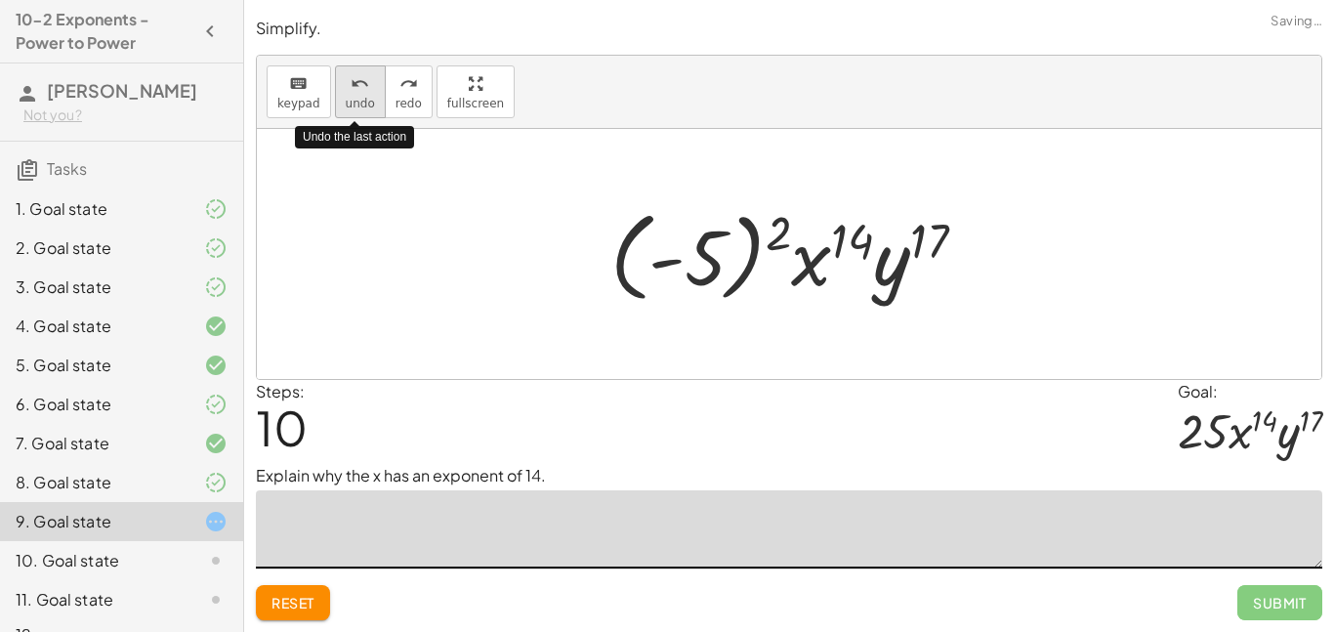
click at [366, 97] on span "undo" at bounding box center [360, 104] width 29 height 14
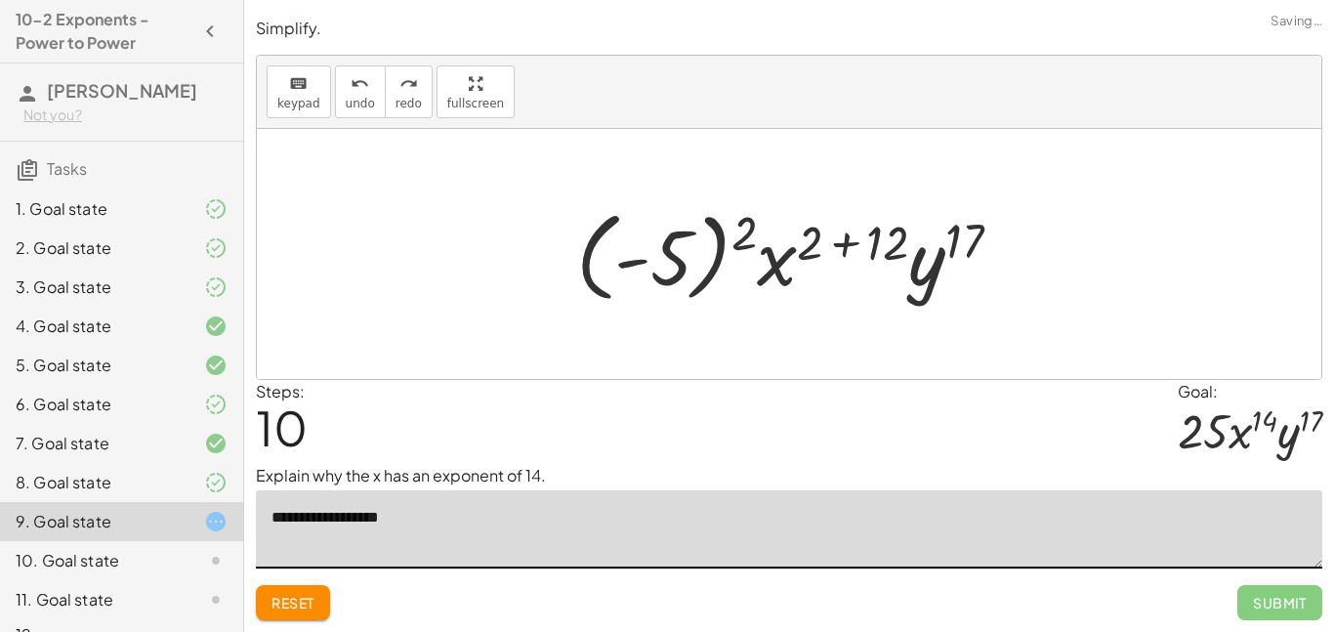
type textarea "**********"
drag, startPoint x: 879, startPoint y: 241, endPoint x: 767, endPoint y: 236, distance: 112.4
click at [767, 236] on div at bounding box center [796, 254] width 461 height 108
drag, startPoint x: 879, startPoint y: 242, endPoint x: 790, endPoint y: 241, distance: 88.9
click at [790, 241] on div at bounding box center [796, 254] width 461 height 108
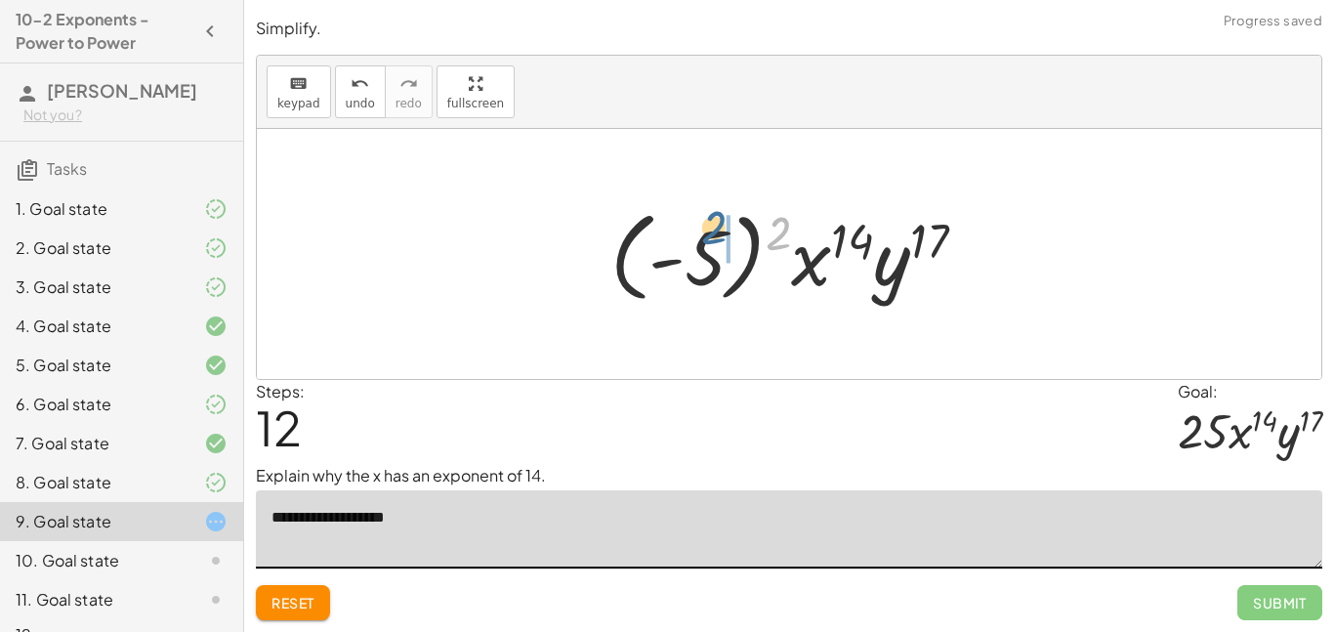
drag, startPoint x: 776, startPoint y: 238, endPoint x: 710, endPoint y: 242, distance: 66.5
click at [710, 242] on div at bounding box center [797, 254] width 392 height 108
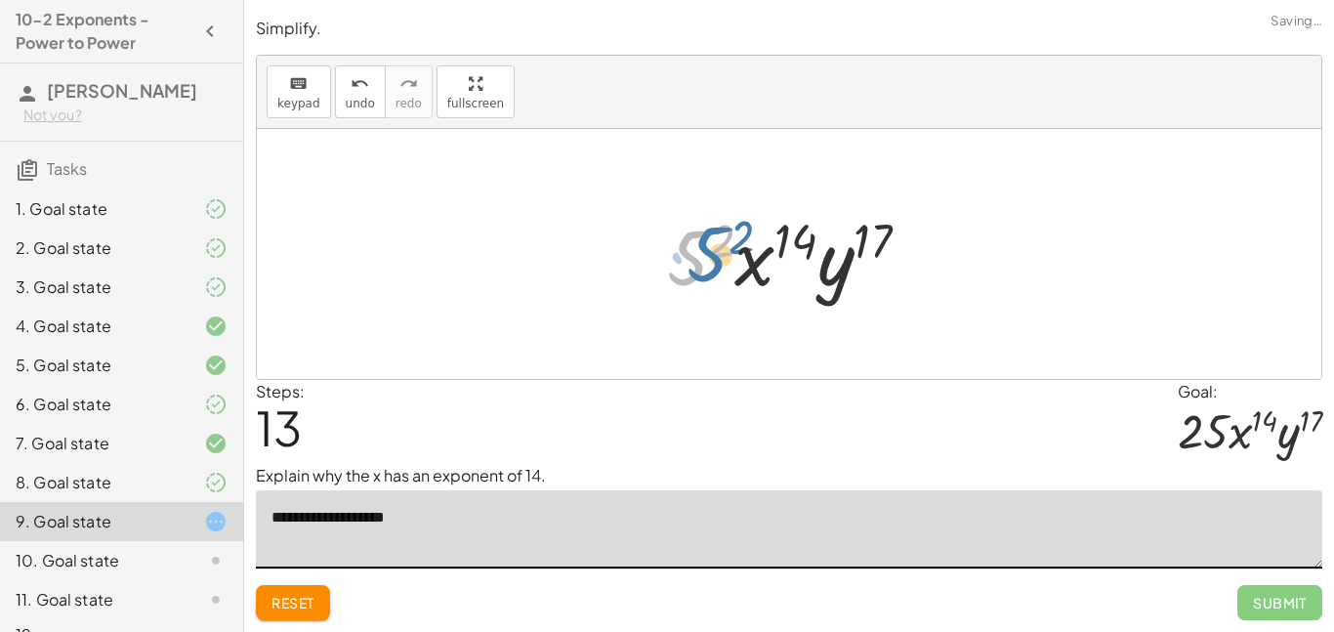
click at [692, 259] on div at bounding box center [796, 254] width 278 height 101
drag, startPoint x: 717, startPoint y: 253, endPoint x: 700, endPoint y: 259, distance: 17.6
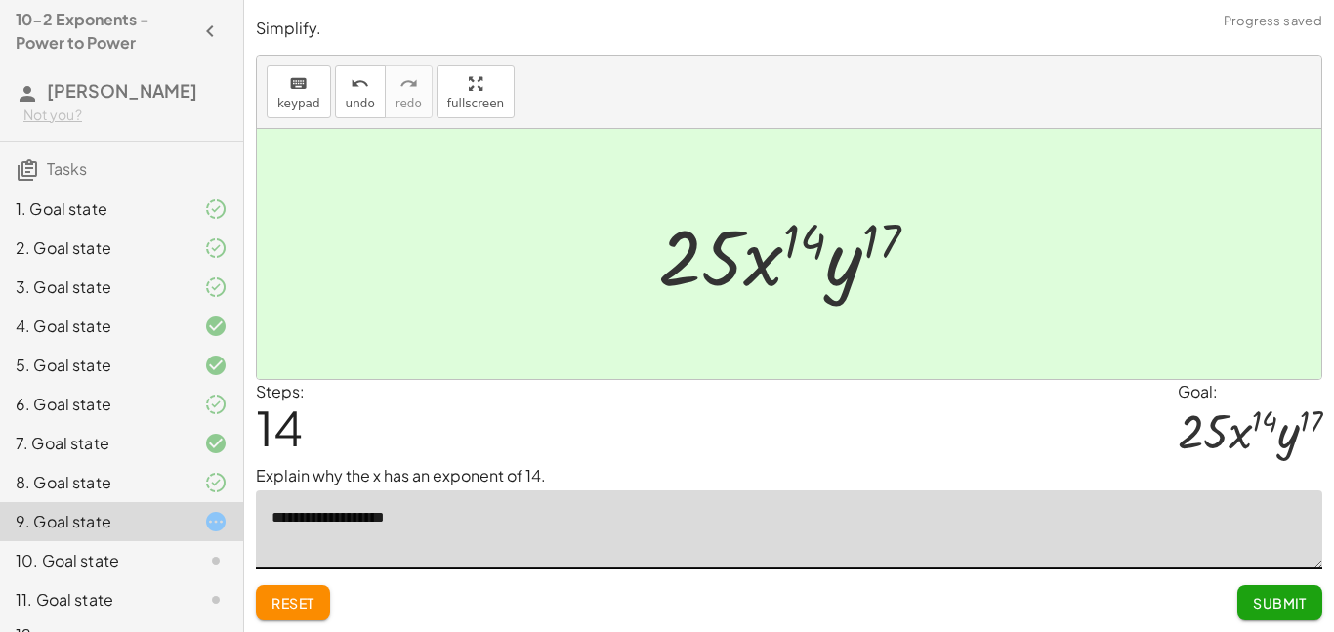
click at [1312, 600] on button "Submit" at bounding box center [1279, 602] width 85 height 35
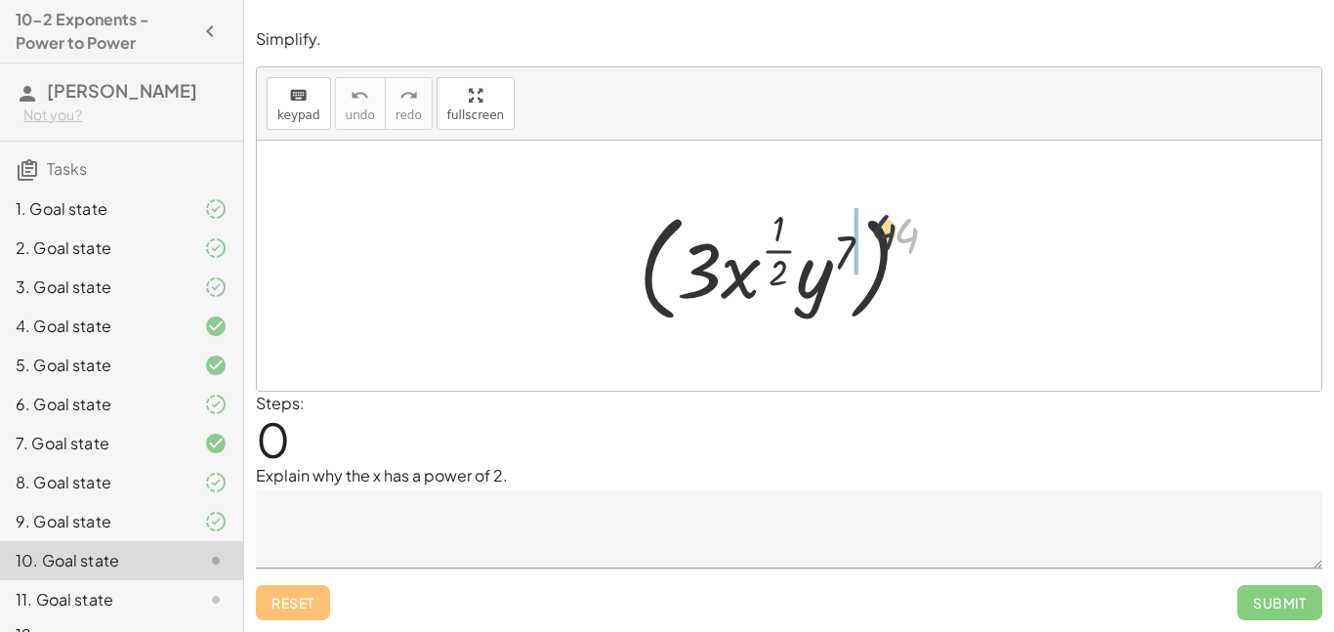
drag, startPoint x: 917, startPoint y: 233, endPoint x: 867, endPoint y: 225, distance: 50.6
click at [867, 225] on div at bounding box center [796, 265] width 334 height 127
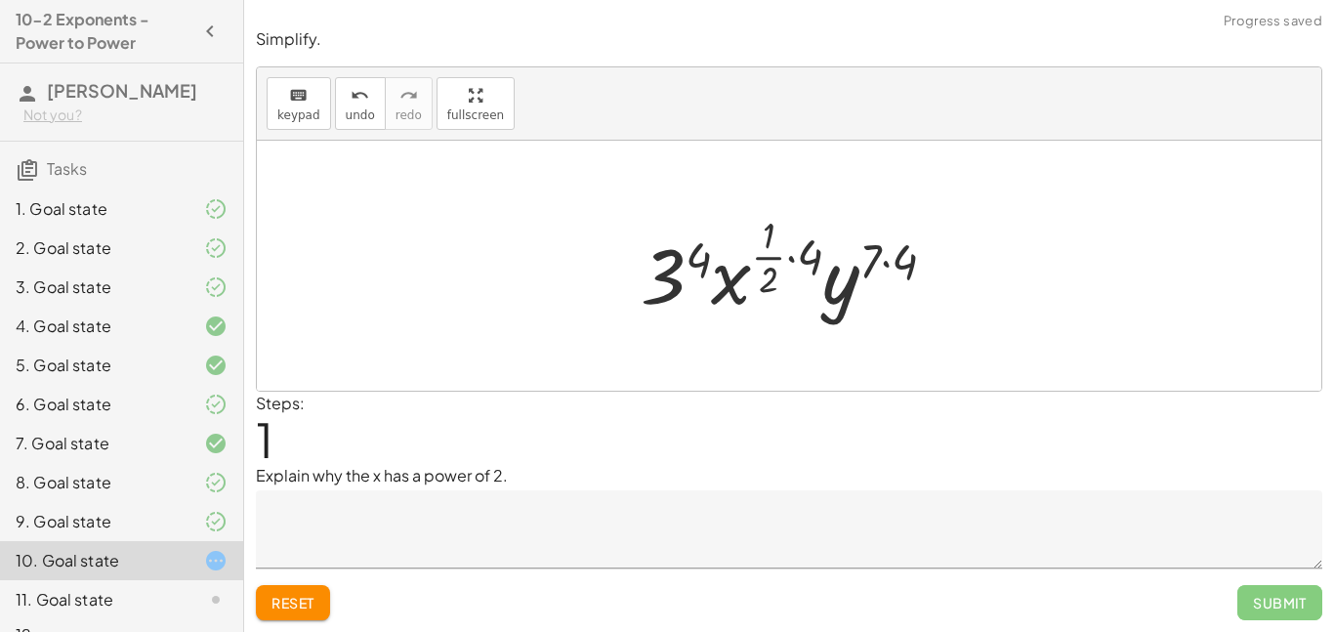
click at [490, 531] on textarea at bounding box center [789, 529] width 1067 height 78
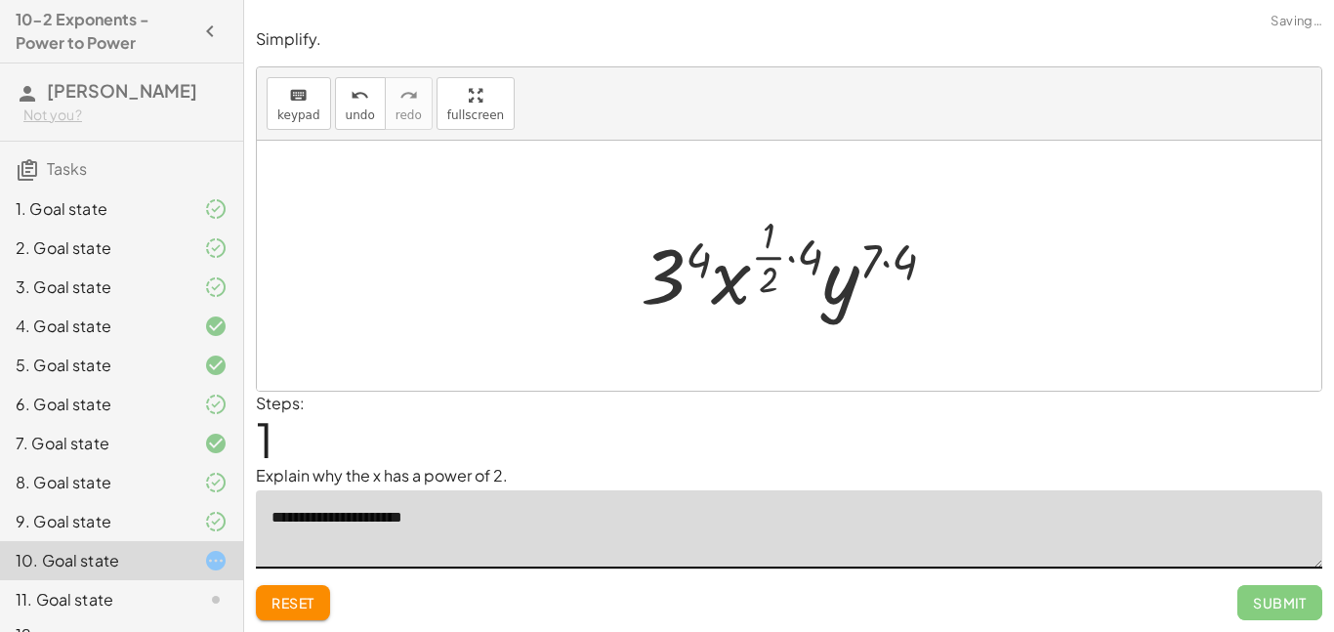
type textarea "**********"
click at [765, 261] on div at bounding box center [796, 265] width 331 height 115
drag, startPoint x: 812, startPoint y: 258, endPoint x: 778, endPoint y: 251, distance: 33.9
click at [778, 251] on div at bounding box center [796, 265] width 331 height 115
click at [779, 251] on div at bounding box center [796, 265] width 331 height 115
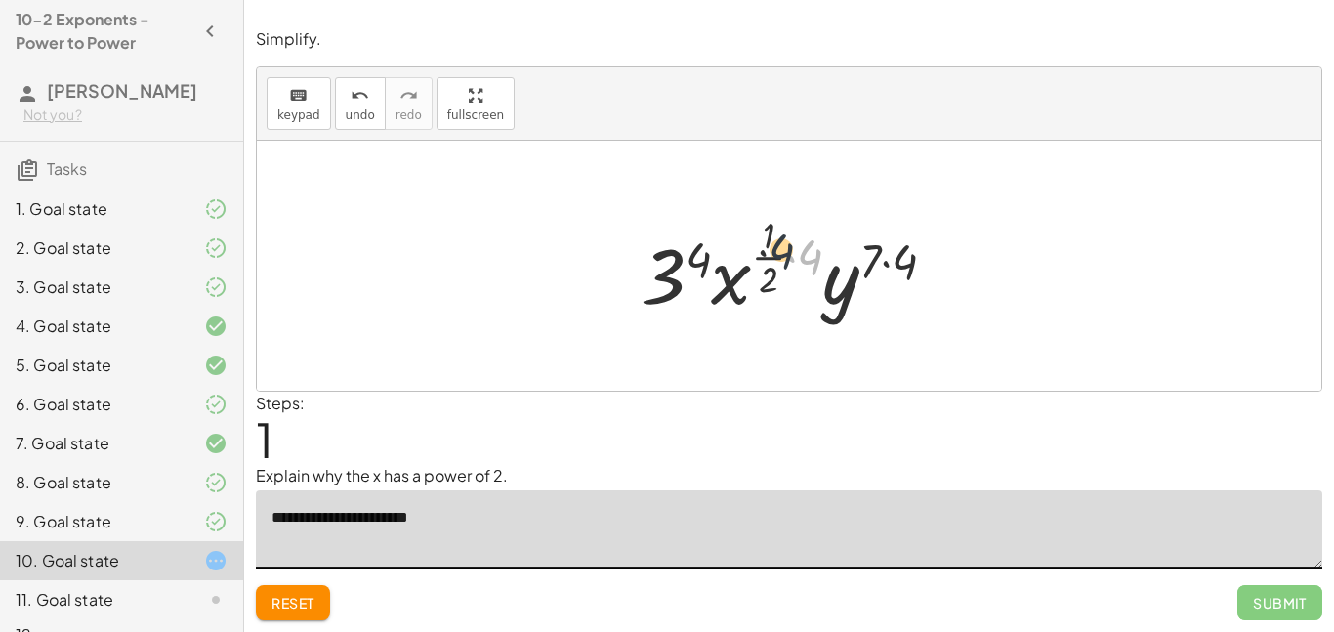
drag, startPoint x: 799, startPoint y: 260, endPoint x: 761, endPoint y: 253, distance: 38.7
click at [761, 253] on div at bounding box center [796, 265] width 331 height 115
drag, startPoint x: 812, startPoint y: 259, endPoint x: 756, endPoint y: 269, distance: 56.5
click at [756, 269] on div at bounding box center [796, 265] width 331 height 115
drag, startPoint x: 765, startPoint y: 257, endPoint x: 806, endPoint y: 232, distance: 47.7
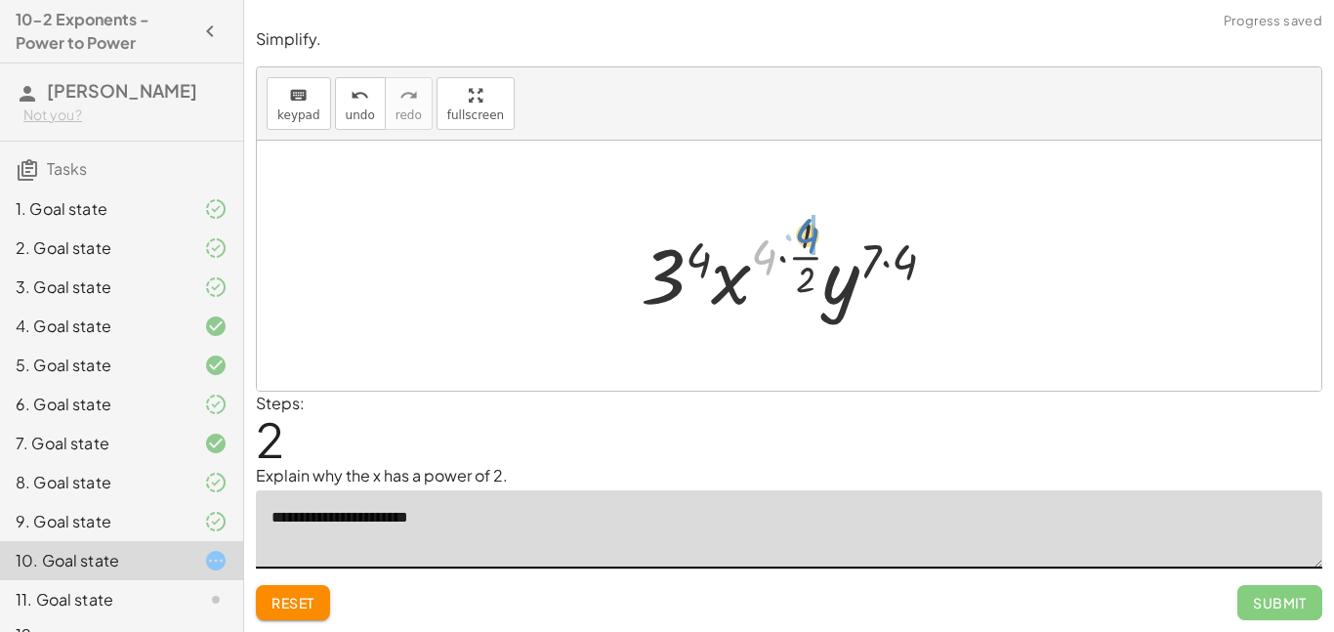
click at [806, 232] on div at bounding box center [796, 265] width 331 height 115
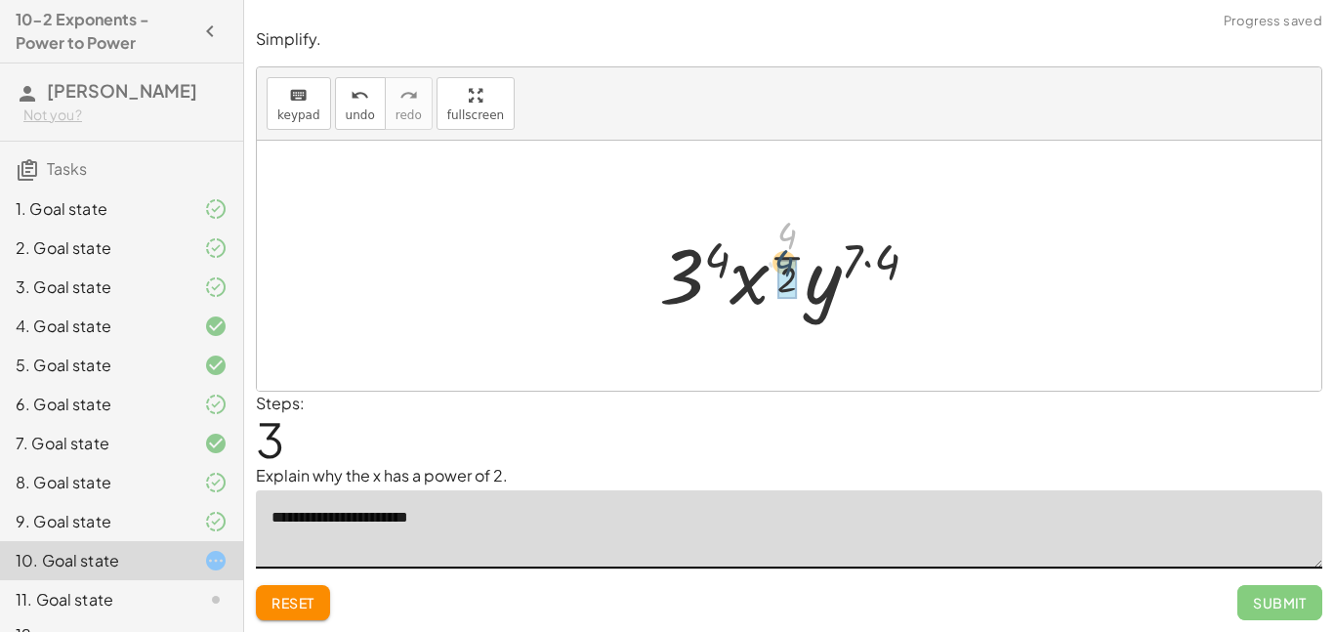
drag, startPoint x: 790, startPoint y: 240, endPoint x: 787, endPoint y: 274, distance: 34.3
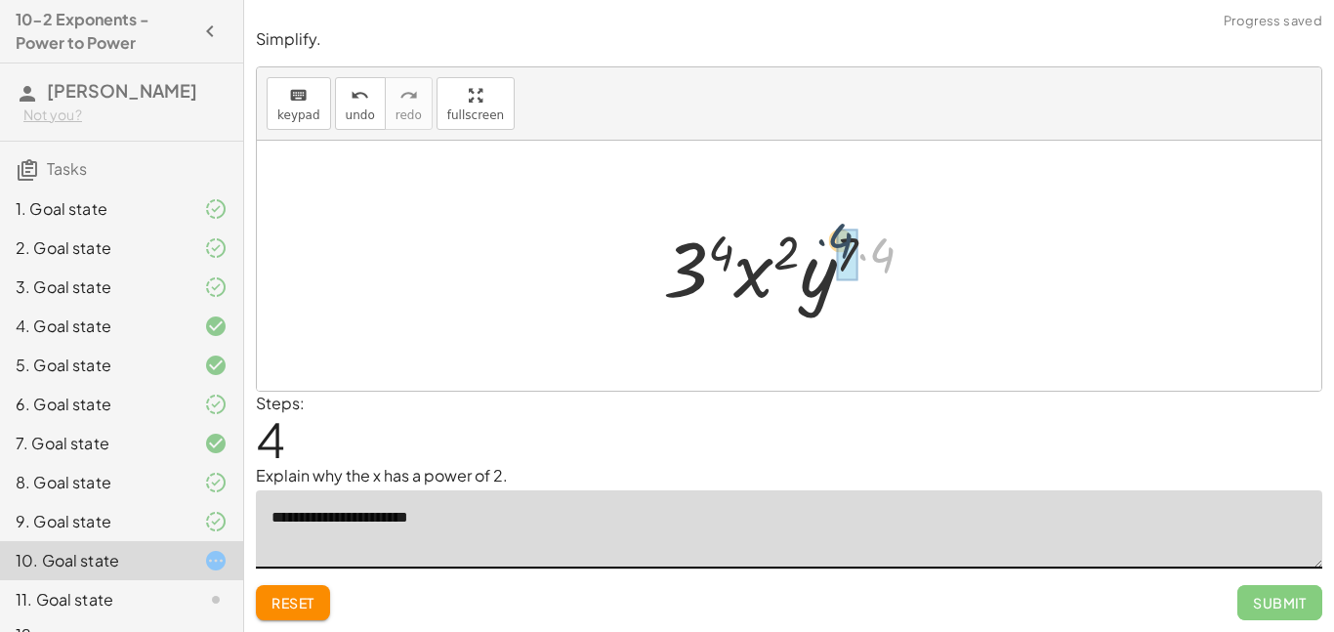
drag, startPoint x: 877, startPoint y: 262, endPoint x: 837, endPoint y: 251, distance: 41.5
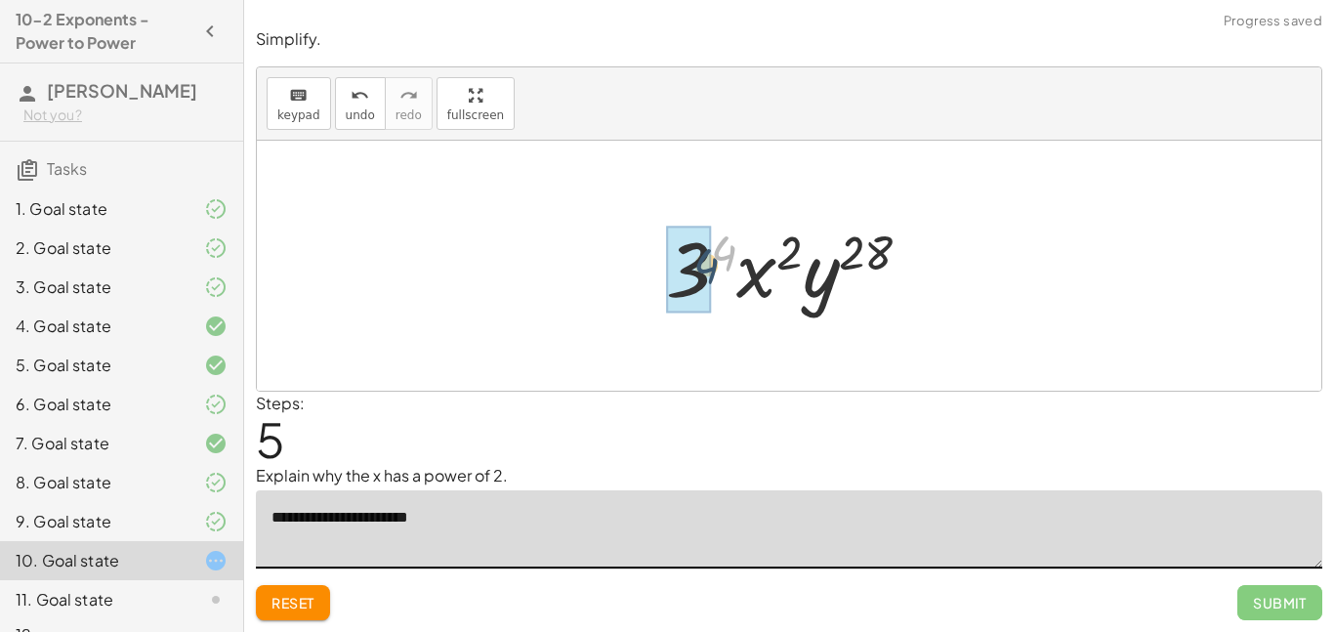
drag, startPoint x: 718, startPoint y: 252, endPoint x: 700, endPoint y: 264, distance: 21.1
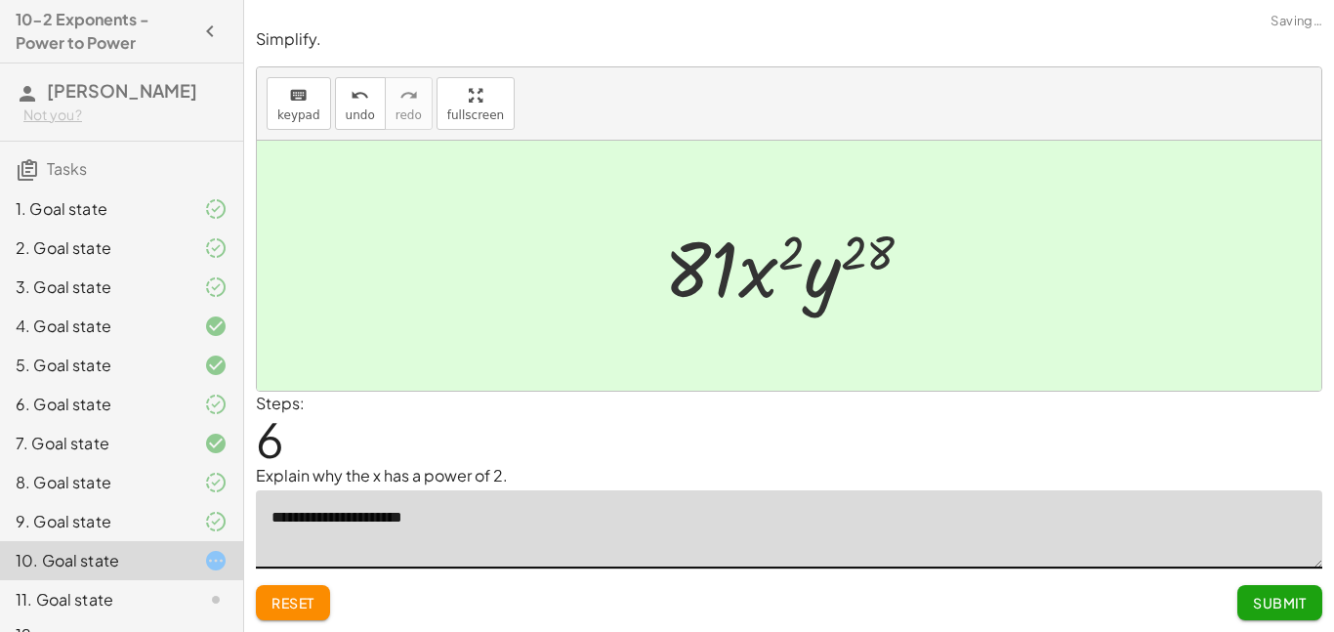
click at [1278, 614] on button "Submit" at bounding box center [1279, 602] width 85 height 35
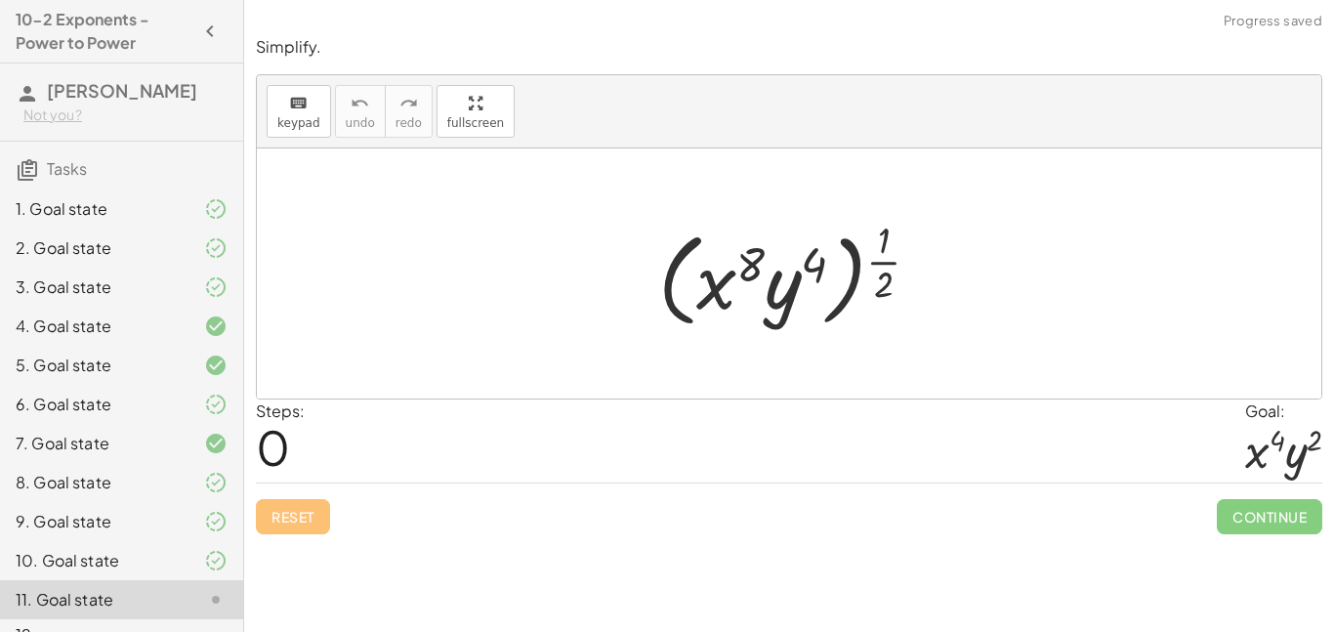
scroll to position [34, 0]
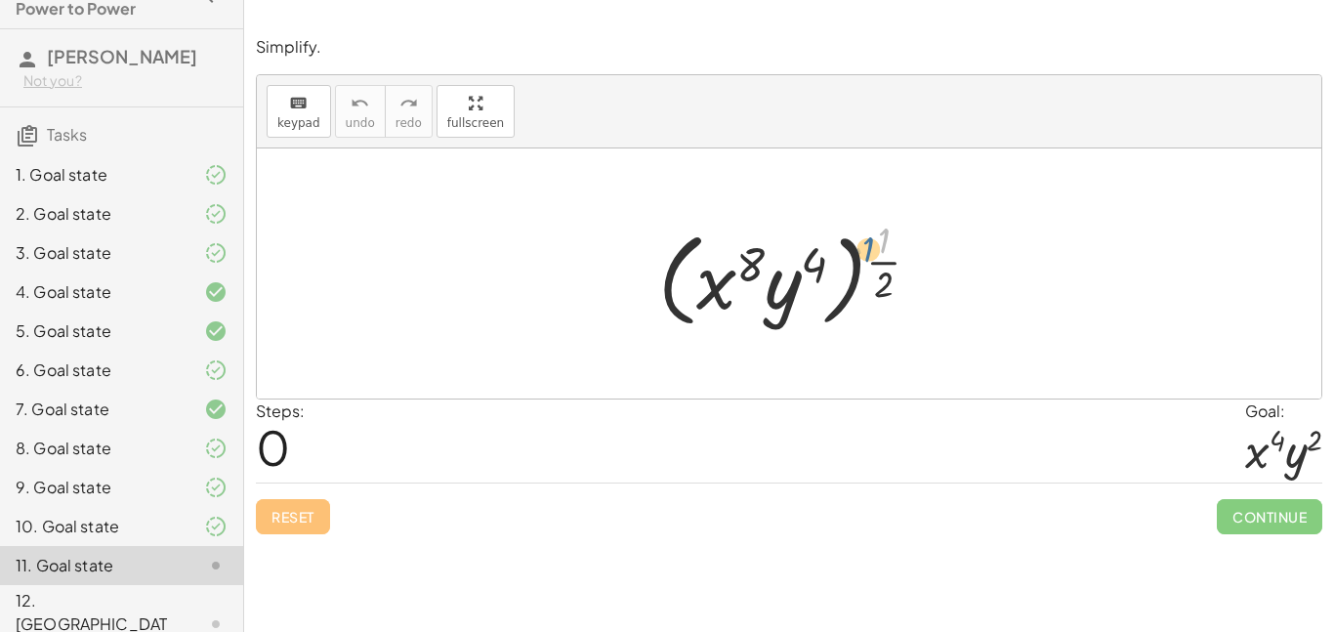
click at [885, 239] on div at bounding box center [797, 273] width 296 height 121
drag, startPoint x: 891, startPoint y: 268, endPoint x: 832, endPoint y: 272, distance: 58.8
click at [832, 272] on div at bounding box center [797, 273] width 296 height 121
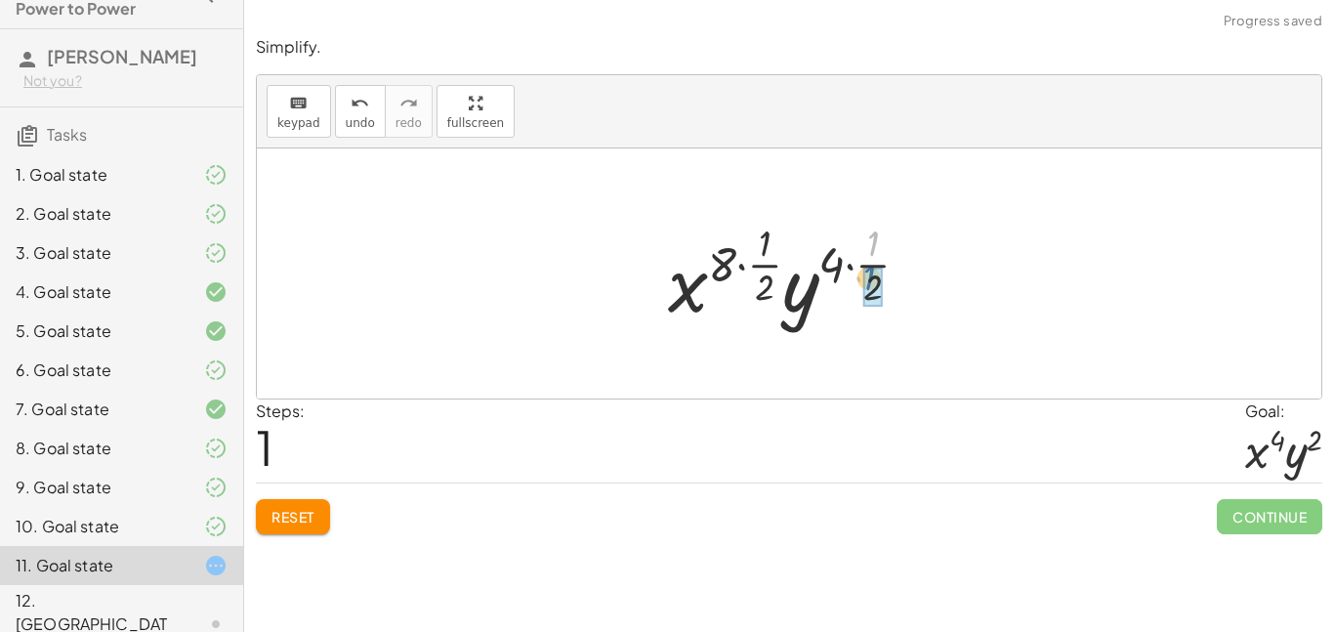
drag, startPoint x: 875, startPoint y: 241, endPoint x: 871, endPoint y: 278, distance: 37.3
drag, startPoint x: 863, startPoint y: 267, endPoint x: 829, endPoint y: 263, distance: 34.4
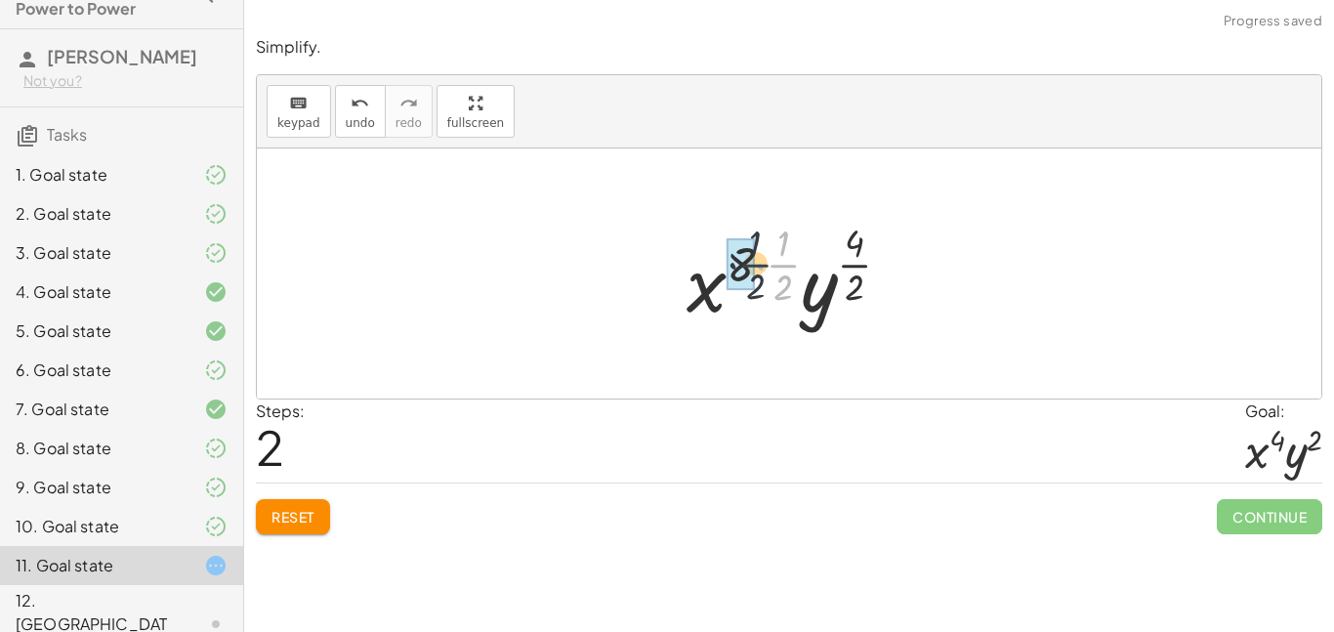
drag, startPoint x: 789, startPoint y: 268, endPoint x: 754, endPoint y: 268, distance: 35.2
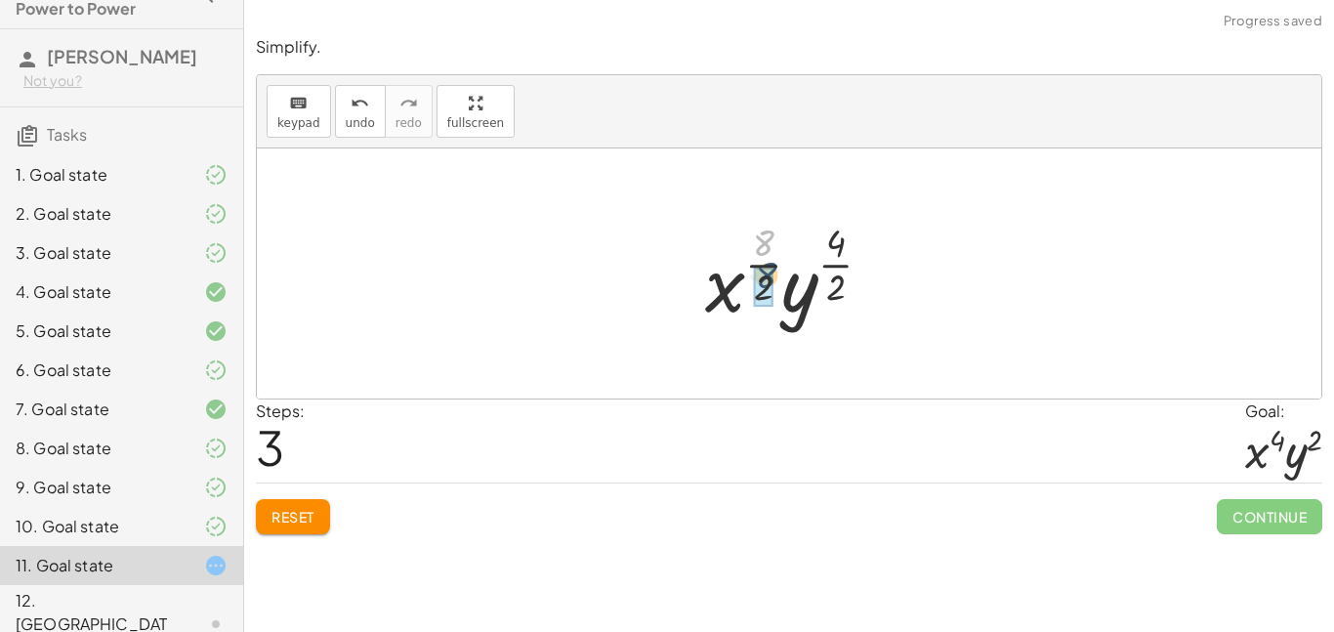
drag, startPoint x: 767, startPoint y: 241, endPoint x: 767, endPoint y: 279, distance: 38.1
drag, startPoint x: 832, startPoint y: 246, endPoint x: 829, endPoint y: 306, distance: 59.7
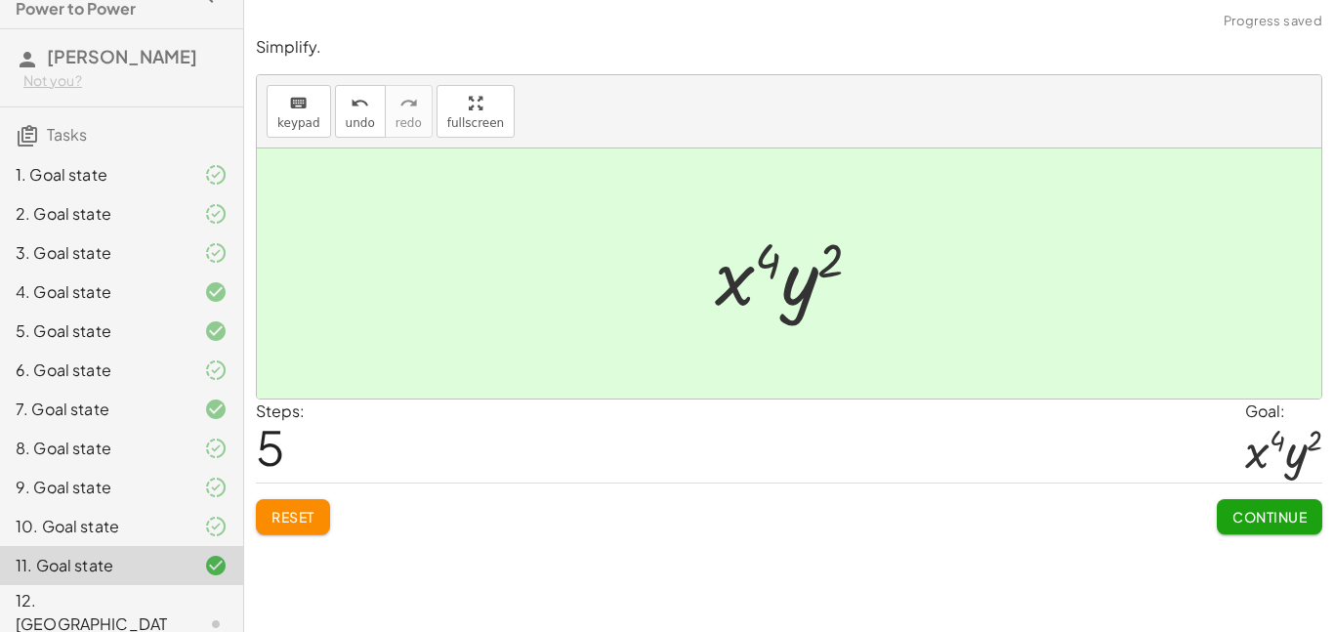
click at [1256, 527] on button "Continue" at bounding box center [1269, 516] width 105 height 35
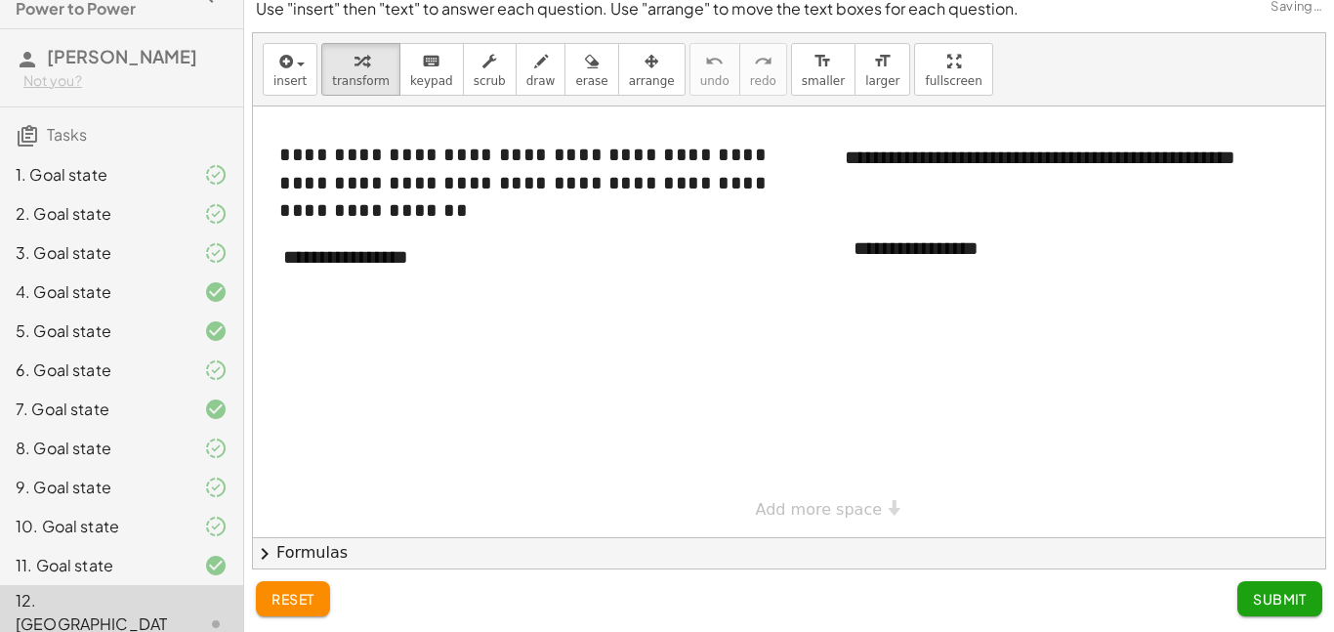
scroll to position [0, 0]
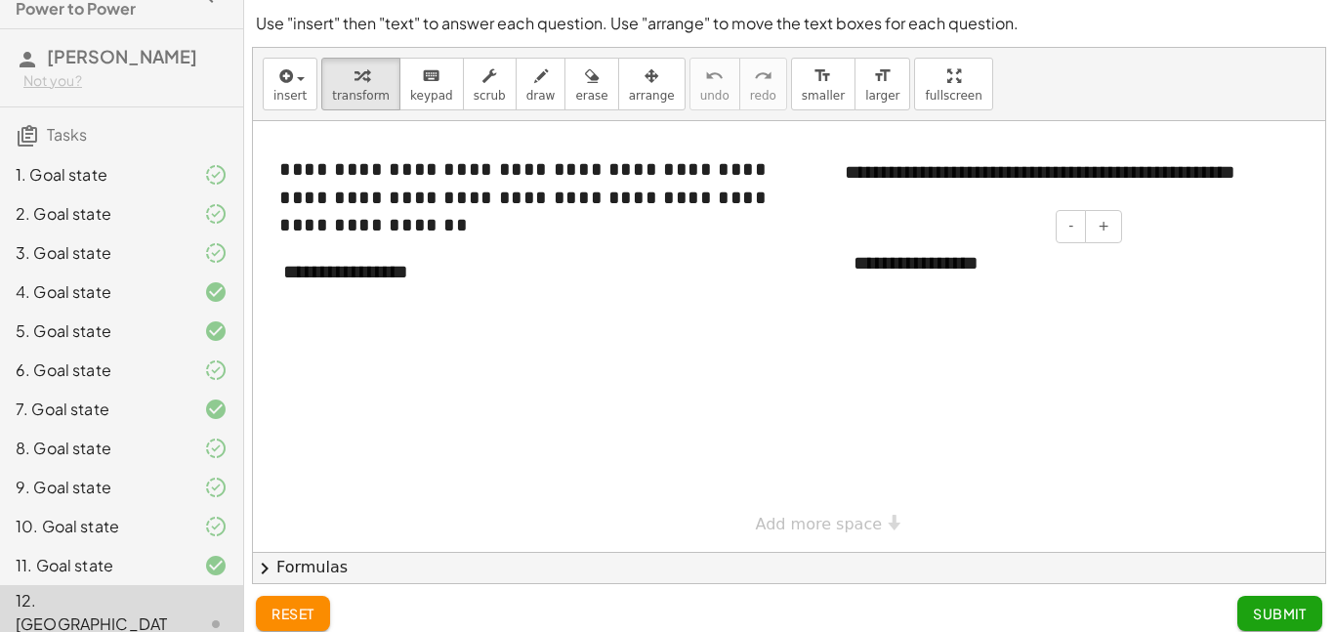
click at [1041, 266] on div "**********" at bounding box center [980, 263] width 293 height 67
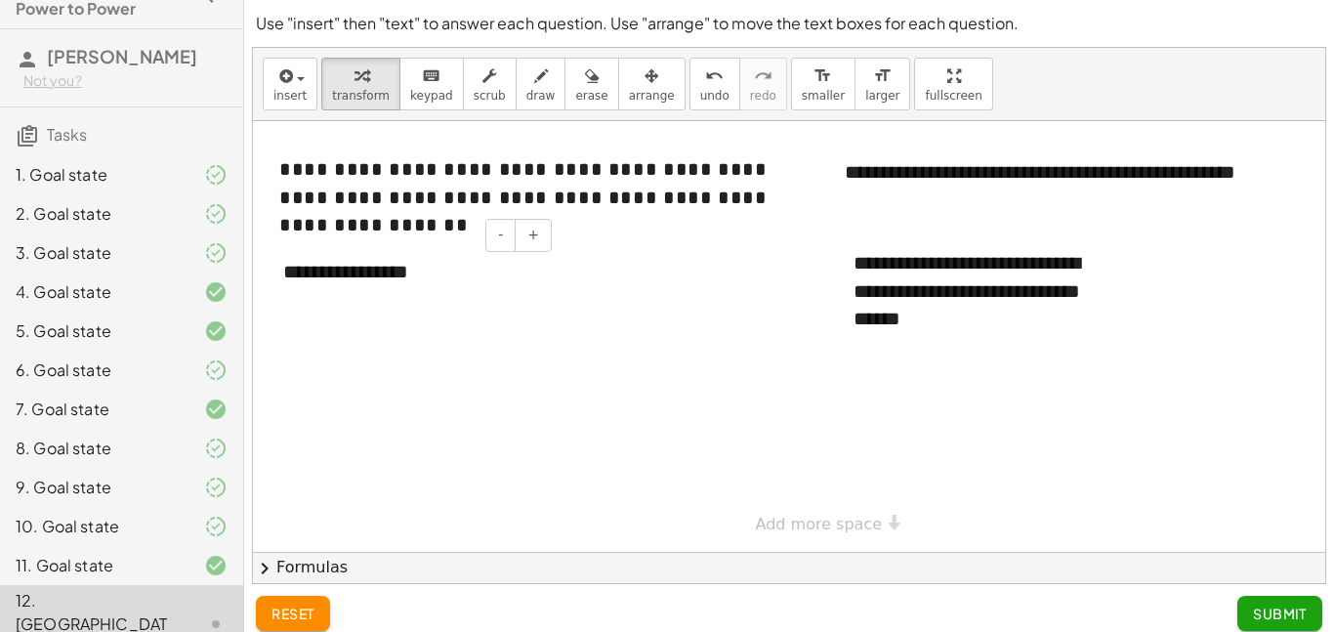
click at [445, 274] on div "**********" at bounding box center [410, 271] width 293 height 67
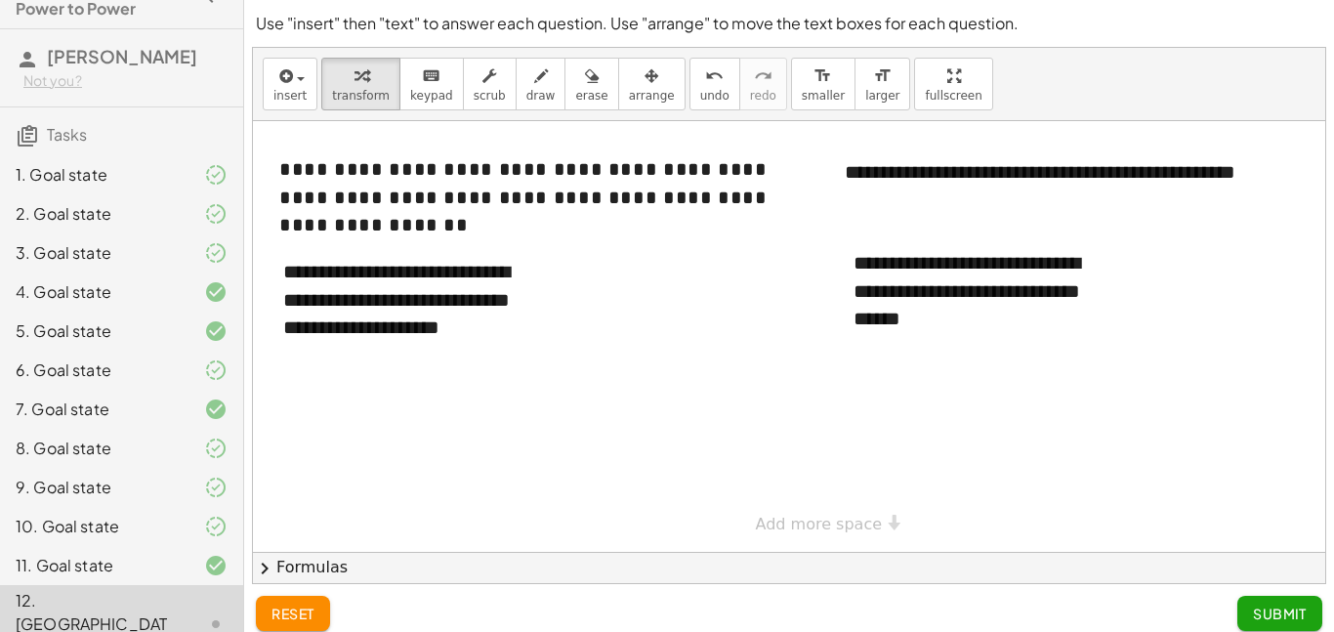
click at [1253, 614] on span "Submit" at bounding box center [1280, 614] width 54 height 18
